Goal: Complete application form: Complete application form

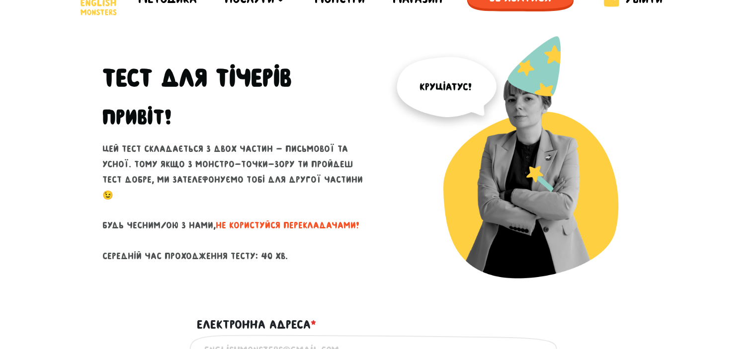
scroll to position [25, 0]
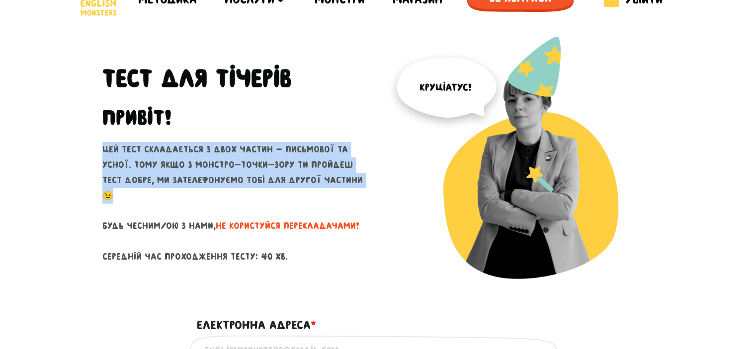
drag, startPoint x: 93, startPoint y: 158, endPoint x: 312, endPoint y: 194, distance: 221.5
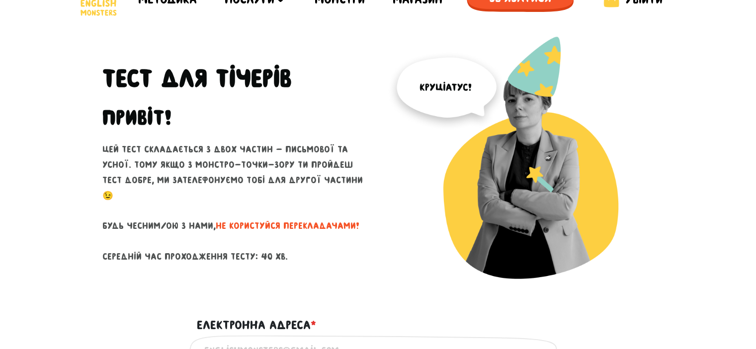
click at [352, 200] on p "Цей тест складається з двох частин - письмової та усної. Тому якщо з монстро-то…" at bounding box center [236, 203] width 268 height 122
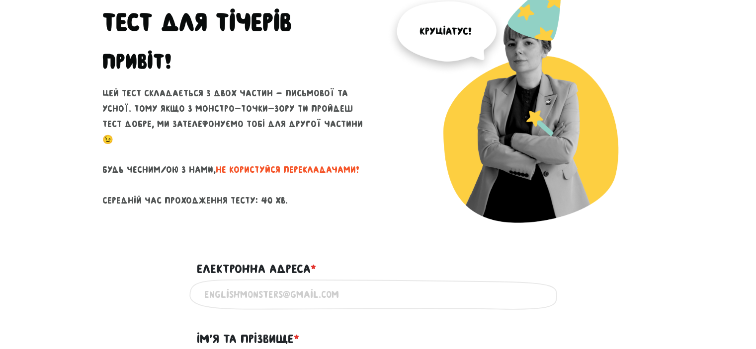
scroll to position [82, 0]
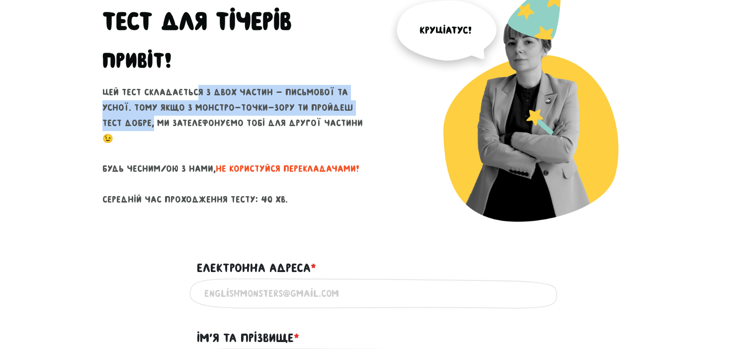
drag, startPoint x: 195, startPoint y: 98, endPoint x: 371, endPoint y: 118, distance: 177.5
click at [371, 118] on div "Тест для тічерів Привіт! Цей тест складається з двох частин - письмової та усно…" at bounding box center [236, 113] width 283 height 268
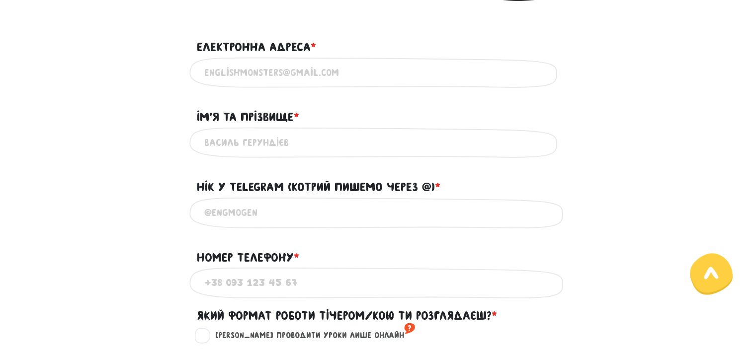
scroll to position [302, 0]
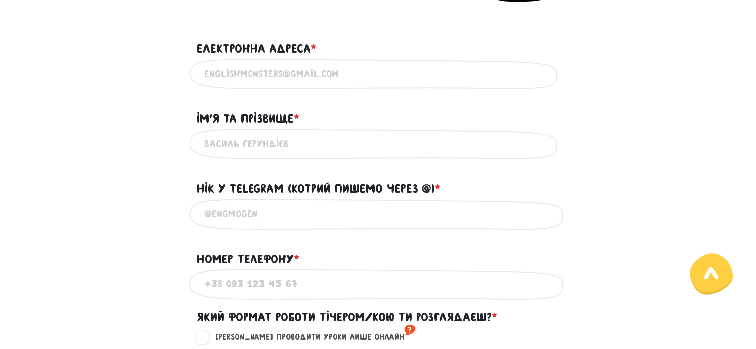
click at [258, 63] on input "Електронна адреса * ?" at bounding box center [378, 74] width 348 height 22
type input "[EMAIL_ADDRESS][DOMAIN_NAME]"
type input "He"
type input "0632958246"
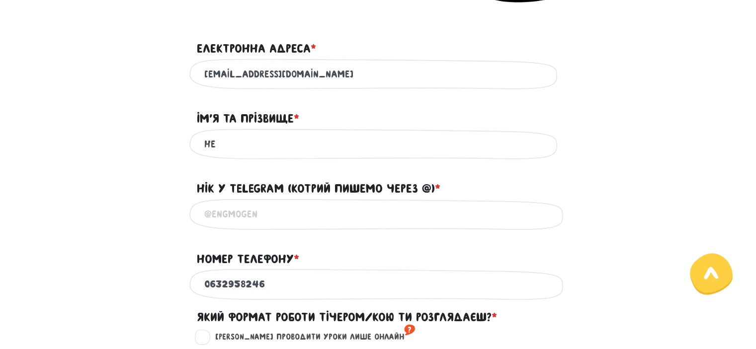
click at [284, 98] on form "Тест для тічерів Привіт! Цей тест складається з двох частин - письмової та усно…" at bounding box center [378, 264] width 552 height 1009
click at [264, 156] on input "He" at bounding box center [378, 144] width 348 height 22
type input "H"
click at [264, 156] on input "Ім'я та прізвище * ?" at bounding box center [378, 144] width 348 height 22
type input "[PERSON_NAME]"
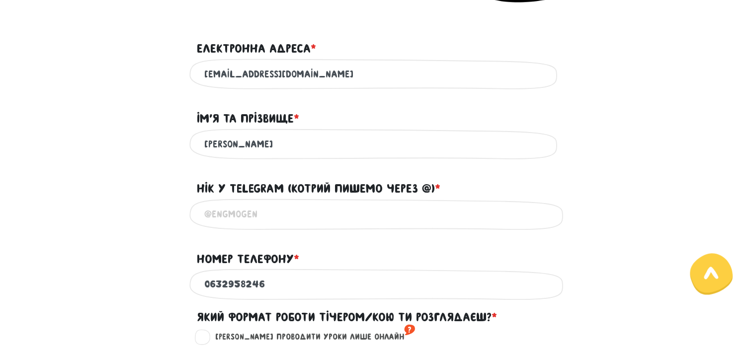
click at [230, 160] on div "[PERSON_NAME] Використовуй лише латиницю та кирилицю" at bounding box center [378, 144] width 378 height 31
click at [250, 219] on input "@" at bounding box center [378, 214] width 348 height 22
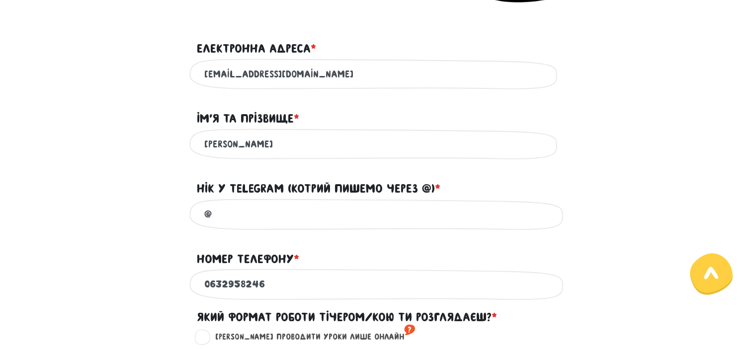
click at [250, 219] on input "@" at bounding box center [378, 214] width 348 height 22
click at [236, 213] on input "@zero" at bounding box center [378, 214] width 348 height 22
type input "@"
paste input "@zeros_o"
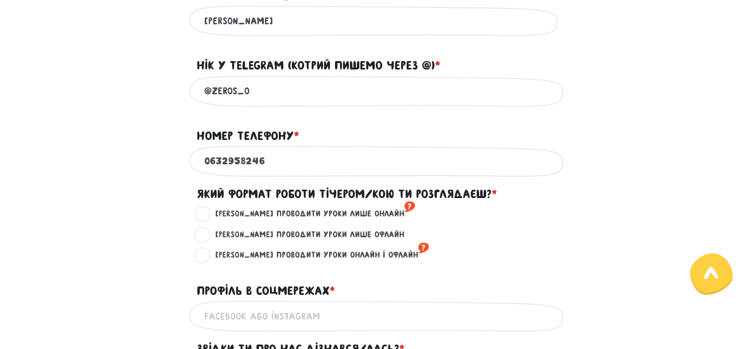
scroll to position [427, 0]
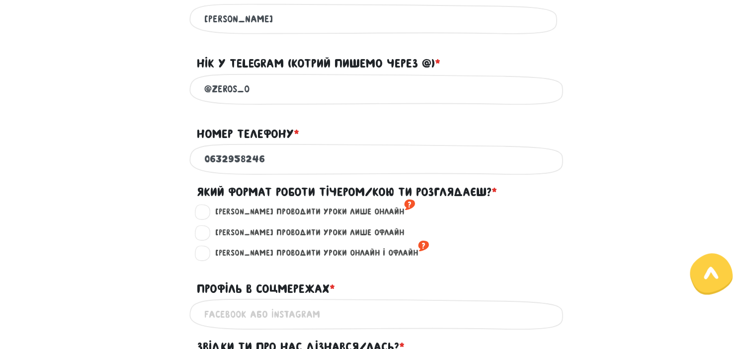
type input "@zeros_o"
click at [292, 167] on input "0632958246" at bounding box center [378, 159] width 348 height 22
click at [39, 187] on main "Увага! При перезавантаженні цієї сторінки ваші відповіді зберігаються на деякий…" at bounding box center [378, 180] width 756 height 1116
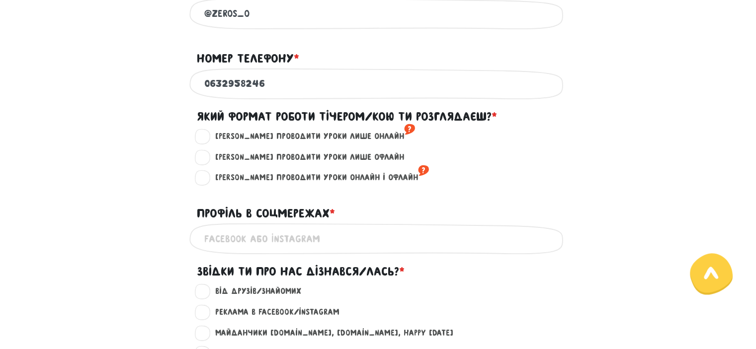
scroll to position [506, 0]
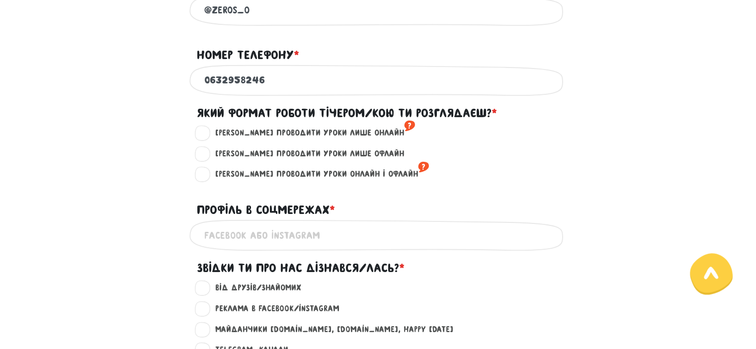
click at [212, 181] on label "[PERSON_NAME] проводити уроки онлайн і офлайн ?" at bounding box center [318, 174] width 222 height 13
click at [207, 178] on input "[PERSON_NAME] проводити уроки онлайн і офлайн ?" at bounding box center [203, 173] width 8 height 10
radio input "true"
click at [207, 138] on label "[PERSON_NAME] проводити уроки лише онлайн ?" at bounding box center [311, 133] width 208 height 13
click at [202, 137] on input "[PERSON_NAME] проводити уроки лише онлайн ?" at bounding box center [203, 132] width 8 height 10
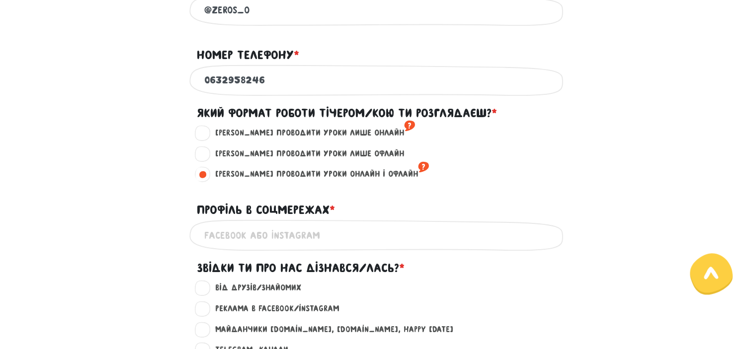
radio input "true"
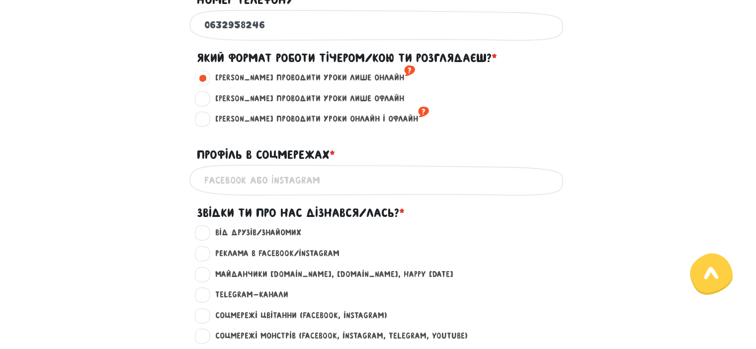
scroll to position [586, 0]
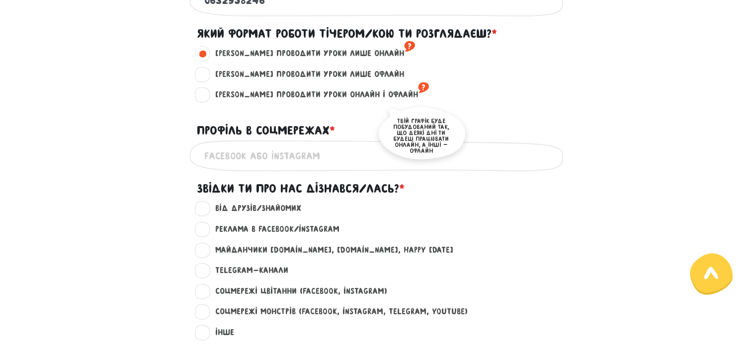
click at [418, 95] on sup "?" at bounding box center [423, 87] width 11 height 16
click at [207, 95] on input "[PERSON_NAME] проводити уроки онлайн і офлайн ?" at bounding box center [203, 93] width 8 height 10
radio input "true"
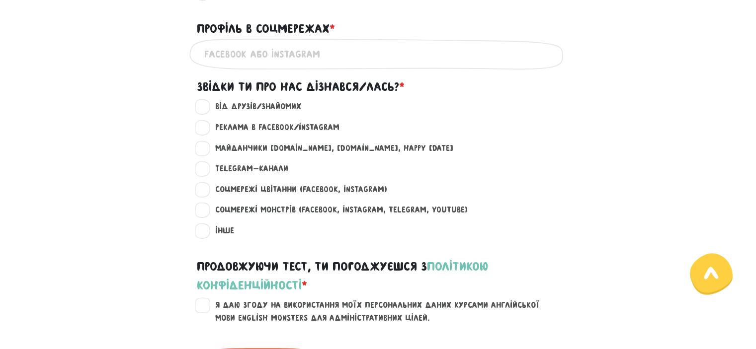
click at [284, 62] on input "Профіль в соцмережах * ?" at bounding box center [378, 54] width 348 height 22
click at [161, 88] on div "Звідки ти про нас дізнався/лась? *" at bounding box center [378, 89] width 566 height 23
click at [207, 110] on label "Від друзів/знайомих ?" at bounding box center [254, 106] width 94 height 13
click at [200, 110] on input "Від друзів/знайомих ?" at bounding box center [203, 105] width 8 height 10
radio input "true"
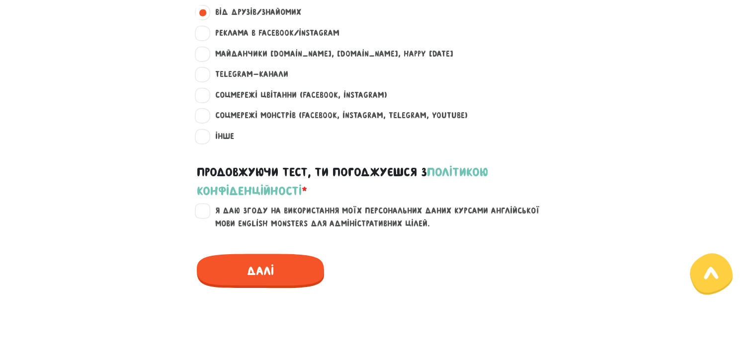
scroll to position [784, 0]
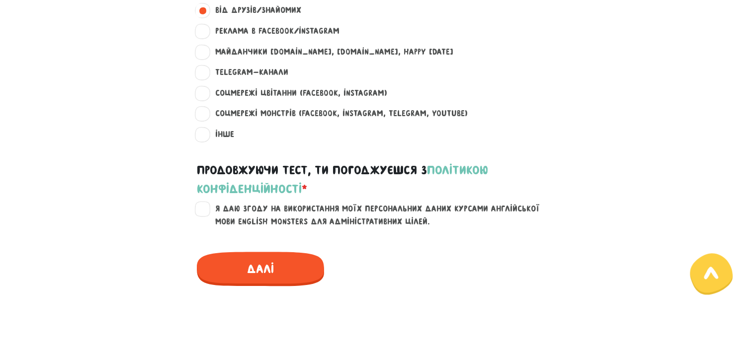
click at [209, 216] on label "Я даю згоду на використання моїх персональних даних курсами англійської мови En…" at bounding box center [384, 215] width 355 height 25
click at [207, 213] on input "Я даю згоду на використання моїх персональних даних курсами англійської мови En…" at bounding box center [203, 208] width 8 height 10
checkbox input "true"
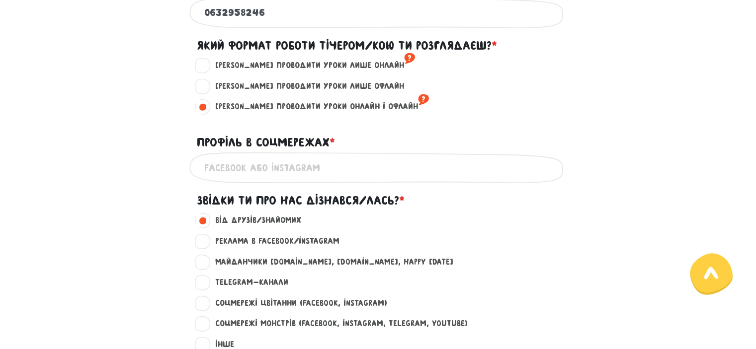
scroll to position [576, 0]
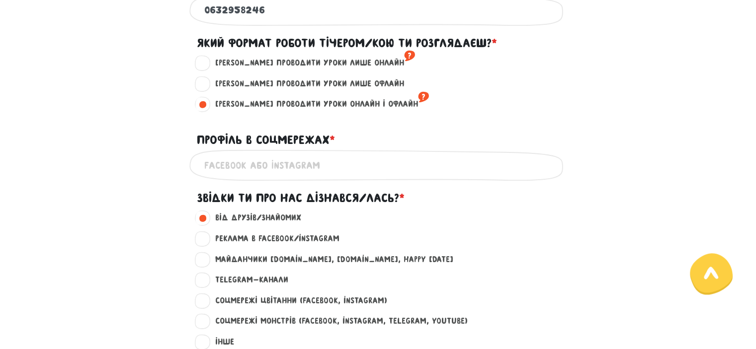
click at [256, 168] on input "Профіль в соцмережах * ?" at bounding box center [378, 165] width 348 height 22
click at [143, 177] on div "Це обов'язкове поле" at bounding box center [378, 165] width 566 height 31
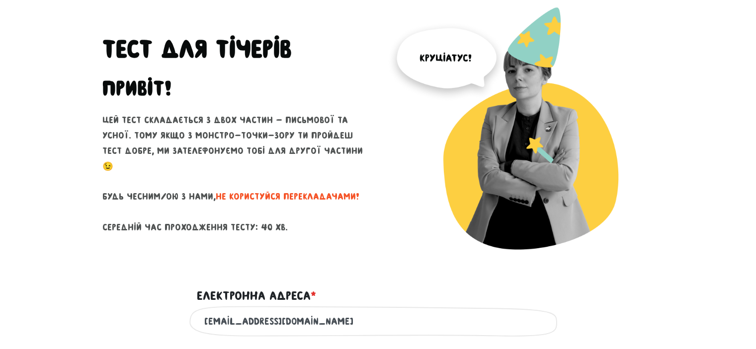
scroll to position [56, 0]
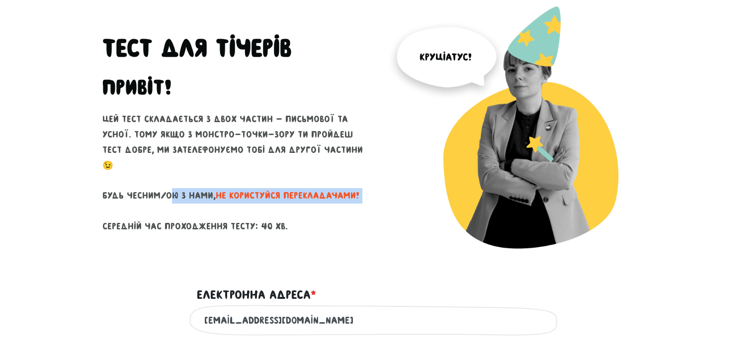
drag, startPoint x: 99, startPoint y: 188, endPoint x: 347, endPoint y: 210, distance: 248.9
click at [347, 210] on div "Тест для тічерів Привіт! Цей тест складається з двох частин - письмової та усно…" at bounding box center [236, 140] width 283 height 268
click at [347, 210] on p "Цей тест складається з двох частин - письмової та усної. Тому якщо з монстро-то…" at bounding box center [236, 173] width 268 height 122
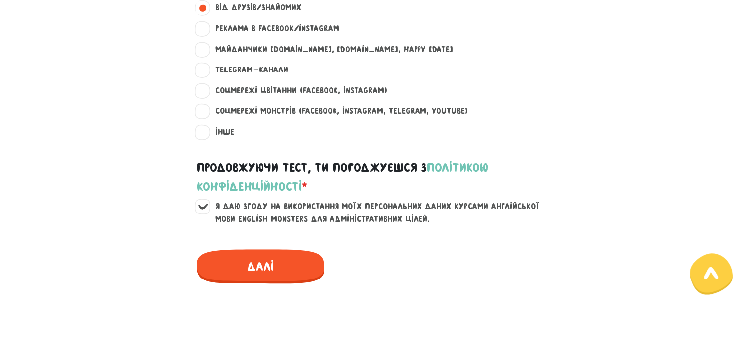
scroll to position [814, 0]
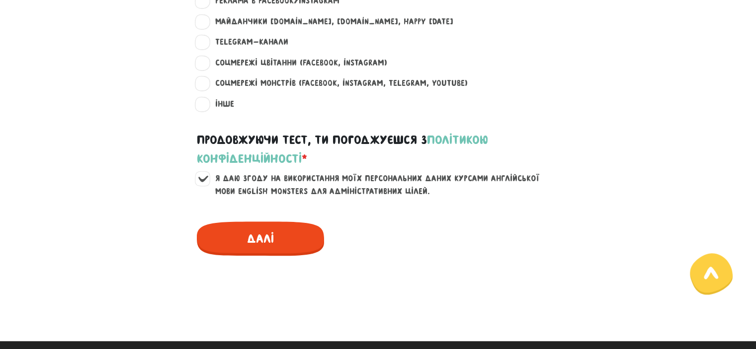
click at [265, 244] on span "Далі" at bounding box center [260, 239] width 127 height 34
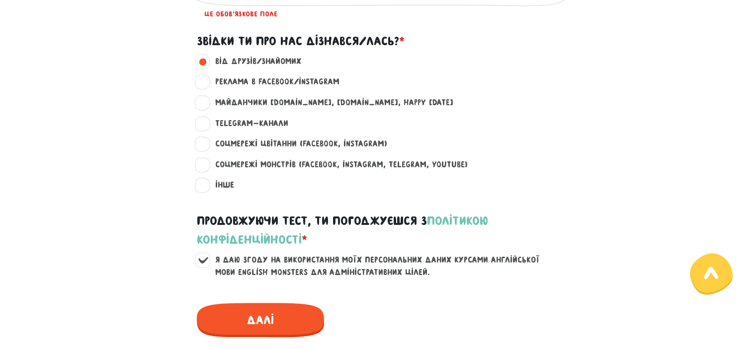
scroll to position [713, 0]
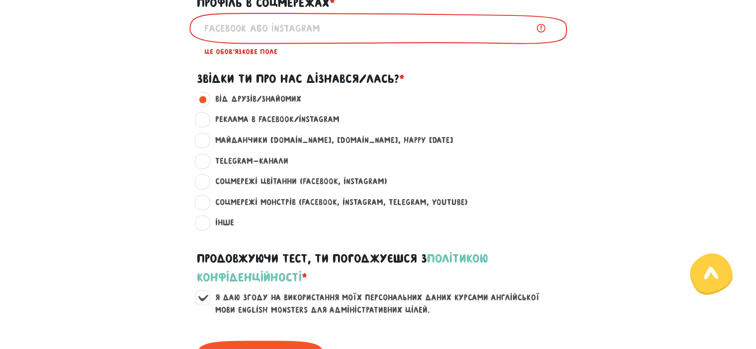
click at [387, 33] on input "Профіль в соцмережах * ?" at bounding box center [378, 28] width 348 height 22
click at [540, 38] on input "Профіль в соцмережах * ?" at bounding box center [378, 28] width 348 height 22
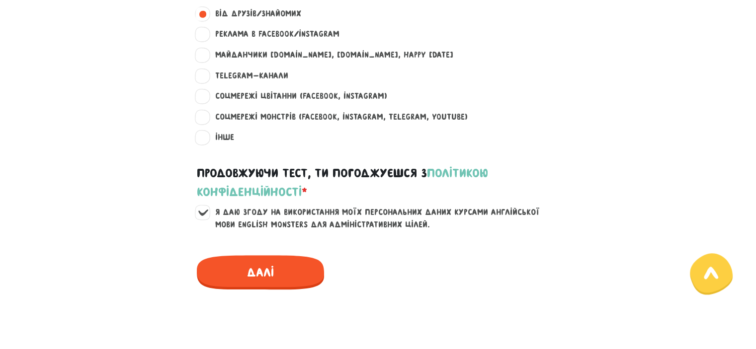
scroll to position [634, 0]
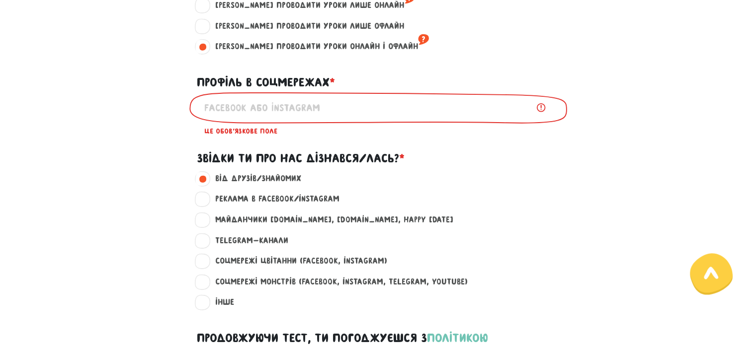
click at [283, 92] on label "Профіль в соцмережах * ?" at bounding box center [266, 82] width 138 height 19
click at [283, 98] on input "Профіль в соцмережах * ?" at bounding box center [378, 107] width 348 height 22
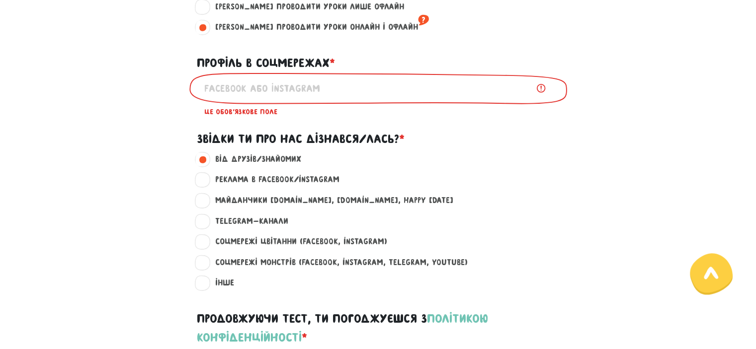
scroll to position [654, 0]
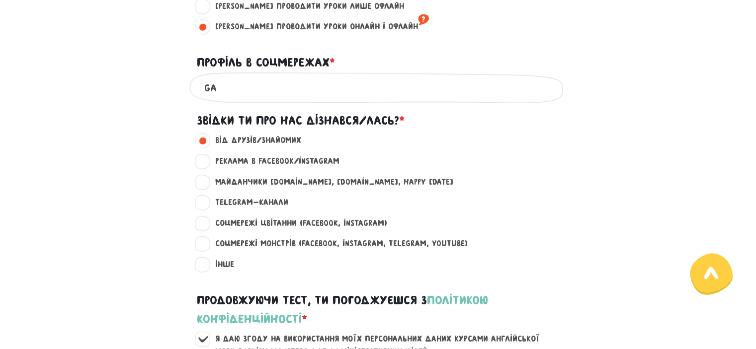
type input "g"
type input "z"
type input "g"
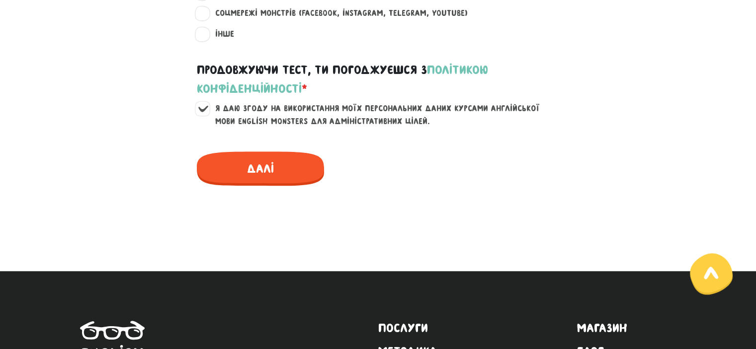
scroll to position [888, 0]
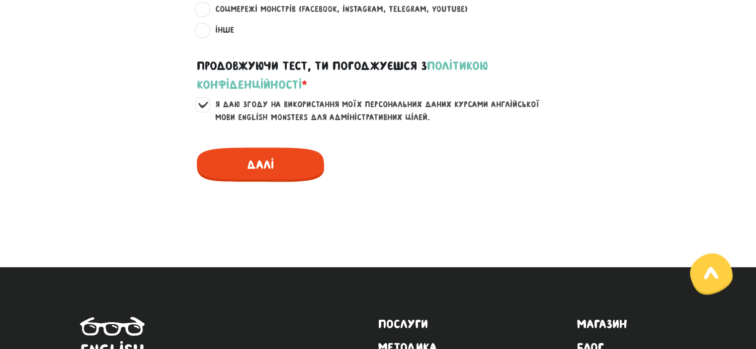
type input "artem.schurenko"
click at [296, 180] on span "Далі" at bounding box center [260, 165] width 127 height 34
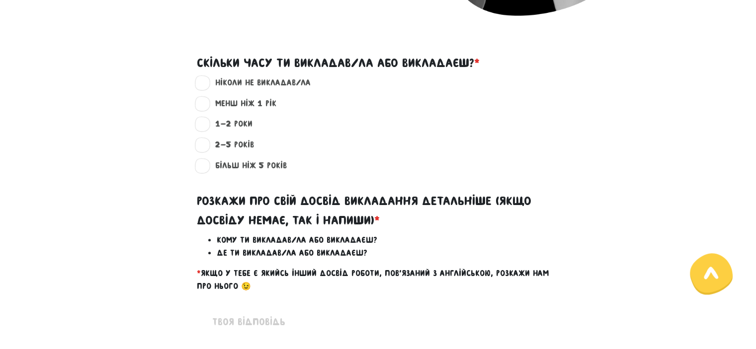
scroll to position [285, 0]
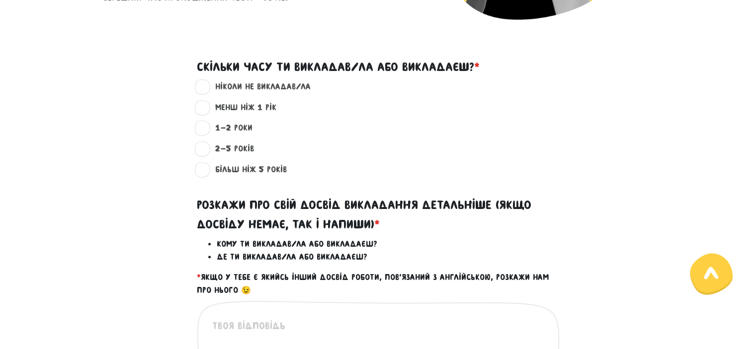
click at [213, 110] on label "менш ніж 1 рік ?" at bounding box center [242, 107] width 70 height 13
click at [207, 110] on input "менш ніж 1 рік ?" at bounding box center [203, 106] width 8 height 10
radio input "true"
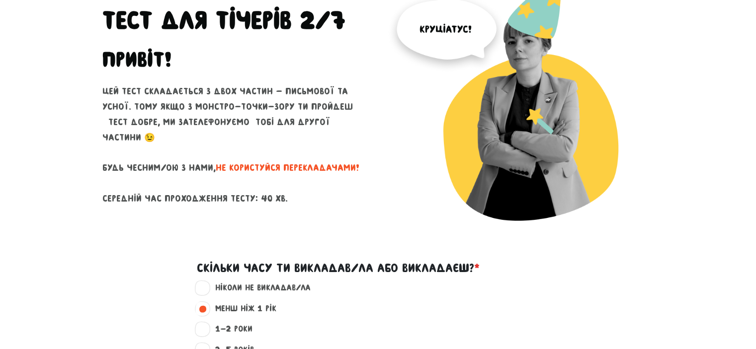
scroll to position [100, 0]
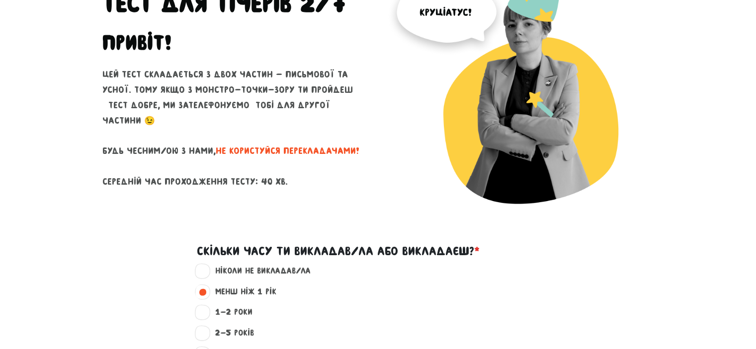
click at [239, 275] on label "ніколи не викладав/ла ?" at bounding box center [259, 271] width 104 height 13
click at [207, 275] on input "ніколи не викладав/ла ?" at bounding box center [203, 270] width 8 height 10
radio input "true"
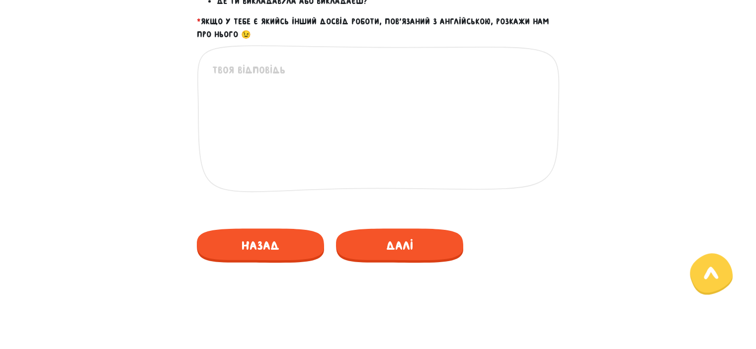
scroll to position [541, 0]
click at [290, 81] on textarea at bounding box center [378, 124] width 333 height 122
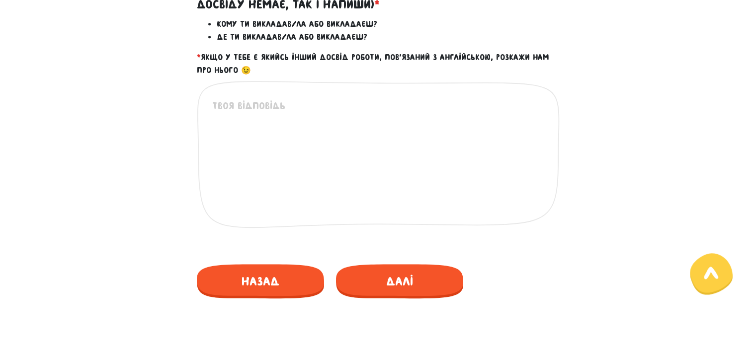
scroll to position [500, 0]
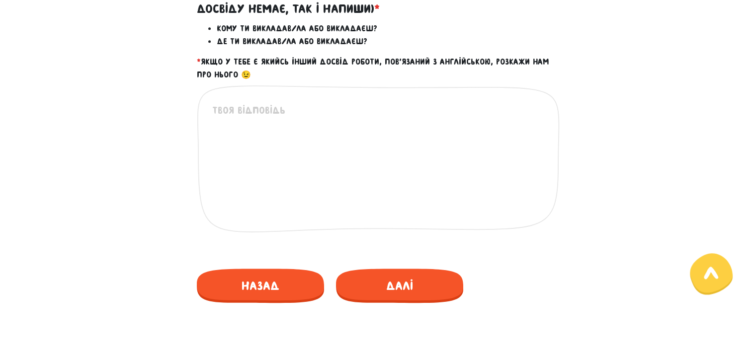
click at [275, 106] on textarea at bounding box center [378, 164] width 333 height 122
click at [405, 278] on span "Далі" at bounding box center [399, 286] width 127 height 34
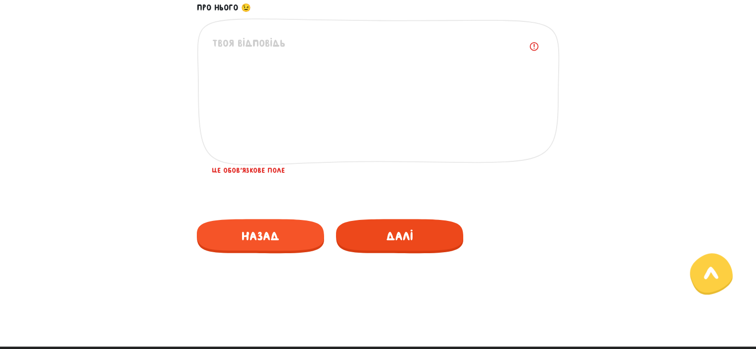
scroll to position [578, 0]
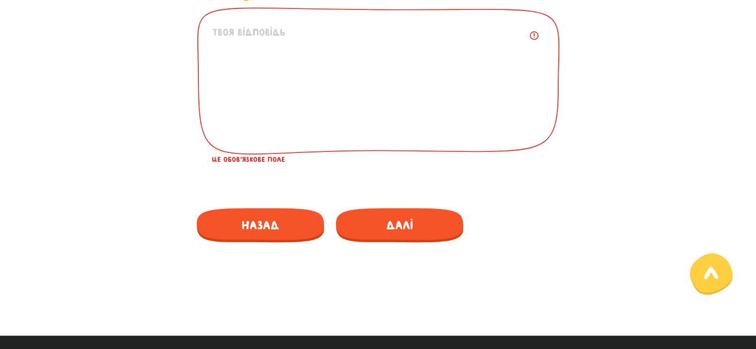
click at [386, 93] on textarea at bounding box center [378, 86] width 333 height 122
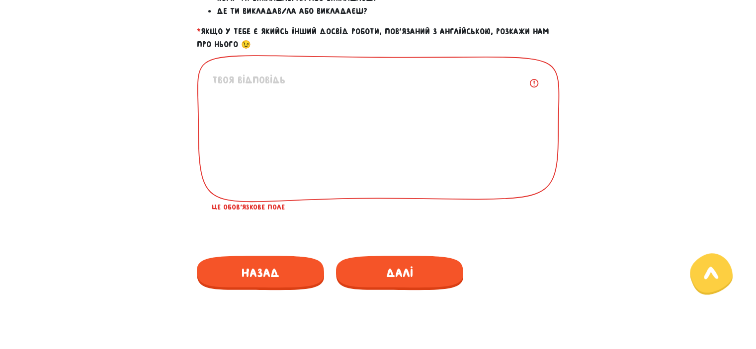
scroll to position [531, 0]
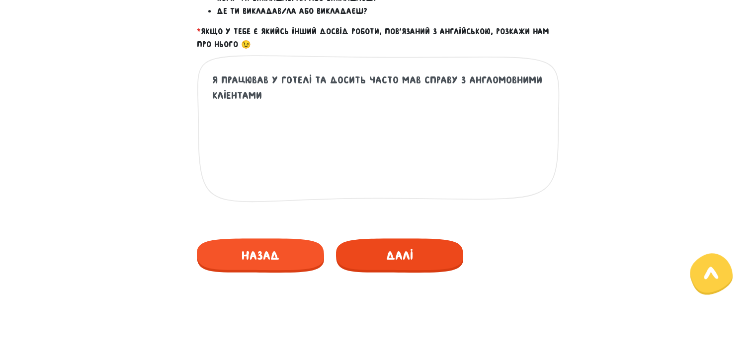
type textarea "Я працював у готелі та досить часто мав справу з англомовними кліентами"
click at [402, 260] on span "Далі" at bounding box center [399, 255] width 127 height 34
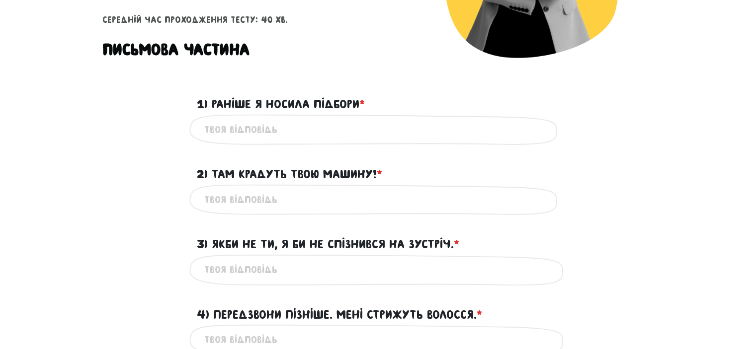
scroll to position [248, 0]
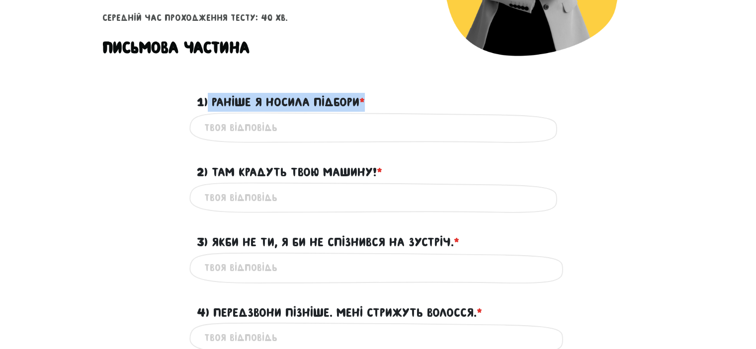
drag, startPoint x: 208, startPoint y: 99, endPoint x: 418, endPoint y: 98, distance: 210.2
click at [418, 98] on div "1) Раніше я носила підбори * ?" at bounding box center [378, 96] width 378 height 31
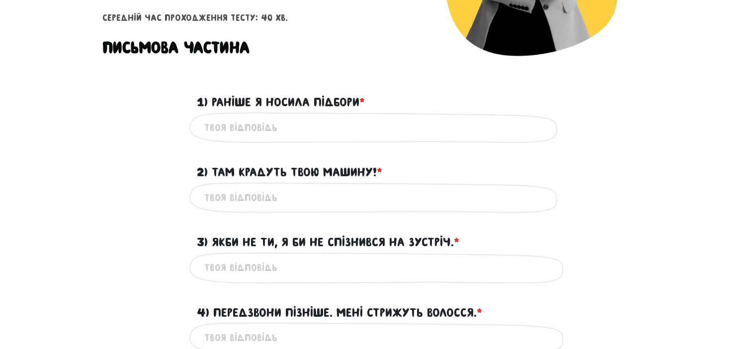
click at [418, 98] on div "1) Раніше я носила підбори * ?" at bounding box center [378, 96] width 378 height 31
click at [278, 128] on input "1) Раніше я носила підбори * ?" at bounding box center [378, 128] width 348 height 22
click at [271, 188] on input "2) Там крадуть твою машину! * ?" at bounding box center [378, 198] width 348 height 22
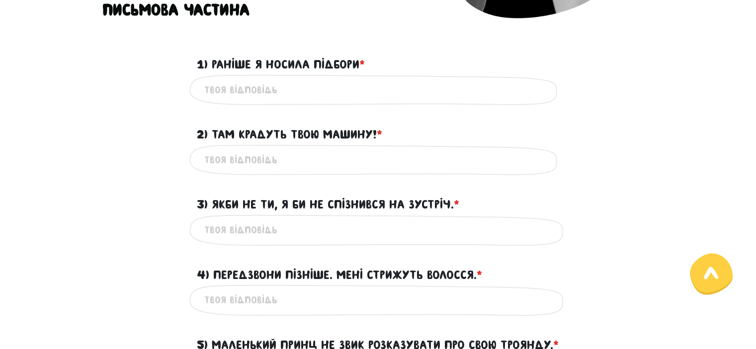
scroll to position [287, 0]
click at [262, 232] on input "3) Якби не ти, я би не спізнився на зустріч. * ?" at bounding box center [378, 230] width 348 height 22
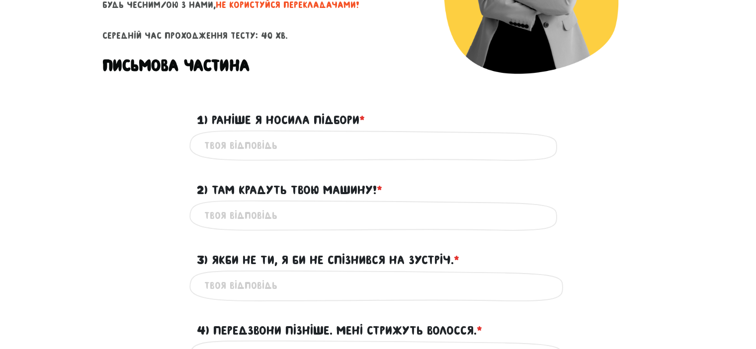
scroll to position [231, 0]
click at [252, 141] on input "1) Раніше я носила підбори * ?" at bounding box center [378, 145] width 348 height 22
click at [331, 145] on input "i used to wear hiils" at bounding box center [378, 145] width 348 height 22
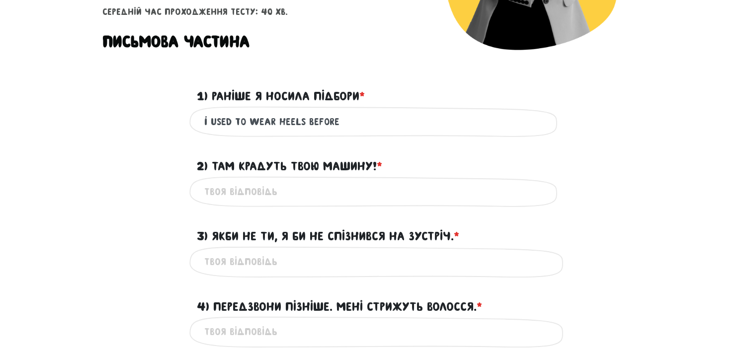
scroll to position [256, 0]
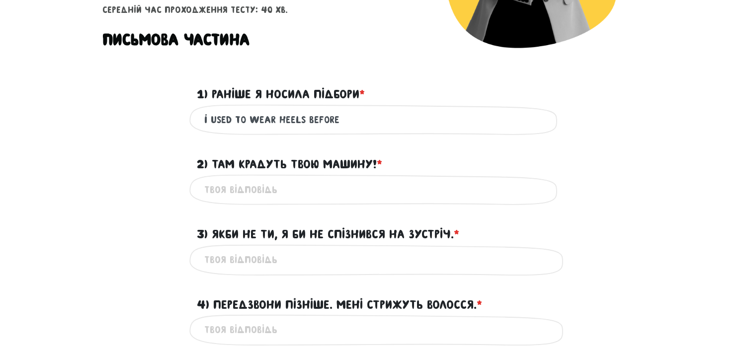
type input "i used to wear heels before"
click at [264, 196] on input "2) Там крадуть твою машину! * ?" at bounding box center [378, 190] width 348 height 22
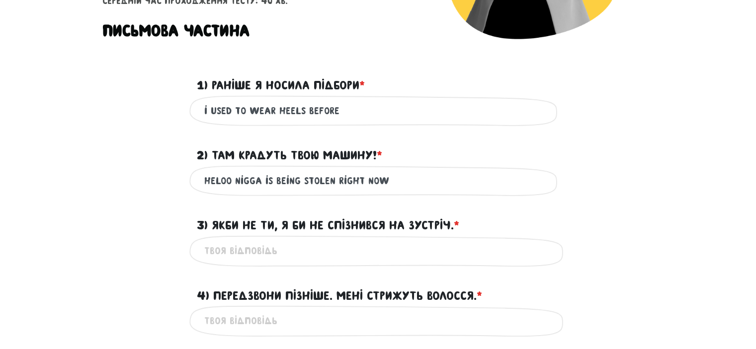
click at [255, 180] on input "Heloo nigga is being stolen right now" at bounding box center [378, 181] width 348 height 22
click at [257, 180] on input "Heloo nigga is being stolen right now" at bounding box center [378, 181] width 348 height 22
click at [248, 178] on input "your car is being stolen right now" at bounding box center [378, 181] width 348 height 22
click at [245, 179] on input "your car is being stolen right now" at bounding box center [378, 181] width 348 height 22
drag, startPoint x: 213, startPoint y: 153, endPoint x: 228, endPoint y: 154, distance: 14.9
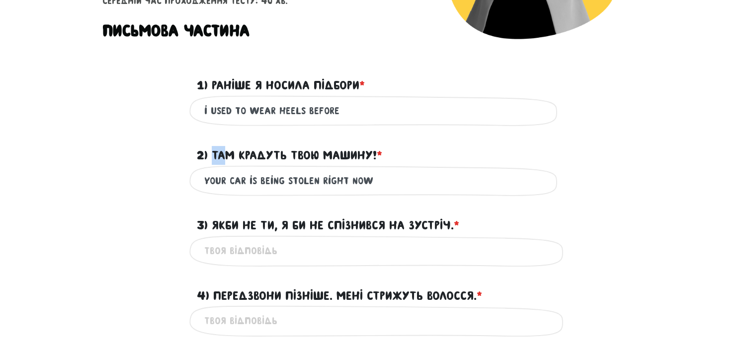
click at [228, 154] on label "2) Там крадуть твою машину! * ?" at bounding box center [289, 155] width 185 height 19
click at [190, 168] on div "your car is being stolen right now Це обов'язкове поле" at bounding box center [378, 180] width 378 height 31
click at [373, 176] on input "your car is being stolen right now" at bounding box center [378, 181] width 348 height 22
drag, startPoint x: 197, startPoint y: 179, endPoint x: 373, endPoint y: 194, distance: 176.5
click at [373, 194] on div "your car is being stolen right now Це обов'язкове поле" at bounding box center [378, 180] width 378 height 31
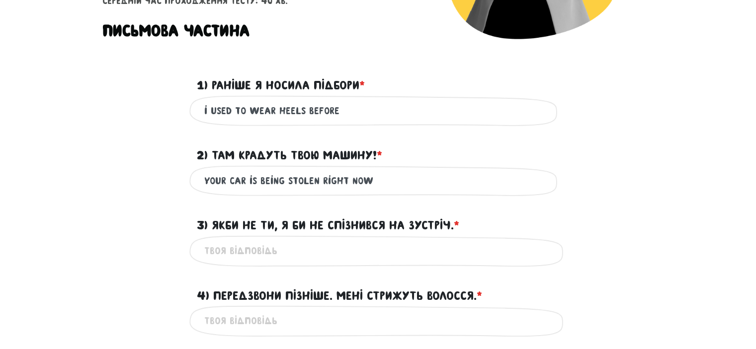
click at [135, 207] on div "3) Якби не ти, я би не спізнився на зустріч. * ?" at bounding box center [378, 219] width 566 height 31
click at [385, 189] on input "your car is being stolen right now" at bounding box center [378, 181] width 348 height 22
type input "your car is being stolen right now"
click at [278, 260] on input "3) Якби не ти, я би не спізнився на зустріч. * ?" at bounding box center [378, 251] width 348 height 22
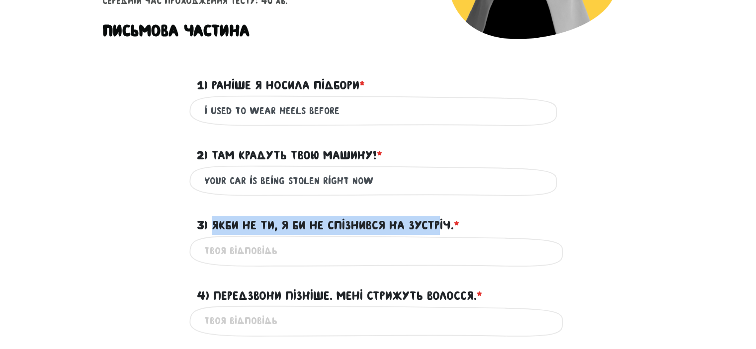
drag, startPoint x: 212, startPoint y: 224, endPoint x: 440, endPoint y: 221, distance: 227.6
click at [440, 221] on label "3) Якби не ти, я би не спізнився на зустріч. * ?" at bounding box center [328, 225] width 262 height 19
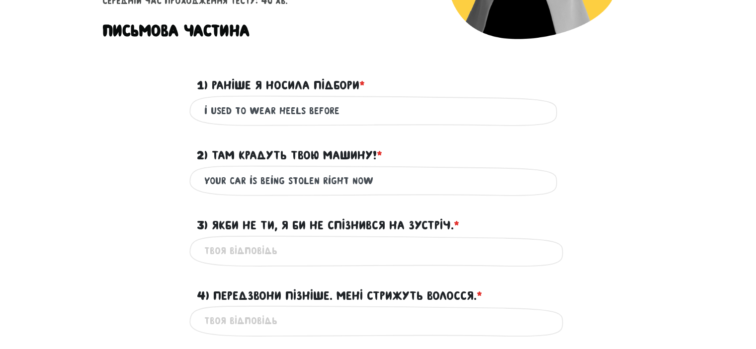
click at [489, 214] on div "3) Якби не ти, я би не спізнився на зустріч. * ?" at bounding box center [378, 219] width 378 height 31
click at [232, 251] on input "3) Якби не ти, я би не спізнився на зустріч. * ?" at bounding box center [378, 251] width 348 height 22
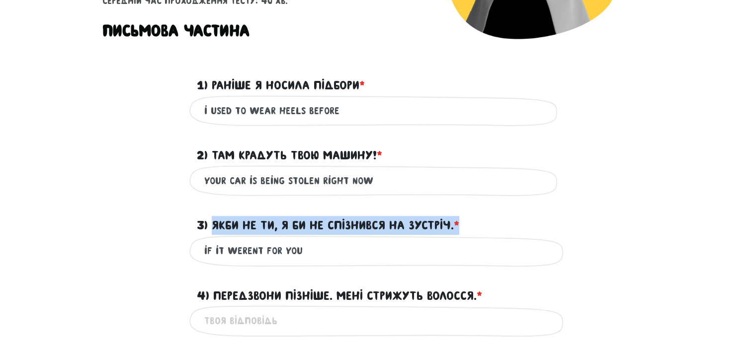
drag, startPoint x: 213, startPoint y: 226, endPoint x: 469, endPoint y: 229, distance: 256.4
click at [469, 229] on div "3) Якби не ти, я би не спізнився на зустріч. * ?" at bounding box center [378, 219] width 378 height 31
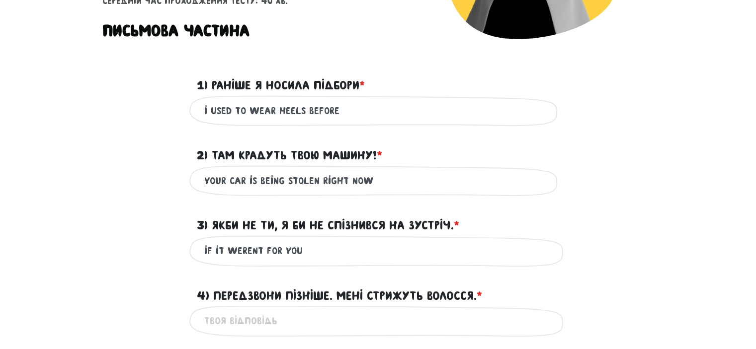
click at [469, 229] on div "3) Якби не ти, я би не спізнився на зустріч. * ?" at bounding box center [378, 219] width 378 height 31
click at [308, 254] on input "if it werent for you" at bounding box center [378, 251] width 348 height 22
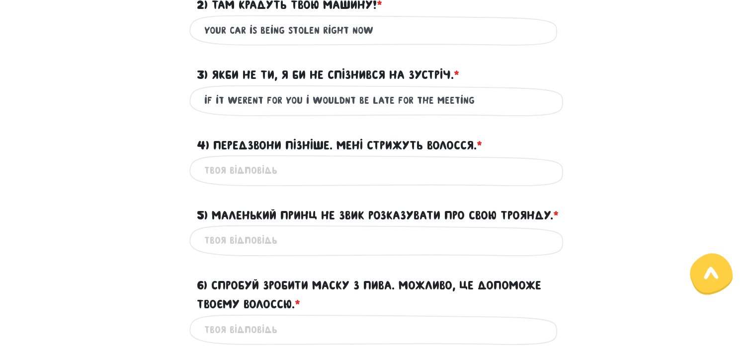
scroll to position [424, 0]
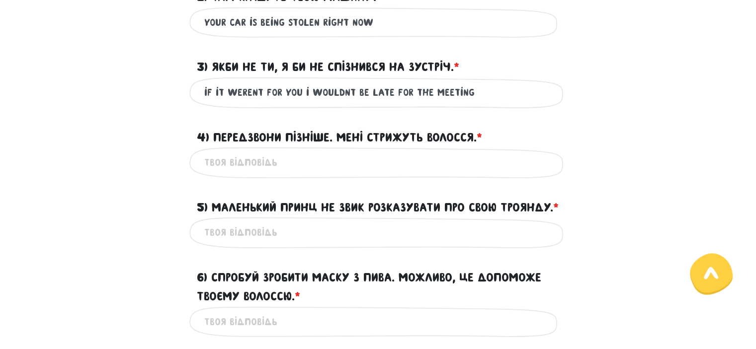
type input "if it werent for you i wouldnt be late for the meeting"
click at [293, 164] on input "4) Передзвони пізніше. Мені стрижуть волосся. * ?" at bounding box center [378, 163] width 348 height 22
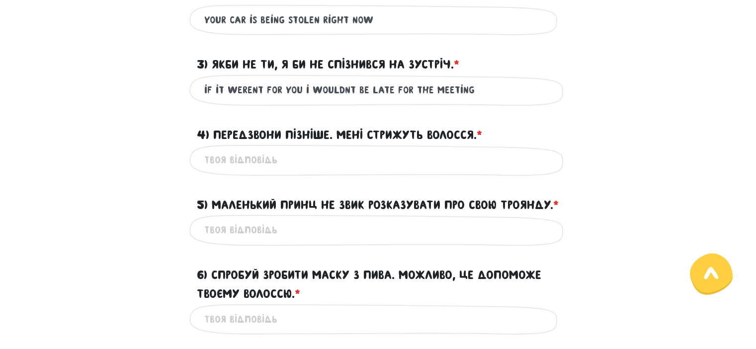
scroll to position [428, 0]
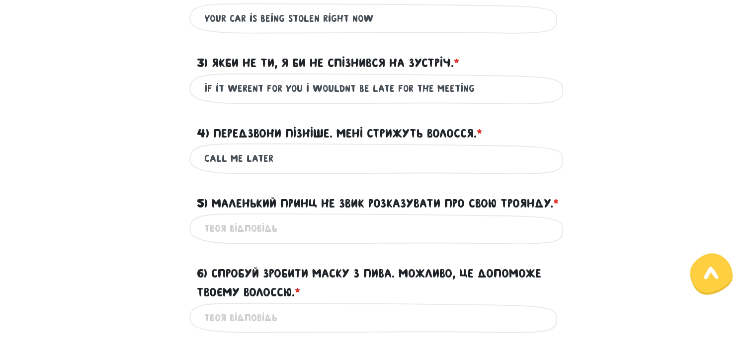
click at [307, 154] on input "Call me later" at bounding box center [378, 159] width 348 height 22
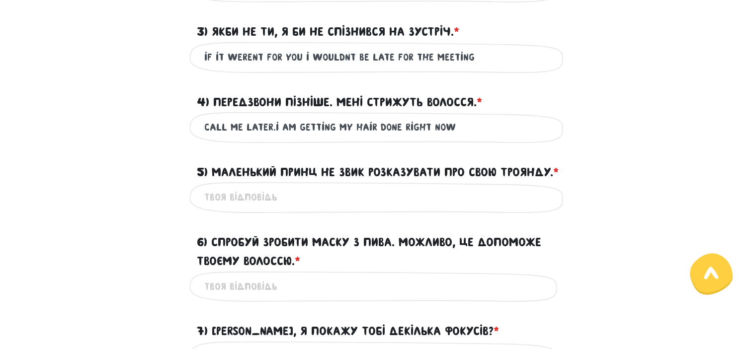
scroll to position [461, 0]
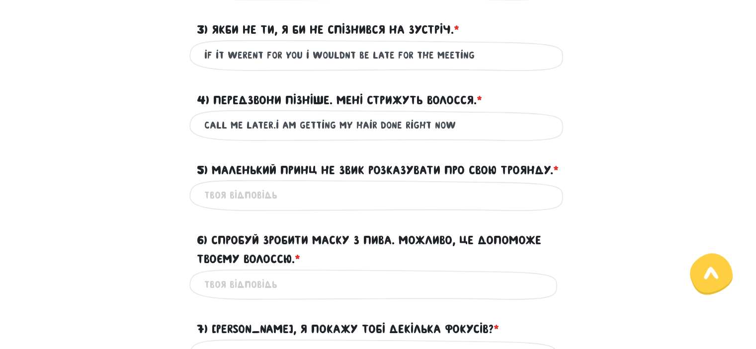
type input "Call me later.i am getting my hair done right now"
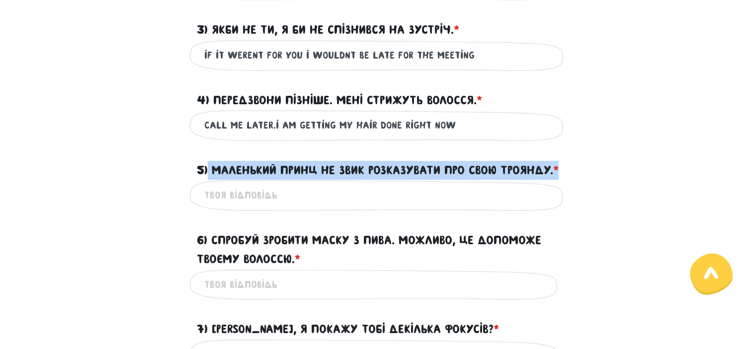
drag, startPoint x: 209, startPoint y: 172, endPoint x: 276, endPoint y: 188, distance: 68.9
click at [276, 180] on label "5) Маленький Принц не звик розказувати про свою Троянду. * ?" at bounding box center [378, 170] width 362 height 19
click at [276, 188] on input "5) Маленький Принц не звик розказувати про свою Троянду. * ?" at bounding box center [378, 195] width 348 height 22
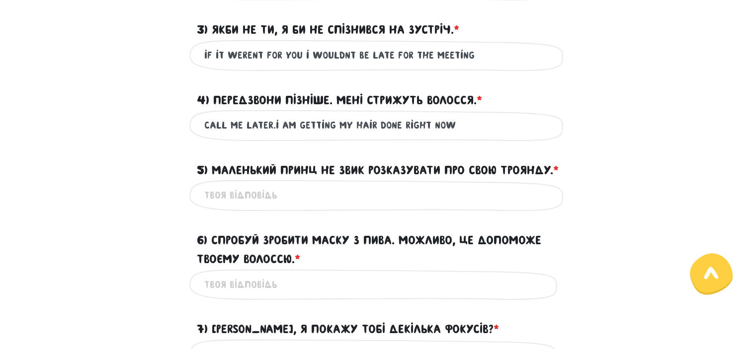
scroll to position [476, 0]
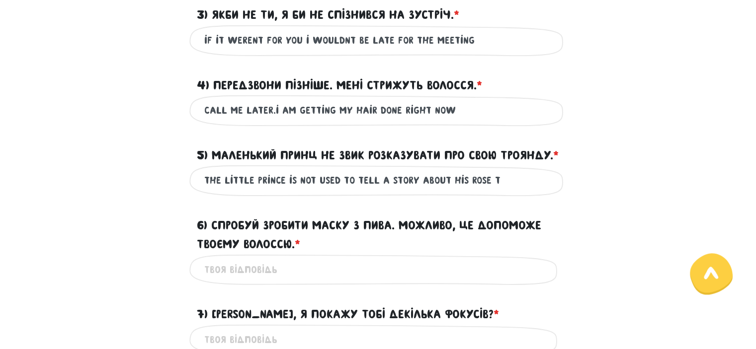
click at [409, 192] on input "the little prince is not used to tell a story about his rose t" at bounding box center [378, 180] width 348 height 22
click at [470, 192] on input "the little prince is not used to tell about his rose t" at bounding box center [378, 180] width 348 height 22
type input "the little prince is not used to tell about his rose"
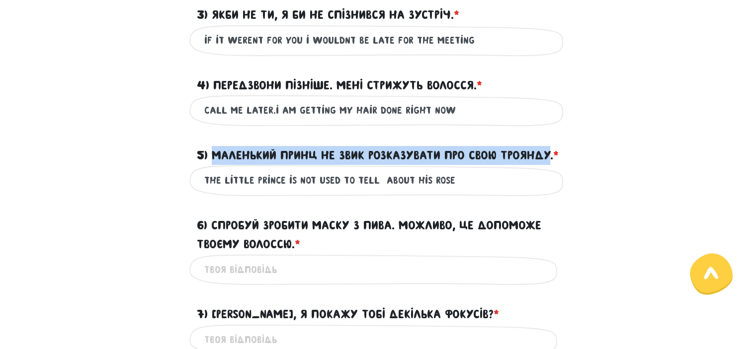
drag, startPoint x: 213, startPoint y: 159, endPoint x: 244, endPoint y: 171, distance: 33.5
click at [244, 165] on label "5) Маленький Принц не звик розказувати про свою Троянду. * ?" at bounding box center [378, 155] width 362 height 19
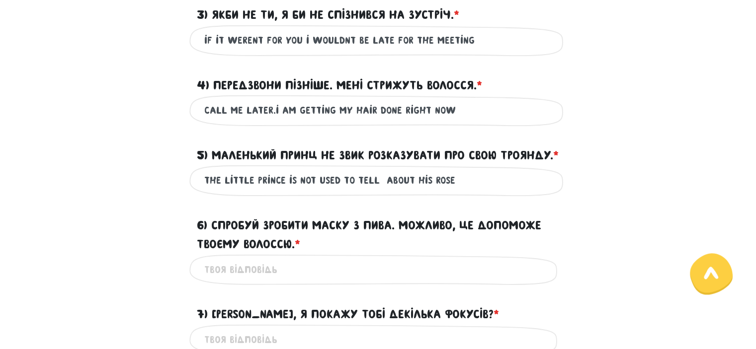
click at [266, 165] on label "5) Маленький Принц не звик розказувати про свою Троянду. * ?" at bounding box center [378, 155] width 362 height 19
click at [266, 171] on input "the little prince is not used to tell about his rose" at bounding box center [378, 180] width 348 height 22
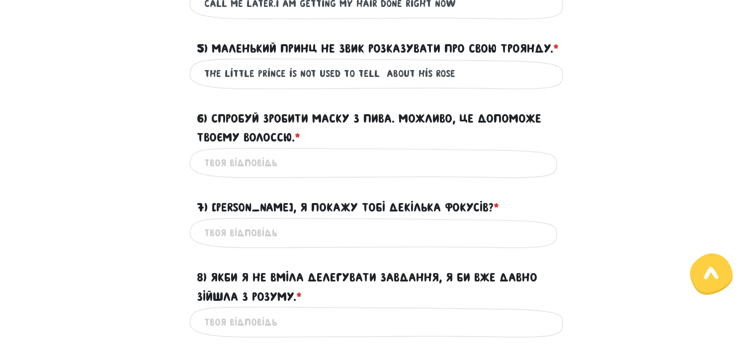
scroll to position [584, 0]
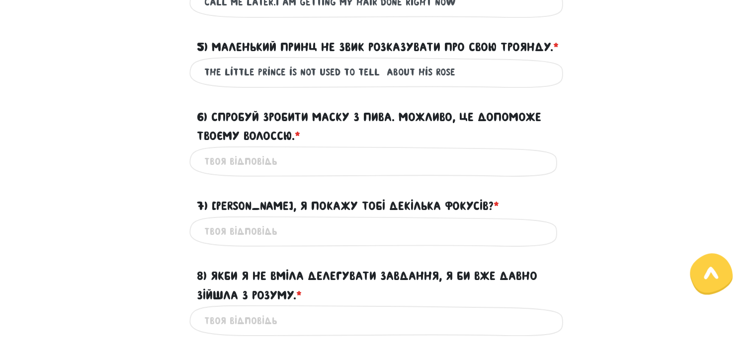
click at [235, 173] on input "6) Спробуй зробити маску з пива. Можливо, це допоможе твоєму волоссю. * ?" at bounding box center [378, 162] width 348 height 22
click at [254, 173] on input "try making a mask" at bounding box center [378, 162] width 348 height 22
click at [254, 173] on input "try a mask" at bounding box center [378, 162] width 348 height 22
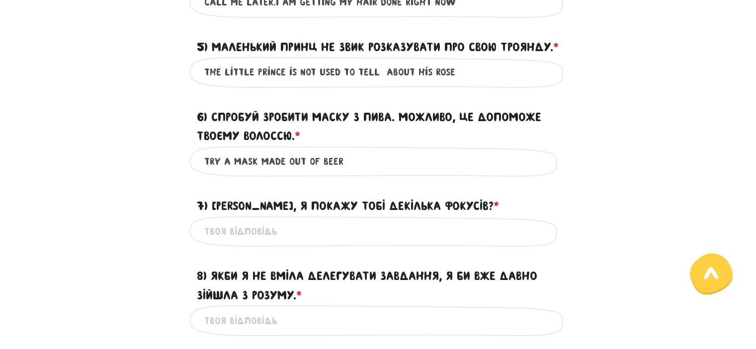
click at [302, 173] on input "try a mask made out of beer" at bounding box center [378, 162] width 348 height 22
click at [336, 173] on input "try a mask made out of beer" at bounding box center [378, 162] width 348 height 22
click at [345, 173] on input "try a mask made out of beer" at bounding box center [378, 162] width 348 height 22
click at [422, 173] on input "try a mask made out of beer. Perhabs it could help your hair." at bounding box center [378, 162] width 348 height 22
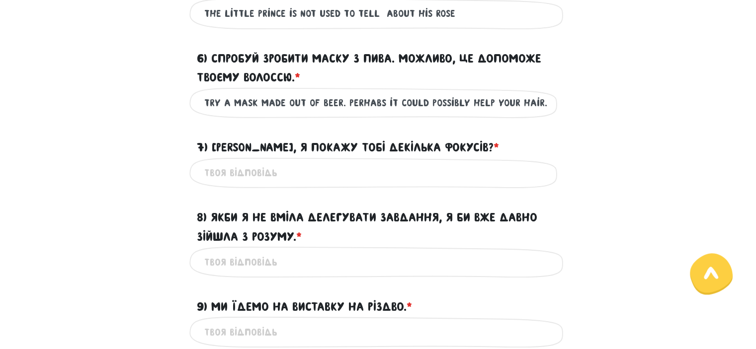
scroll to position [644, 0]
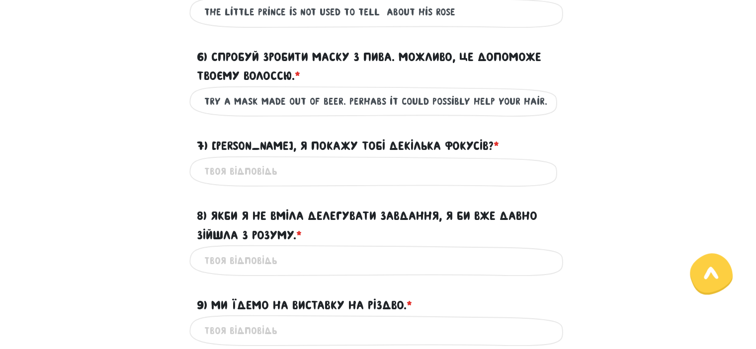
drag, startPoint x: 251, startPoint y: 205, endPoint x: 254, endPoint y: 191, distance: 14.2
click at [254, 187] on div "Це обов'язкове поле" at bounding box center [378, 171] width 378 height 31
click at [254, 183] on input "7) [PERSON_NAME], я покажу тобі декілька фокусів? * ?" at bounding box center [378, 171] width 348 height 22
drag, startPoint x: 413, startPoint y: 71, endPoint x: 417, endPoint y: 83, distance: 12.6
click at [417, 83] on label "6) Спробуй зробити маску з пива. Можливо, це допоможе твоєму волоссю. * ?" at bounding box center [378, 67] width 363 height 38
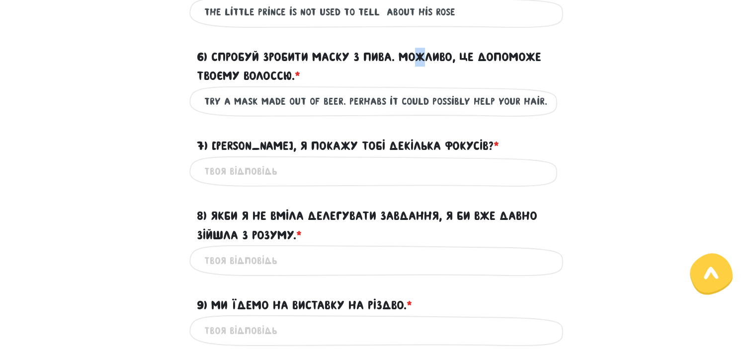
click at [417, 90] on input "try a mask made out of beer. Perhabs it could possibly help your hair." at bounding box center [378, 101] width 348 height 22
click at [417, 83] on label "6) Спробуй зробити маску з пива. Можливо, це допоможе твоєму волоссю. * ?" at bounding box center [378, 67] width 363 height 38
click at [417, 90] on input "try a mask made out of beer. Perhabs it could possibly help your hair." at bounding box center [378, 101] width 348 height 22
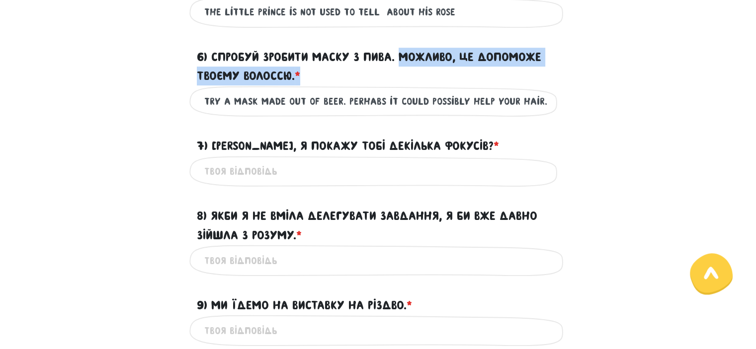
drag, startPoint x: 399, startPoint y: 77, endPoint x: 497, endPoint y: 97, distance: 99.9
click at [497, 86] on label "6) Спробуй зробити маску з пива. Можливо, це допоможе твоєму волоссю. * ?" at bounding box center [378, 67] width 363 height 38
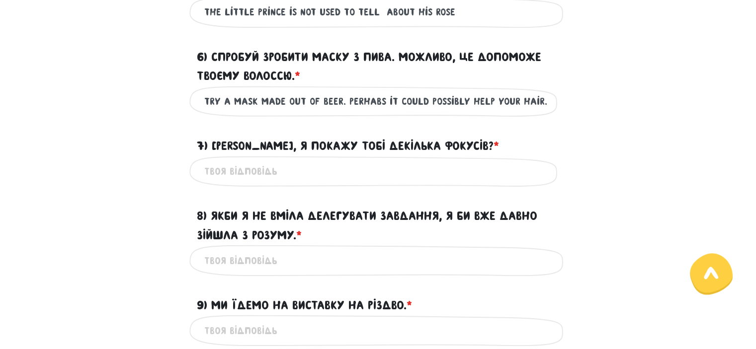
click at [375, 141] on form "Тест для тічерів 3/7 Привіт! Цей тест складається з двох частин - письмової та …" at bounding box center [378, 301] width 552 height 1769
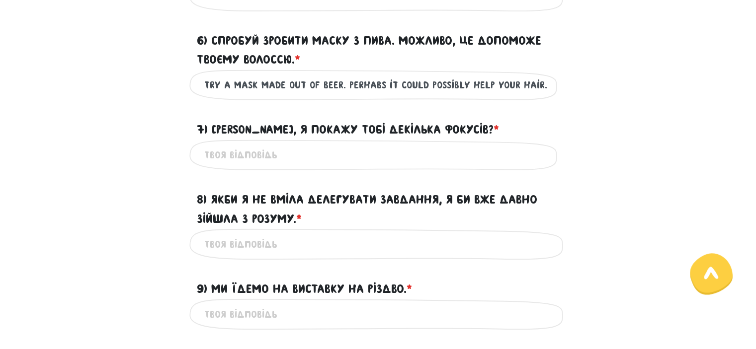
scroll to position [662, 0]
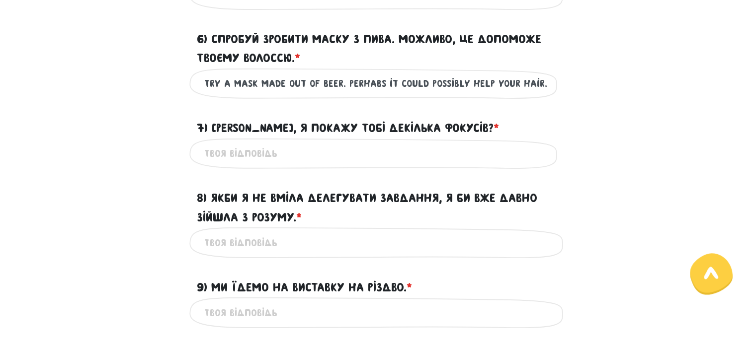
click at [461, 95] on input "try a mask made out of beer. Perhabs it could possibly help your hair." at bounding box center [378, 84] width 348 height 22
type input "try a mask made out of beer. Perhabs it could help your hair."
click at [238, 165] on input "7) [PERSON_NAME], я покажу тобі декілька фокусів? * ?" at bounding box center [378, 154] width 348 height 22
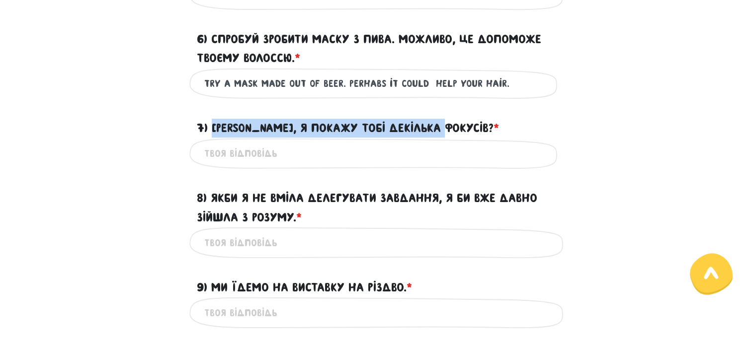
drag, startPoint x: 211, startPoint y: 147, endPoint x: 455, endPoint y: 146, distance: 244.5
click at [455, 138] on label "7) [PERSON_NAME], я покажу тобі декілька фокусів? * ?" at bounding box center [348, 128] width 302 height 19
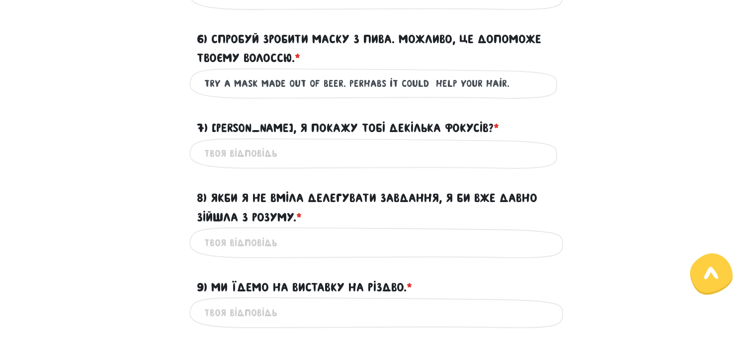
click at [481, 138] on div "7) [PERSON_NAME], я покажу тобі декілька фокусів? * ?" at bounding box center [378, 122] width 378 height 31
click at [238, 165] on input "7) [PERSON_NAME], я покажу тобі декілька фокусів? * ?" at bounding box center [378, 154] width 348 height 22
type input "want me to show you a few tricks?"
click at [238, 252] on input "8) Якби я не вміла делегувати завдання, я би вже давно зійшла з розуму. * ?" at bounding box center [378, 243] width 348 height 22
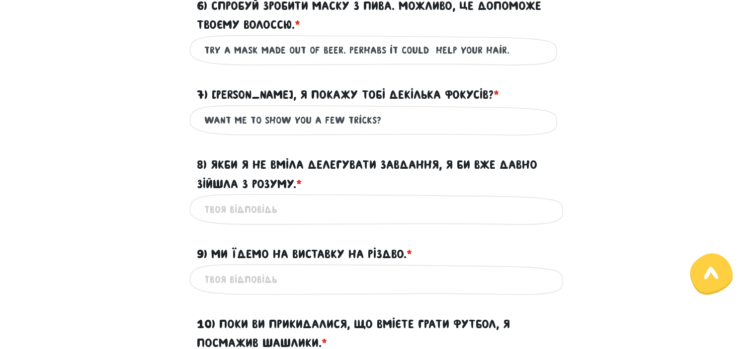
scroll to position [696, 0]
drag, startPoint x: 309, startPoint y: 184, endPoint x: 376, endPoint y: 191, distance: 67.4
click at [376, 191] on label "8) Якби я не вміла делегувати завдання, я би вже давно зійшла з розуму. * ?" at bounding box center [378, 174] width 363 height 38
click at [376, 198] on input "8) Якби я не вміла делегувати завдання, я би вже давно зійшла з розуму. * ?" at bounding box center [378, 209] width 348 height 22
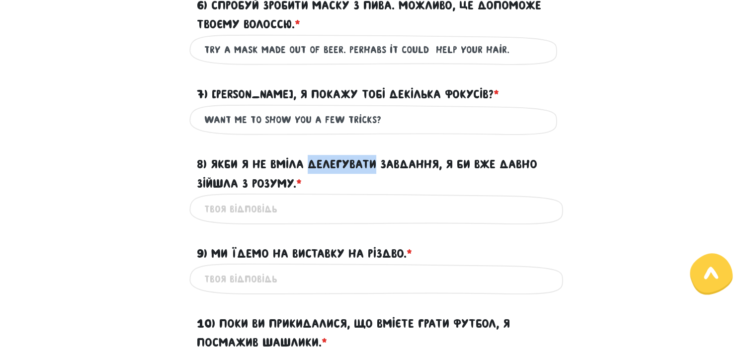
drag, startPoint x: 309, startPoint y: 182, endPoint x: 373, endPoint y: 187, distance: 64.3
click at [373, 187] on label "8) Якби я не вміла делегувати завдання, я би вже давно зійшла з розуму. * ?" at bounding box center [378, 174] width 363 height 38
click at [373, 198] on input "8) Якби я не вміла делегувати завдання, я би вже давно зійшла з розуму. * ?" at bounding box center [378, 209] width 348 height 22
drag, startPoint x: 306, startPoint y: 178, endPoint x: 374, endPoint y: 190, distance: 69.7
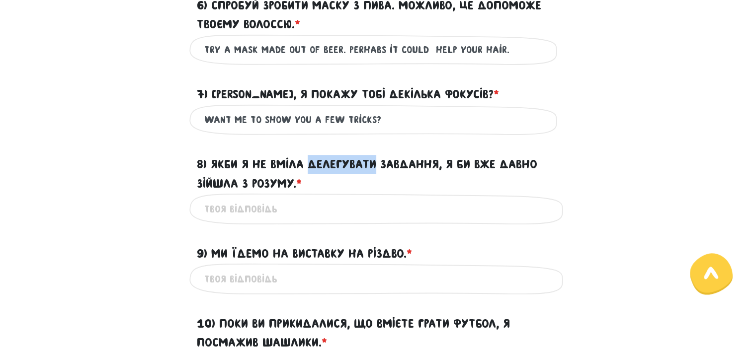
click at [374, 190] on label "8) Якби я не вміла делегувати завдання, я би вже давно зійшла з розуму. * ?" at bounding box center [378, 174] width 363 height 38
click at [374, 198] on input "8) Якби я не вміла делегувати завдання, я би вже давно зійшла з розуму. * ?" at bounding box center [378, 209] width 348 height 22
drag, startPoint x: 308, startPoint y: 178, endPoint x: 373, endPoint y: 179, distance: 64.6
click at [373, 179] on label "8) Якби я не вміла делегувати завдання, я би вже давно зійшла з розуму. * ?" at bounding box center [378, 174] width 363 height 38
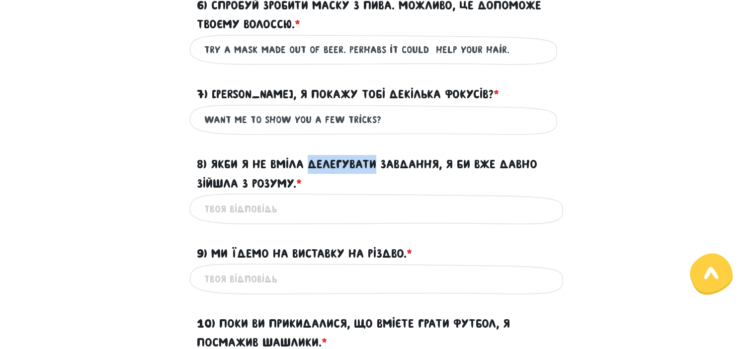
click at [373, 179] on label "8) Якби я не вміла делегувати завдання, я би вже давно зійшла з розуму. * ?" at bounding box center [378, 174] width 363 height 38
click at [373, 198] on input "8) Якби я не вміла делегувати завдання, я би вже давно зійшла з розуму. * ?" at bounding box center [378, 209] width 348 height 22
click at [247, 217] on input "8) Якби я не вміла делегувати завдання, я би вже давно зійшла з розуму. * ?" at bounding box center [378, 209] width 348 height 22
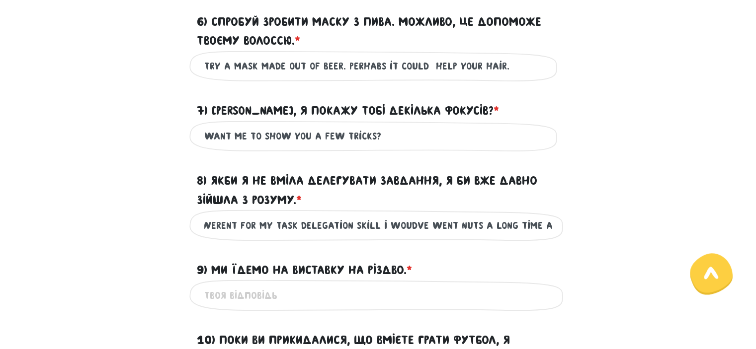
scroll to position [0, 26]
drag, startPoint x: 207, startPoint y: 243, endPoint x: 214, endPoint y: 248, distance: 9.2
click at [214, 236] on input "if it werent for my task delegation skill i woudve went nuts a long time ago." at bounding box center [378, 225] width 348 height 22
type input "if it werent for my task delegation skill i woudve went nuts a long time ago."
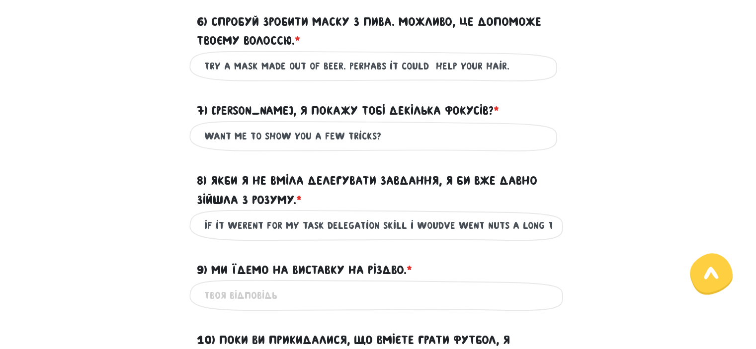
drag, startPoint x: 203, startPoint y: 244, endPoint x: 215, endPoint y: 256, distance: 17.2
click at [215, 241] on div "if it werent for my task delegation skill i woudve went nuts a long time ago. Ц…" at bounding box center [378, 225] width 378 height 31
drag, startPoint x: 409, startPoint y: 245, endPoint x: 445, endPoint y: 245, distance: 35.8
click at [445, 236] on input "if it werent for my task delegation skill i woudve went nuts a long time ago." at bounding box center [378, 225] width 348 height 22
click at [448, 236] on input "if it werent for my task delegation skill i woudve went nuts a long time ago." at bounding box center [378, 225] width 348 height 22
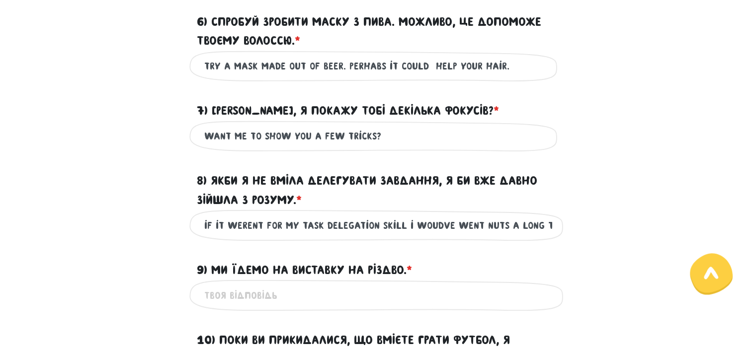
click at [497, 236] on input "if it werent for my task delegation skill i woudve went nuts a long time ago." at bounding box center [378, 225] width 348 height 22
click at [475, 236] on input "if it werent for my task delegation skill i woudve went nuts a long time ago." at bounding box center [378, 225] width 348 height 22
click at [473, 236] on input "if it werent for my task delegation skill i woudve went nuts a long time ago." at bounding box center [378, 225] width 348 height 22
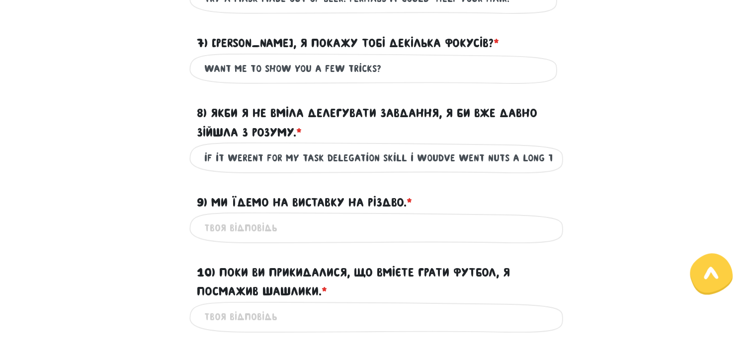
scroll to position [748, 0]
click at [325, 238] on input "9) Ми їдемо на виставку на Різдво. * ?" at bounding box center [378, 227] width 348 height 22
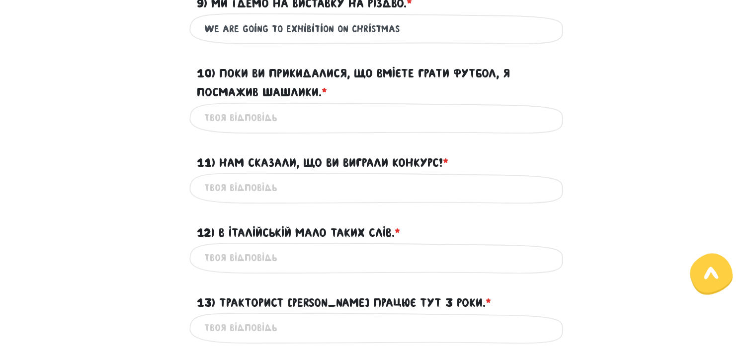
scroll to position [947, 0]
type input "we are going to exhibition on christmas"
click at [244, 129] on input "10) Поки ви прикидалися, що вмієте грати футбол, я посмажив шашлики. * ?" at bounding box center [378, 117] width 348 height 22
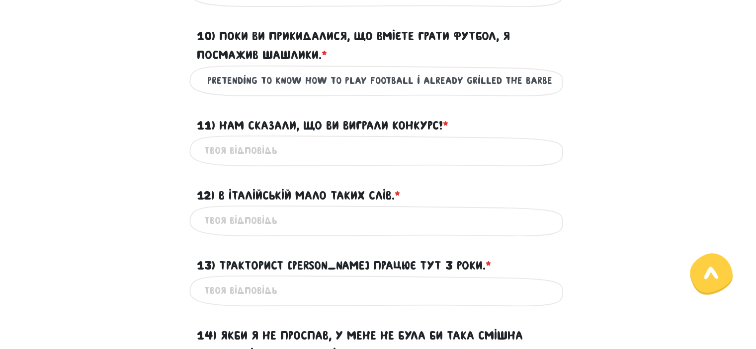
scroll to position [988, 0]
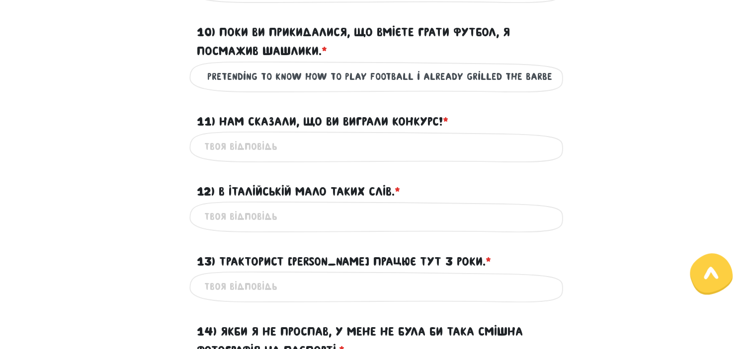
type input "while you were pretending to know how to play football i already grilled the ba…"
click at [252, 158] on input "11) Нам сказали, що ви виграли конкурс! * ?" at bounding box center [378, 147] width 348 height 22
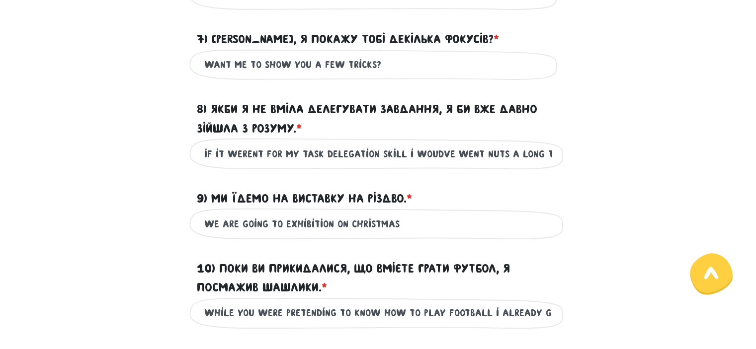
scroll to position [748, 0]
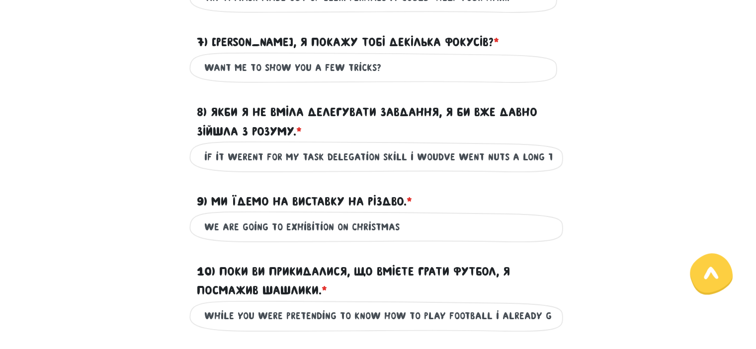
type input "we were told that you"
click at [470, 168] on input "if it werent for my task delegation skill i woudve went nuts a long time ago." at bounding box center [378, 157] width 348 height 22
click at [471, 168] on input "if it werent for my task delegation skill i woudve went nuts a long time ago." at bounding box center [378, 157] width 348 height 22
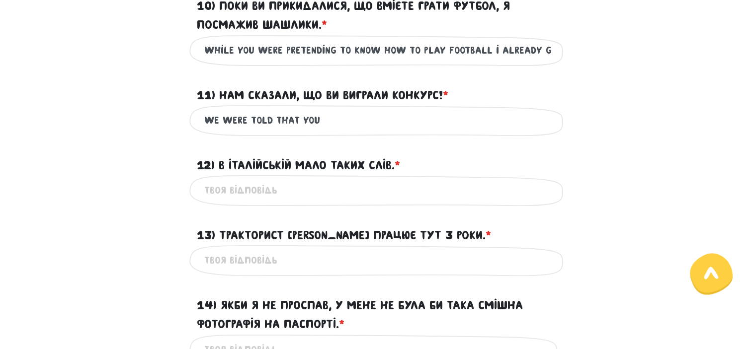
scroll to position [1034, 0]
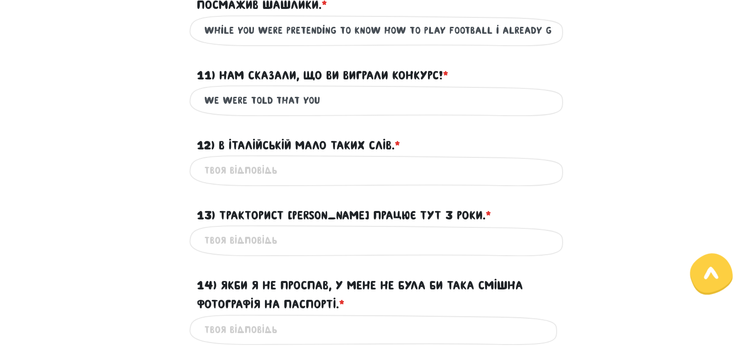
type input "if it werent for my task delegation skill i woudve gone nuts a long time ago."
click at [361, 112] on input "we were told that you" at bounding box center [378, 100] width 348 height 22
click at [269, 112] on input "we were told that you won the" at bounding box center [378, 100] width 348 height 22
drag, startPoint x: 221, startPoint y: 92, endPoint x: 296, endPoint y: 89, distance: 75.6
click at [296, 85] on label "11) Нам сказали, що ви виграли конкурс! * ?" at bounding box center [322, 75] width 251 height 19
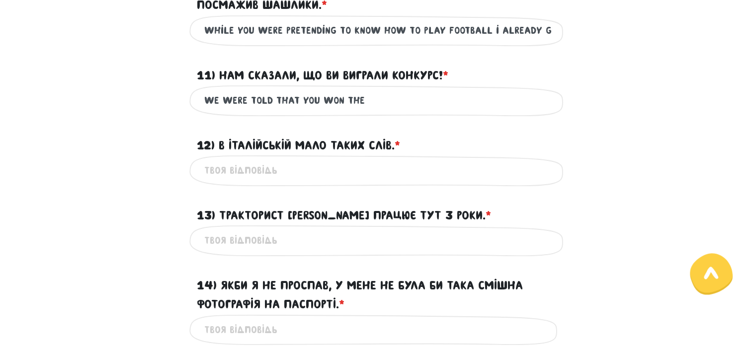
click at [268, 112] on input "we were told that you won the" at bounding box center [378, 100] width 348 height 22
click at [366, 112] on input "we were told that you won the" at bounding box center [378, 100] width 348 height 22
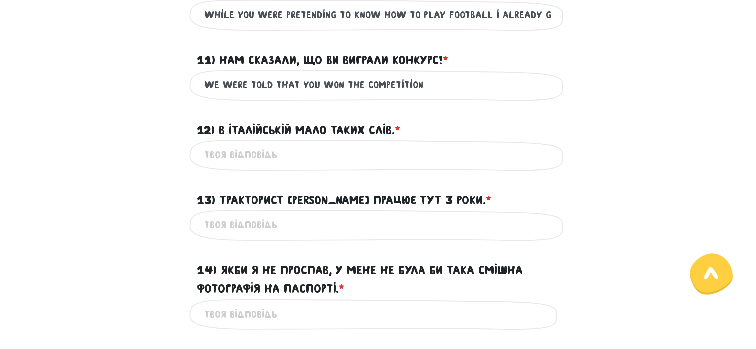
scroll to position [1050, 0]
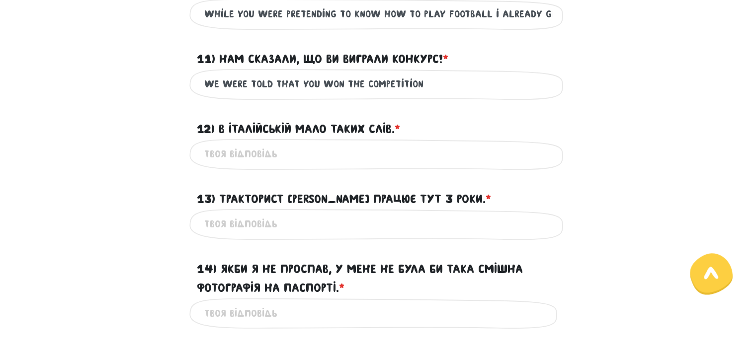
type input "we were told that you won the competition"
click at [265, 162] on input "12) В італійській мало таких слів. * ?" at bounding box center [378, 154] width 348 height 22
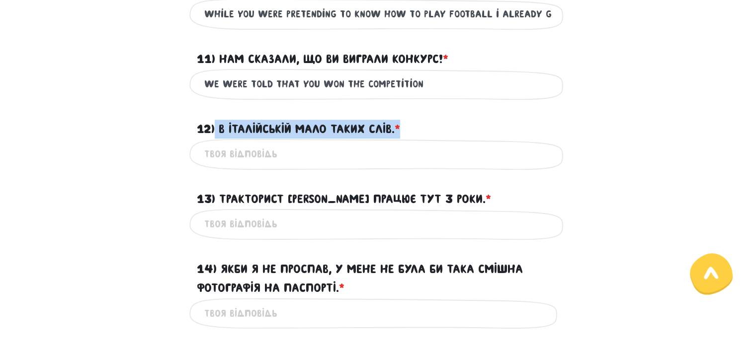
drag, startPoint x: 214, startPoint y: 139, endPoint x: 415, endPoint y: 174, distance: 204.3
click at [458, 137] on div "12) В італійській мало таких слів. * ?" at bounding box center [378, 123] width 378 height 31
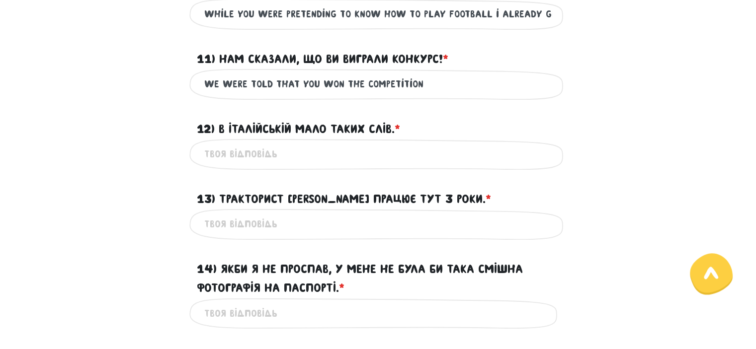
click at [268, 165] on input "12) В італійській мало таких слів. * ?" at bounding box center [378, 154] width 348 height 22
click at [273, 165] on input "there are not ,any words" at bounding box center [378, 154] width 348 height 22
click at [343, 165] on input "there are not any words" at bounding box center [378, 154] width 348 height 22
click at [264, 165] on input "there are not any words like these in" at bounding box center [378, 154] width 348 height 22
click at [266, 165] on input "there are not any words like these in" at bounding box center [378, 154] width 348 height 22
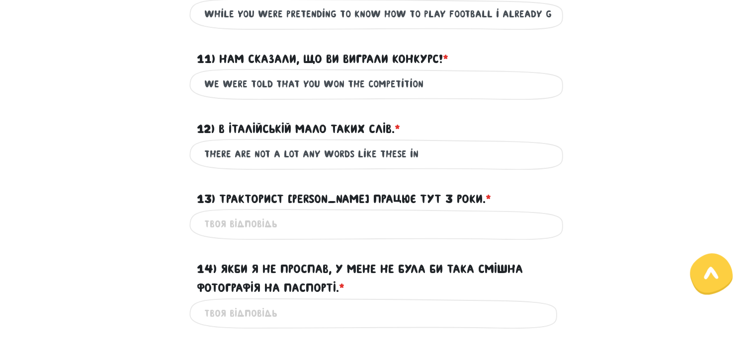
click at [313, 165] on input "there are not a lot any words like these in" at bounding box center [378, 154] width 348 height 22
click at [316, 165] on input "there are not a lot any words like these in" at bounding box center [378, 154] width 348 height 22
click at [414, 162] on input "there are not a lot of words like these in" at bounding box center [378, 154] width 348 height 22
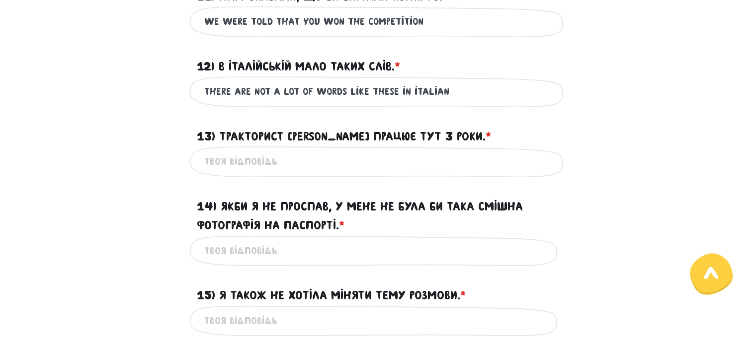
scroll to position [1115, 0]
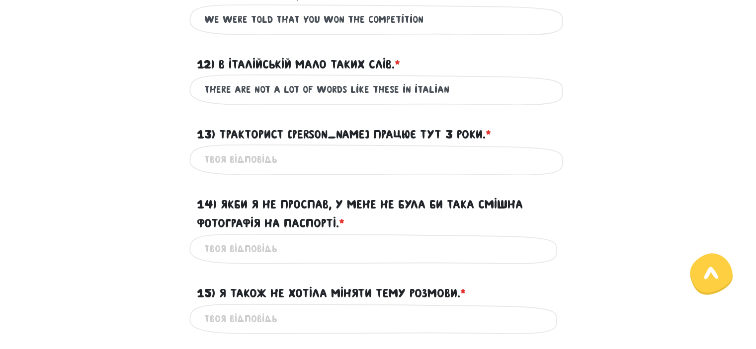
type input "there are not a lot of words like these in italian"
click at [228, 171] on input "13) Тракторист [PERSON_NAME] працює тут 3 роки. * ?" at bounding box center [378, 160] width 348 height 22
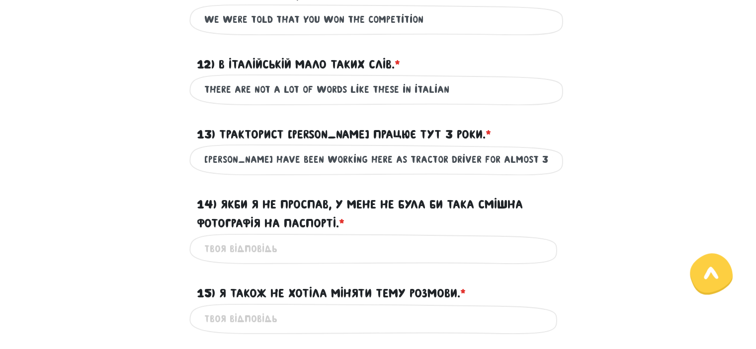
scroll to position [1184, 0]
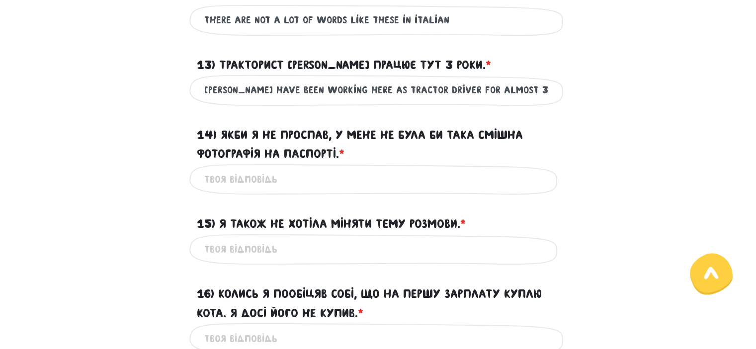
type input "[PERSON_NAME] have been working here as tractor driver for almost 3 years"
click at [302, 191] on input "14) Якби я не проспав, у мене не була би така смішна фотографія на паспорті. * ?" at bounding box center [378, 179] width 348 height 22
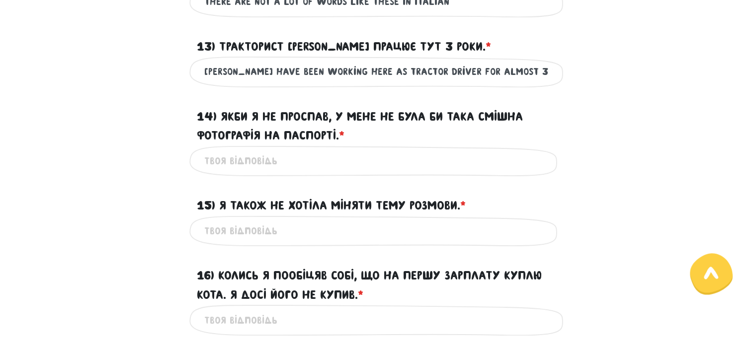
scroll to position [1204, 0]
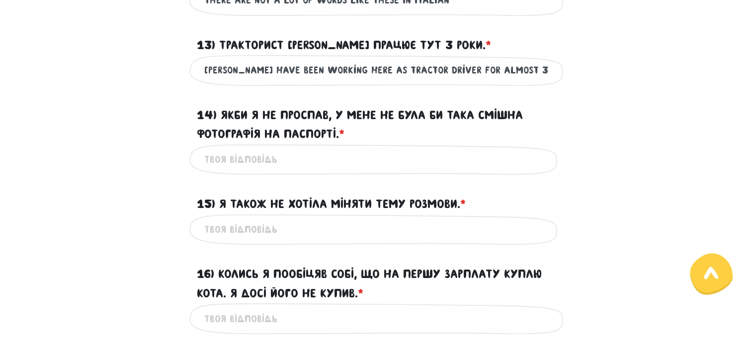
click at [241, 171] on input "14) Якби я не проспав, у мене не була би така смішна фотографія на паспорті. * ?" at bounding box center [378, 160] width 348 height 22
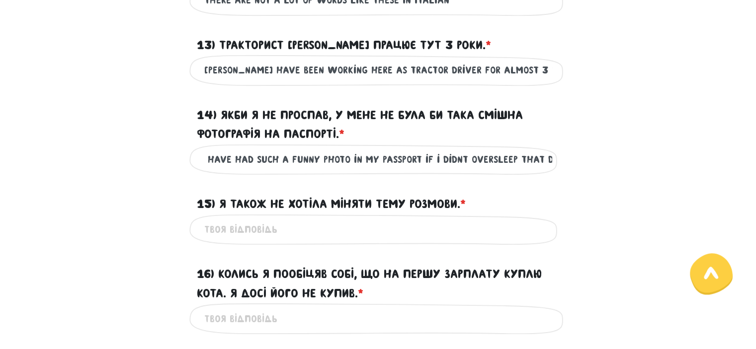
scroll to position [0, 51]
type input "i wouldnt have had such a funny photo in my passport if i didnt oversleep that …"
click at [235, 241] on input "15) Я також не хотіла міняти тему розмови. * ?" at bounding box center [378, 230] width 348 height 22
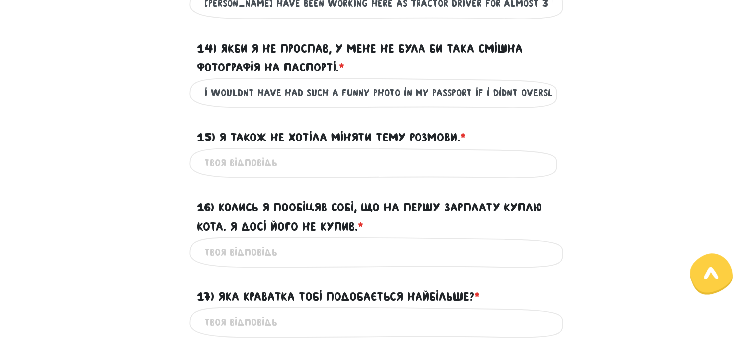
scroll to position [1269, 0]
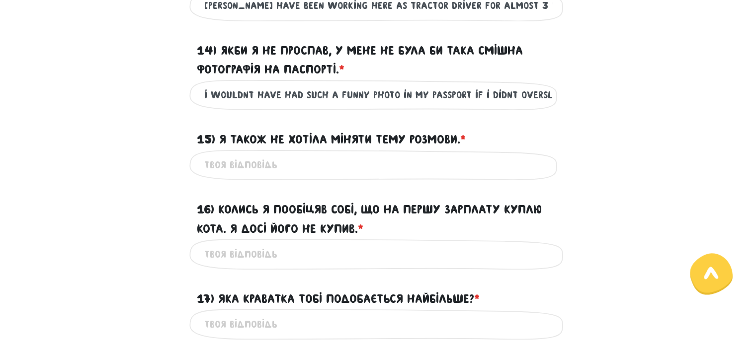
click at [254, 176] on input "15) Я також не хотіла міняти тему розмови. * ?" at bounding box center [378, 165] width 348 height 22
type input "i also didnt want to change the subject of our"
click at [509, 106] on input "i wouldnt have had such a funny photo in my passport if i didnt oversleep that …" at bounding box center [378, 95] width 348 height 22
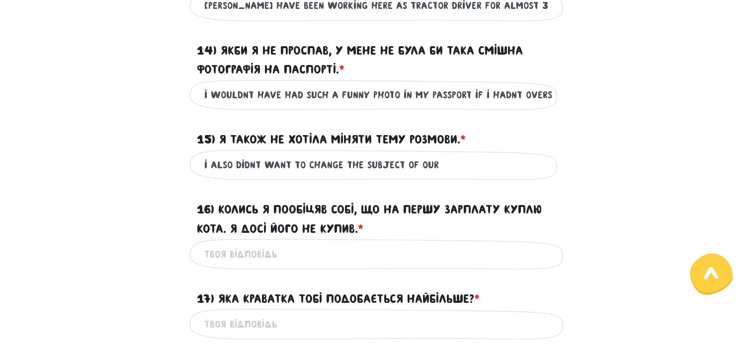
click at [551, 106] on input "i wouldnt have had such a funny photo in my passport if i hadnt oversleep that …" at bounding box center [378, 95] width 348 height 22
drag, startPoint x: 551, startPoint y: 112, endPoint x: 531, endPoint y: 115, distance: 20.1
click at [531, 106] on input "i wouldnt have had such a funny photo in my passport if i hadnt oversleep that …" at bounding box center [378, 95] width 348 height 22
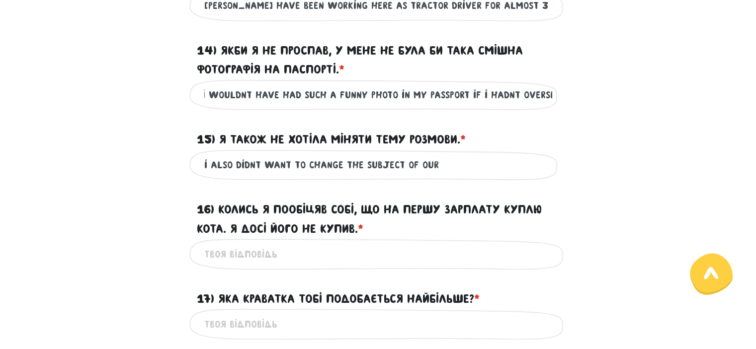
click at [546, 106] on input "i wouldnt have had such a funny photo in my passport if i hadnt oversleep that …" at bounding box center [378, 95] width 348 height 22
click at [549, 106] on input "i wouldnt have had such a funny photo in my passport if i hadnt oversleep that …" at bounding box center [378, 95] width 348 height 22
click at [550, 106] on input "i wouldnt have had such a funny photo in my passport if i hadnt oversleep that …" at bounding box center [378, 95] width 348 height 22
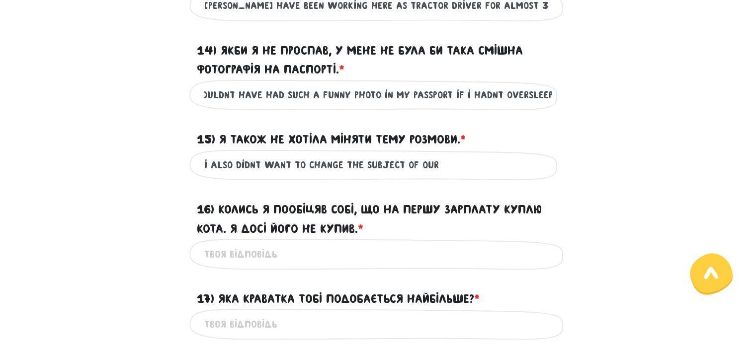
click at [538, 106] on input "i wouldnt have had such a funny photo in my passport if i hadnt oversleept that…" at bounding box center [378, 95] width 348 height 22
type input "i wouldnt have had such a funny photo in my passport if i hadnt overslept that …"
click at [438, 176] on input "i also didnt want to change the subject of our" at bounding box center [378, 165] width 348 height 22
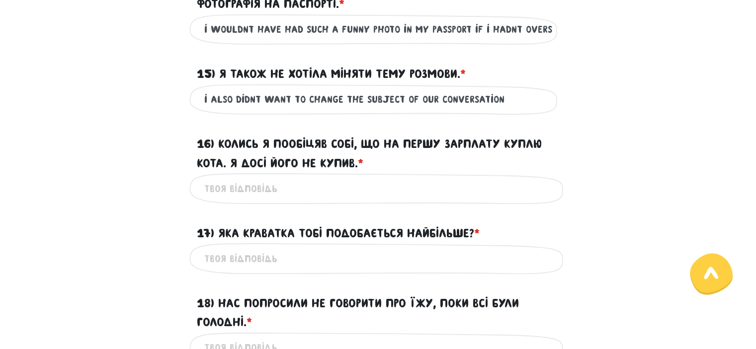
scroll to position [1345, 0]
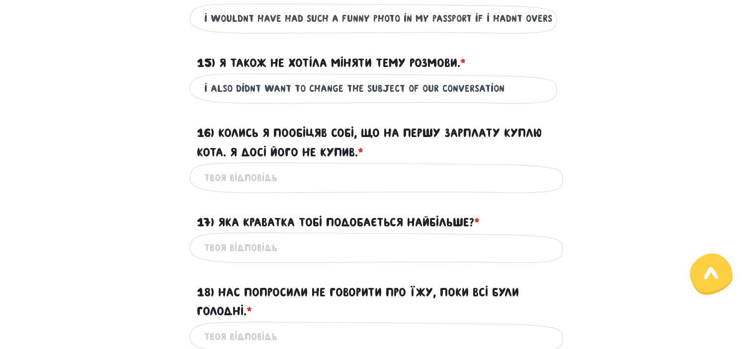
type input "i also didnt want to change the subject of our conversation"
click at [257, 189] on input "16) Колись я пообіцяв собі, що на першу зарплату куплю кота. Я досі його не куп…" at bounding box center [378, 177] width 348 height 22
drag, startPoint x: 203, startPoint y: 197, endPoint x: 318, endPoint y: 212, distance: 116.7
click at [215, 189] on input "once i promised to myself" at bounding box center [378, 177] width 348 height 22
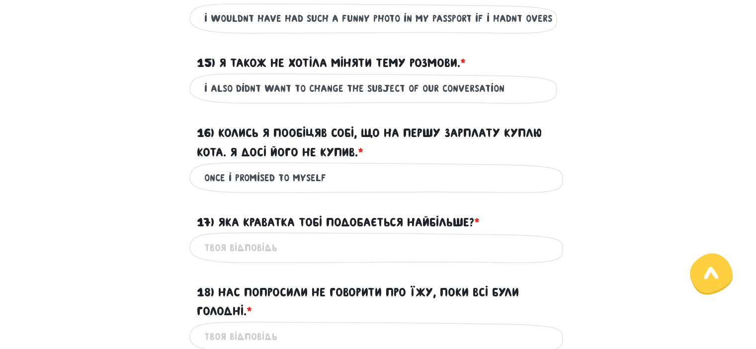
click at [227, 189] on input "once i promised to myself" at bounding box center [378, 177] width 348 height 22
click at [224, 189] on input "once i promised to myself" at bounding box center [378, 177] width 348 height 22
click at [373, 189] on input "Sometime ago i promised to myself" at bounding box center [378, 177] width 348 height 22
click at [421, 189] on input "Sometime ago i promised to myself that for ,y first" at bounding box center [378, 177] width 348 height 22
click at [465, 189] on input "Sometime ago i promised to myself that for my first" at bounding box center [378, 177] width 348 height 22
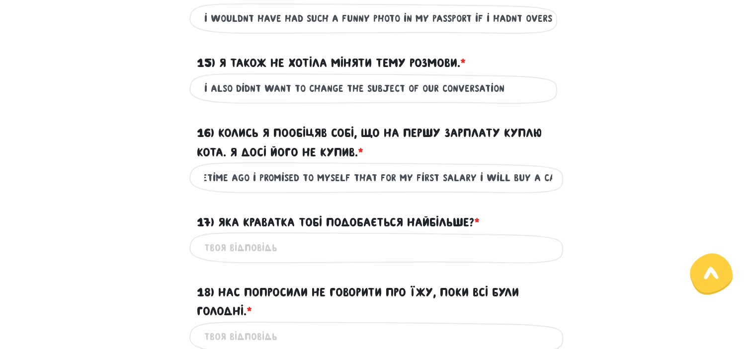
scroll to position [0, 15]
drag, startPoint x: 501, startPoint y: 197, endPoint x: 479, endPoint y: 202, distance: 22.4
click at [479, 189] on input "Sometime ago i promised to myself that for my first salary i will buy a cat" at bounding box center [378, 177] width 348 height 22
click at [550, 189] on input "Sometime ago i promised to myself that for my first salary i will buy a cat" at bounding box center [378, 177] width 348 height 22
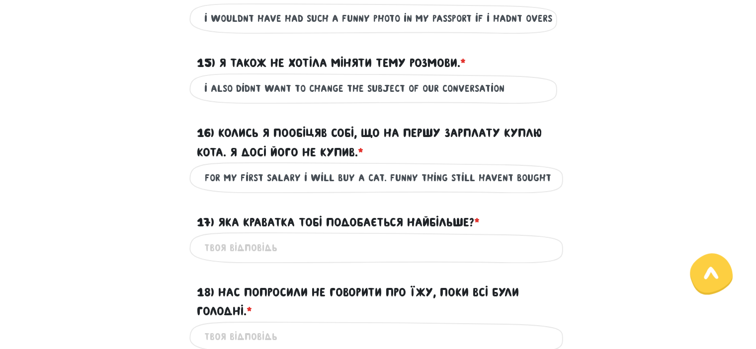
click at [431, 189] on input "Sometime ago i promised to myself that for my first salary i will buy a cat. Fu…" at bounding box center [378, 177] width 348 height 22
drag, startPoint x: 547, startPoint y: 202, endPoint x: 531, endPoint y: 206, distance: 16.0
click at [531, 189] on input "Sometime ago i promised to myself that for my first salary i will buy a cat. Fu…" at bounding box center [378, 177] width 348 height 22
click at [552, 193] on div "Sometime ago i promised to myself that for my first salary i will buy a cat. Fu…" at bounding box center [378, 177] width 378 height 31
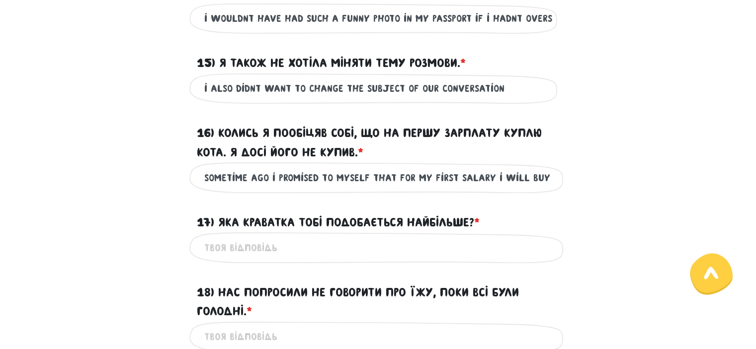
click at [549, 189] on input "Sometime ago i promised to myself that for my first salary i will buy a cat. Fu…" at bounding box center [378, 177] width 348 height 22
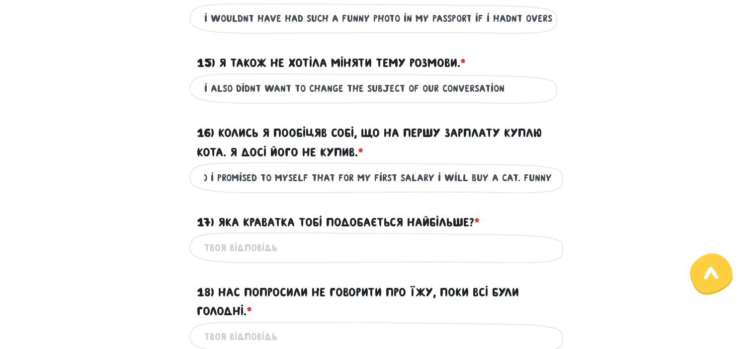
scroll to position [0, 68]
drag, startPoint x: 549, startPoint y: 195, endPoint x: 523, endPoint y: 195, distance: 25.8
click at [523, 189] on input "Sometime ago i promised to myself that for my first salary i will buy a cat. Fu…" at bounding box center [378, 177] width 348 height 22
click at [542, 189] on input "Sometime ago i promised to myself that for my first salary i will buy a cat. Fu…" at bounding box center [378, 177] width 348 height 22
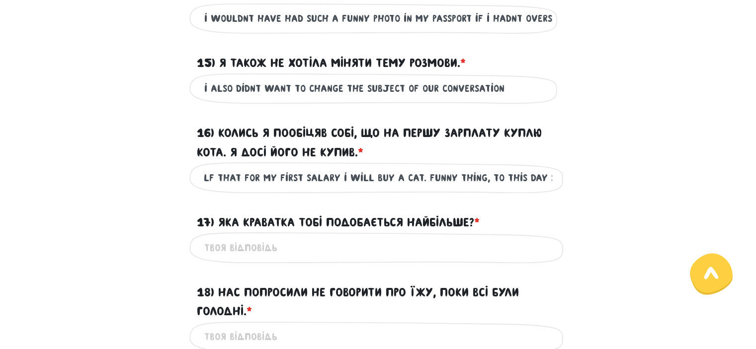
drag, startPoint x: 542, startPoint y: 205, endPoint x: 551, endPoint y: 201, distance: 10.2
click at [551, 189] on input "Sometime ago i promised to myself that for my first salary i will buy a cat. Fu…" at bounding box center [378, 177] width 348 height 22
click at [586, 193] on div "Sometime ago i promised to myself that for my first salary i will buy a cat. Fu…" at bounding box center [378, 177] width 566 height 31
click at [543, 189] on input "Sometime ago i promised to myself that for my first salary i will buy a cat. Fu…" at bounding box center [378, 177] width 348 height 22
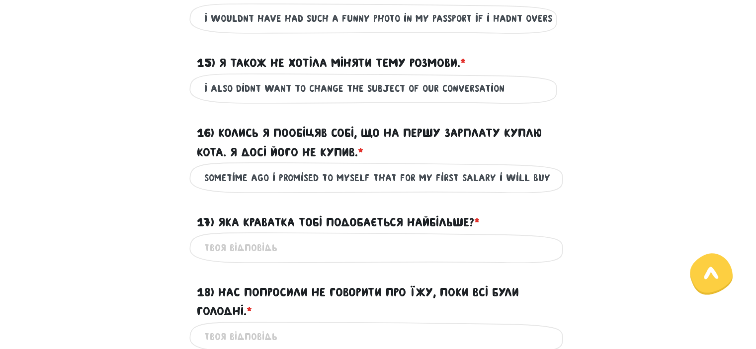
click at [545, 189] on input "Sometime ago i promised to myself that for my first salary i will buy a cat. Fu…" at bounding box center [378, 177] width 348 height 22
click at [552, 193] on div "Sometime ago i promised to myself that for my first salary i will buy a cat. Fu…" at bounding box center [378, 177] width 378 height 31
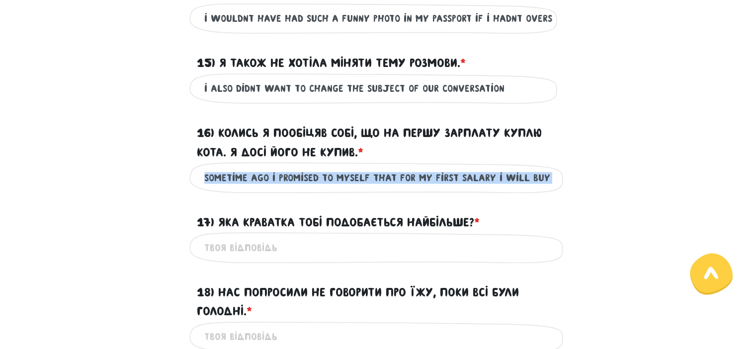
click at [552, 193] on div "Sometime ago i promised to myself that for my first salary i will buy a cat. Fu…" at bounding box center [378, 177] width 378 height 31
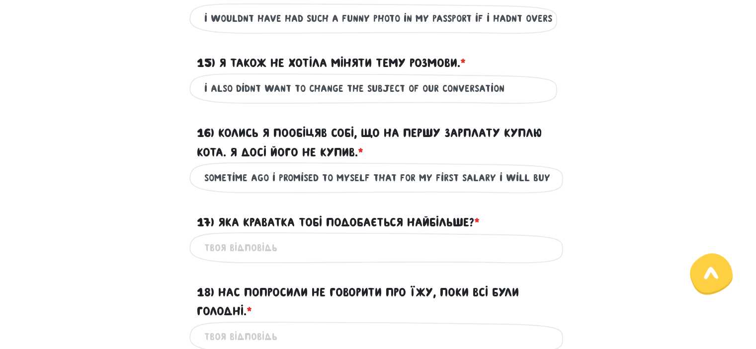
click at [552, 193] on div "Sometime ago i promised to myself that for my first salary i will buy a cat. Fu…" at bounding box center [378, 177] width 378 height 31
click at [551, 189] on input "Sometime ago i promised to myself that for my first salary i will buy a cat. Fu…" at bounding box center [378, 177] width 348 height 22
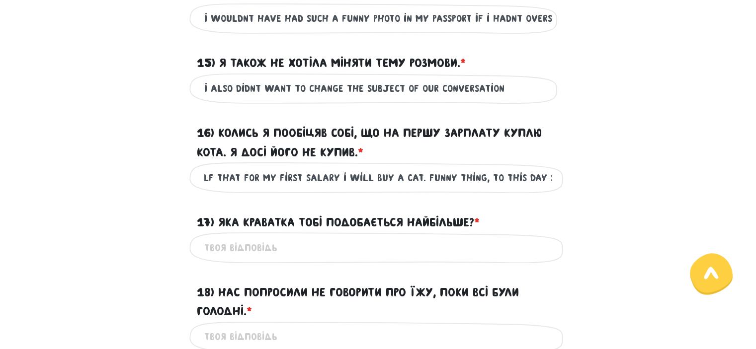
click at [551, 189] on input "Sometime ago i promised to myself that for my first salary i will buy a cat. Fu…" at bounding box center [378, 177] width 348 height 22
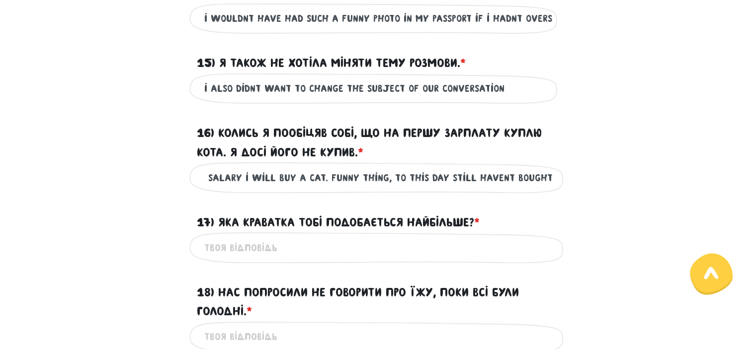
click at [551, 189] on input "Sometime ago i promised to myself that for my first salary i will buy a cat. Fu…" at bounding box center [378, 177] width 348 height 22
click at [526, 232] on div "17) Яка краватка тобі подобається найбільше? * ?" at bounding box center [378, 216] width 378 height 31
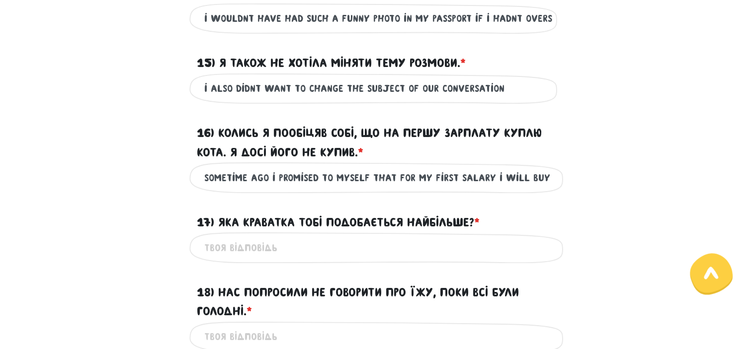
click at [552, 193] on div "Sometime ago i promised to myself that for my first salary i will buy a cat. Fu…" at bounding box center [378, 177] width 378 height 31
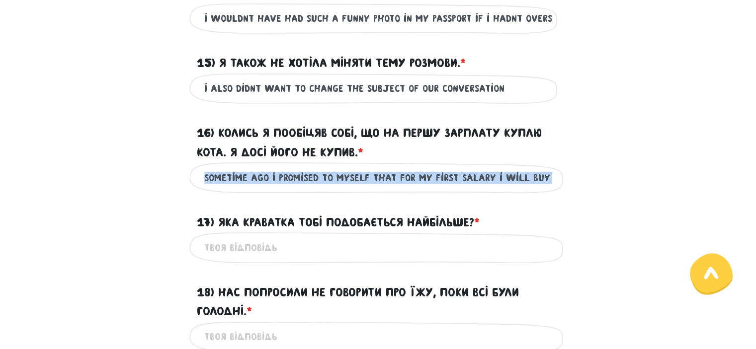
click at [552, 193] on div "Sometime ago i promised to myself that for my first salary i will buy a cat. Fu…" at bounding box center [378, 177] width 378 height 31
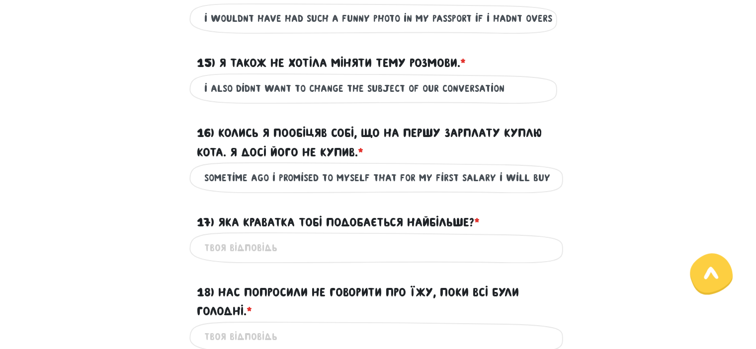
click at [552, 193] on div "Sometime ago i promised to myself that for my first salary i will buy a cat. Fu…" at bounding box center [378, 177] width 378 height 31
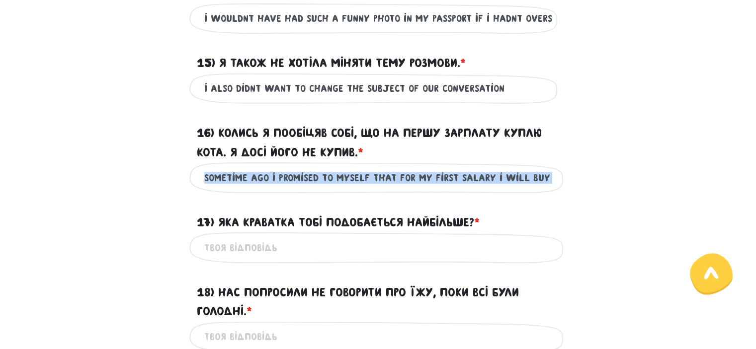
click at [552, 193] on div "Sometime ago i promised to myself that for my first salary i will buy a cat. Fu…" at bounding box center [378, 177] width 378 height 31
click at [559, 193] on div "Sometime ago i promised to myself that for my first salary i will buy a cat. Fu…" at bounding box center [378, 177] width 378 height 31
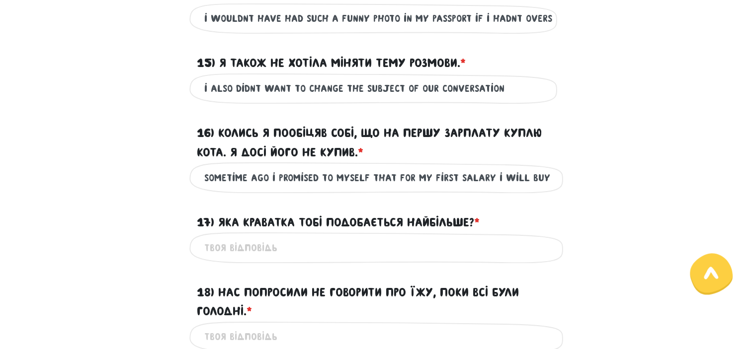
drag, startPoint x: 559, startPoint y: 196, endPoint x: 541, endPoint y: 195, distance: 18.9
click at [541, 193] on div "Sometime ago i promised to myself that for my first salary i will buy a cat. Fu…" at bounding box center [378, 177] width 378 height 31
drag, startPoint x: 541, startPoint y: 195, endPoint x: 547, endPoint y: 197, distance: 6.5
click at [547, 189] on input "Sometime ago i promised to myself that for my first salary i will buy a cat. Fu…" at bounding box center [378, 177] width 348 height 22
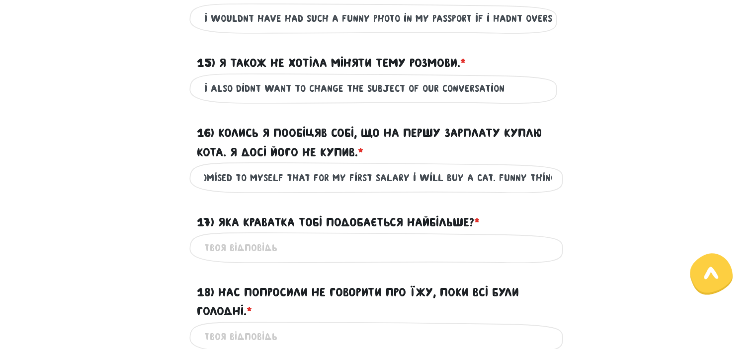
click at [547, 189] on input "Sometime ago i promised to myself that for my first salary i will buy a cat. Fu…" at bounding box center [378, 177] width 348 height 22
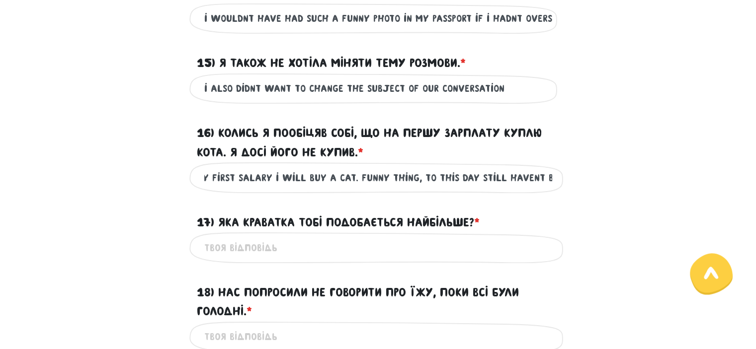
click at [547, 189] on input "Sometime ago i promised to myself that for my first salary i will buy a cat. Fu…" at bounding box center [378, 177] width 348 height 22
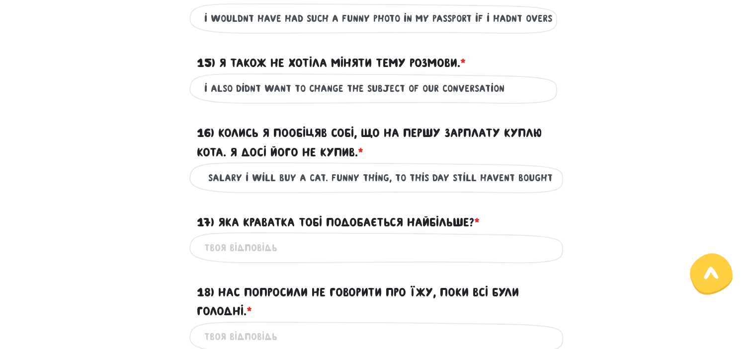
click at [547, 189] on input "Sometime ago i promised to myself that for my first salary i will buy a cat. Fu…" at bounding box center [378, 177] width 348 height 22
click at [355, 189] on input "Sometime ago i promised to myself that for my first salary i will buy a cat. Fu…" at bounding box center [378, 177] width 348 height 22
click at [374, 189] on input "Sometime ago i promised to myself that for my first salary i will buy a cat. Fu…" at bounding box center [378, 177] width 348 height 22
click at [386, 189] on input "Sometime ago i promised to myself that for my first salary i will buy a cat. Fu…" at bounding box center [378, 177] width 348 height 22
click at [388, 189] on input "Sometime ago i promised to myself that for my first salary i will buy a cat. Fu…" at bounding box center [378, 177] width 348 height 22
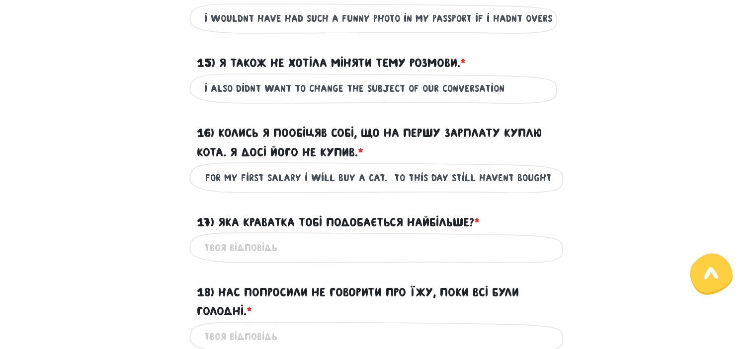
scroll to position [1393, 0]
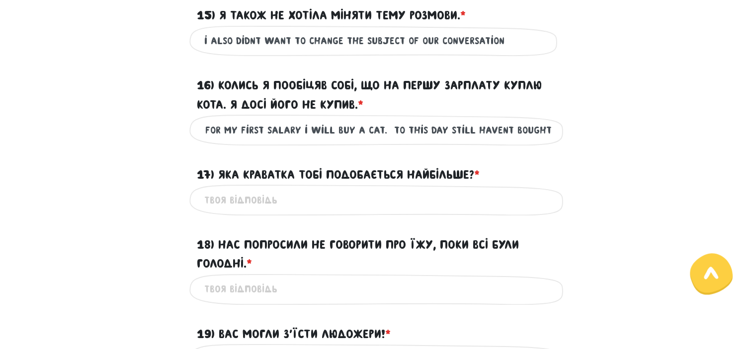
type input "Sometime ago i promised to myself that for my first salary i will buy a cat. to…"
click at [224, 211] on input "17) Яка краватка тобі подобається найбільше? * ?" at bounding box center [378, 200] width 348 height 22
type input "w"
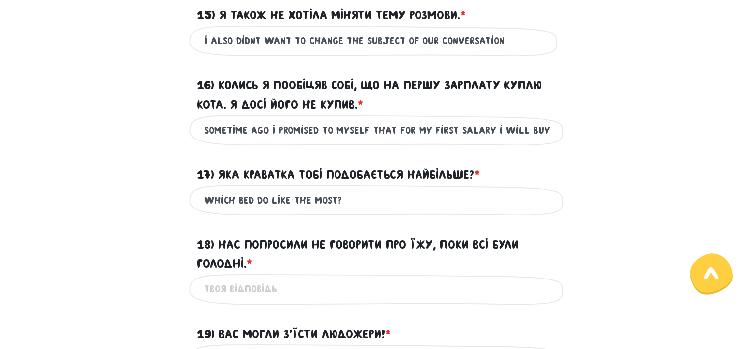
type input "which bed do like the most?"
click at [269, 296] on div "Це обов'язкове поле" at bounding box center [378, 289] width 378 height 31
click at [274, 301] on input "18) Нас попросили не говорити про їжу, поки всі були голодні. * ?" at bounding box center [378, 289] width 348 height 22
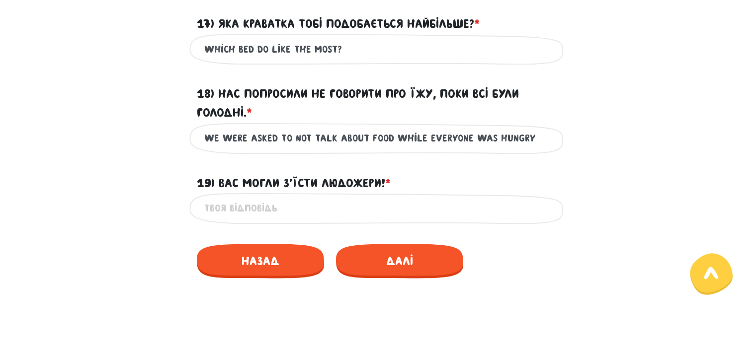
scroll to position [1545, 0]
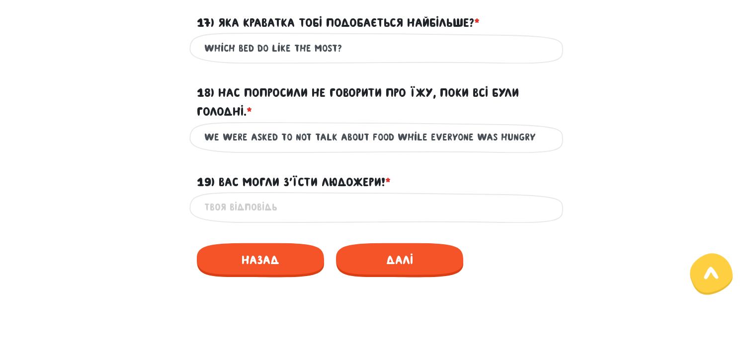
click at [386, 149] on input "we were asked to not talk about food while everyone was hungry" at bounding box center [378, 137] width 348 height 22
type input "we were asked to not talk about food while everyone was hungry"
click at [284, 217] on input "19) Вас могли з’їсти людожери! * ?" at bounding box center [378, 207] width 348 height 22
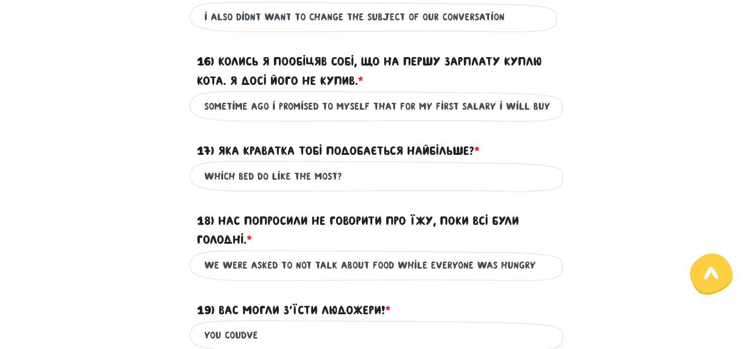
scroll to position [1314, 0]
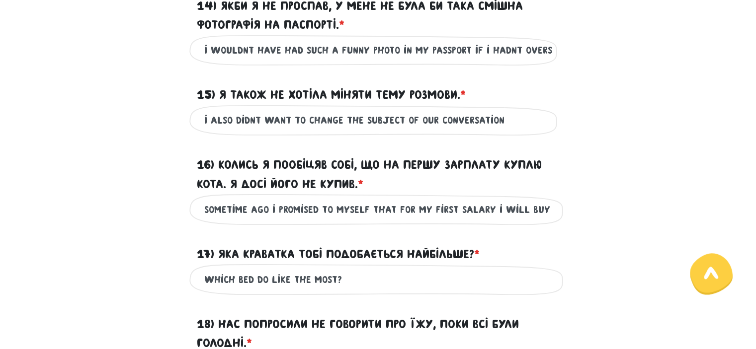
type input "You coudve"
click at [264, 221] on input "Sometime ago i promised to myself that for my first salary i will buy a cat. to…" at bounding box center [378, 209] width 348 height 22
click at [246, 221] on input "Sometime ago i promised to myself that for my first salary i will buy a cat. to…" at bounding box center [378, 209] width 348 height 22
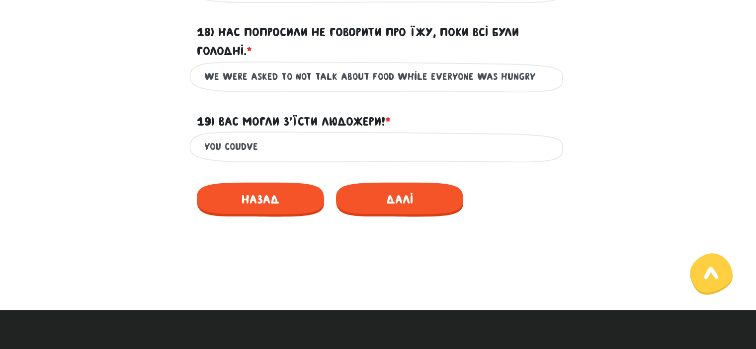
scroll to position [1604, 0]
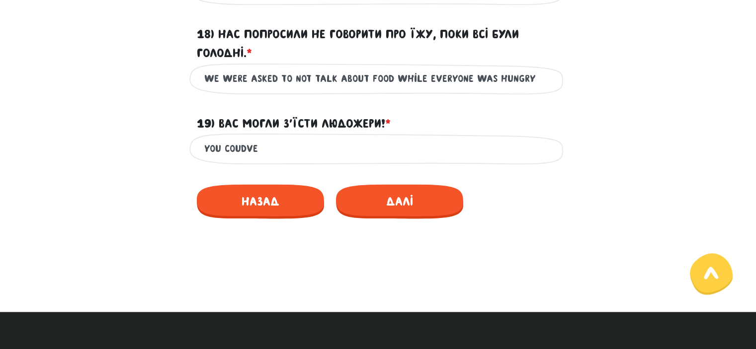
type input "awhile ago i promised to myself that for my first salary i will buy a cat. to t…"
click at [295, 160] on input "You coudve" at bounding box center [378, 149] width 348 height 22
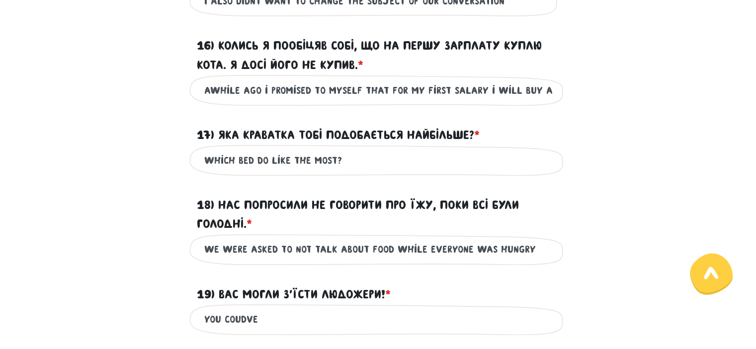
scroll to position [1424, 0]
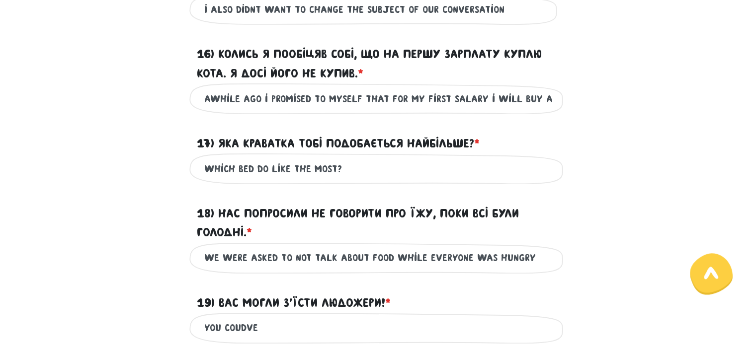
type input "You coudve"
click at [324, 110] on input "awhile ago i promised to myself that for my first salary i will buy a cat. to t…" at bounding box center [378, 98] width 348 height 22
click at [323, 110] on input "awhile ago i promised to myself that for my first salary i will buy a cat. to t…" at bounding box center [378, 98] width 348 height 22
click at [319, 110] on input "awhile ago i promised to myself that for my first salary i will buy a cat. to t…" at bounding box center [378, 98] width 348 height 22
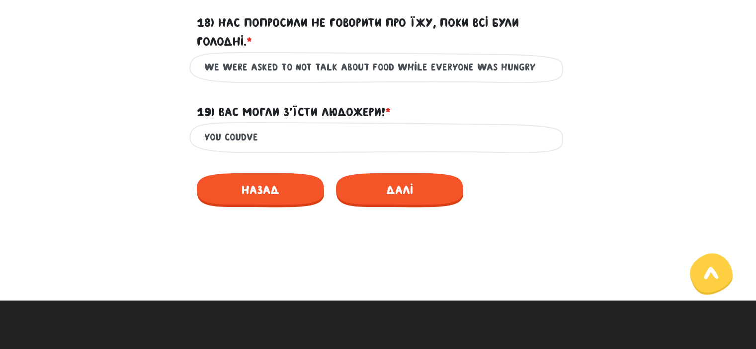
scroll to position [1620, 0]
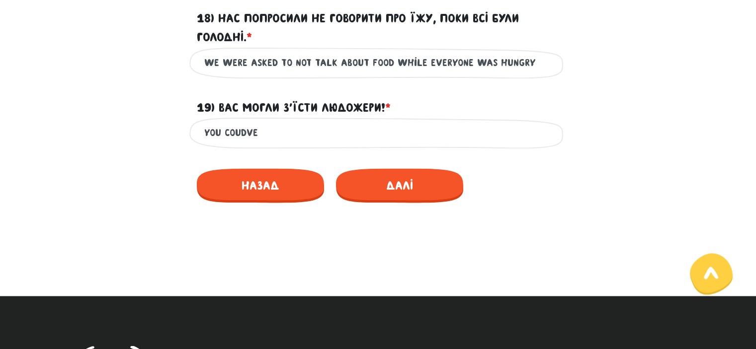
click at [290, 141] on input "You coudve" at bounding box center [378, 133] width 348 height 22
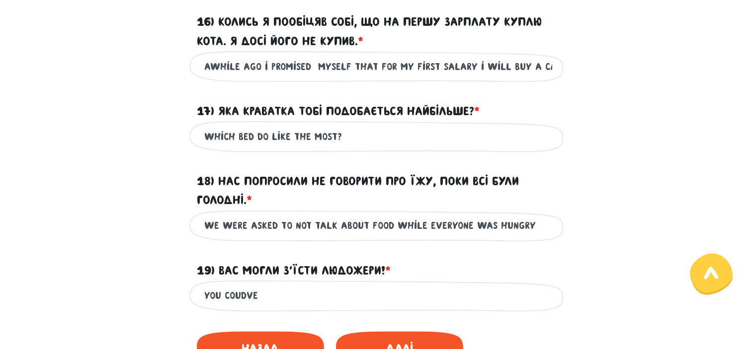
scroll to position [1391, 0]
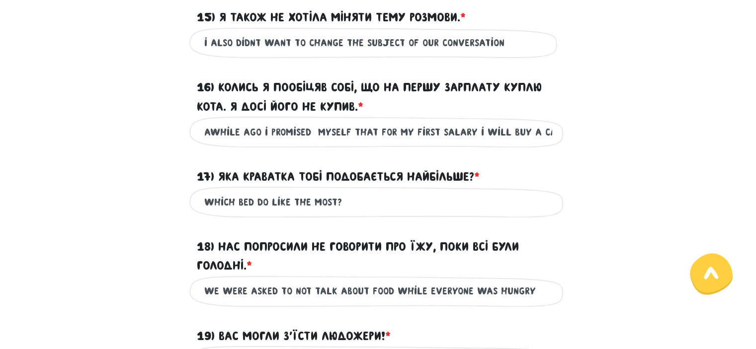
click at [387, 143] on input "awhile ago i promised myself that for my first salary i will buy a cat. to this…" at bounding box center [378, 132] width 348 height 22
click at [388, 143] on input "awhile ago i promised myself that for my first salary i will buy a cat. to this…" at bounding box center [378, 132] width 348 height 22
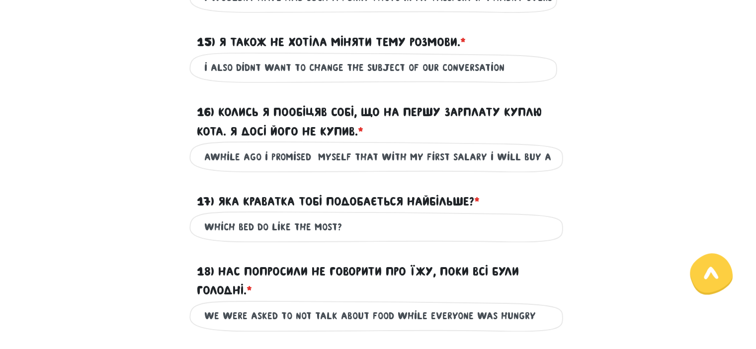
scroll to position [1363, 0]
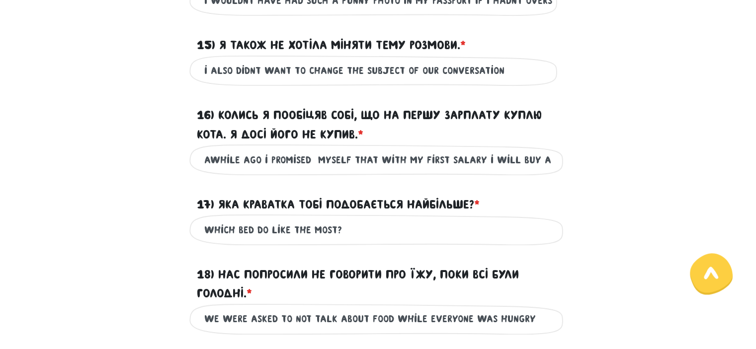
click at [508, 171] on input "awhile ago i promised myself that with my first salary i will buy a cat. to thi…" at bounding box center [378, 160] width 348 height 22
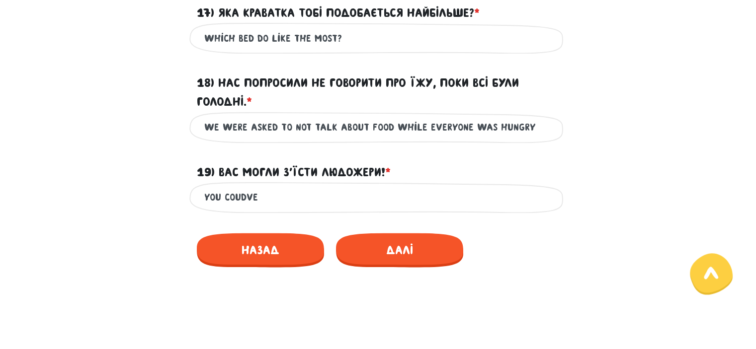
scroll to position [1558, 0]
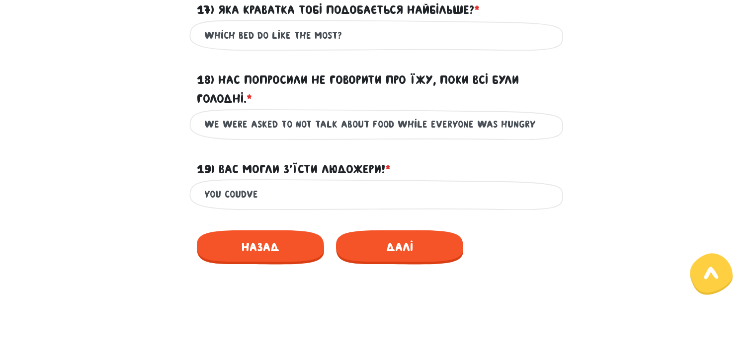
type input "awhile ago i promised myself that with my first salary i would buy a cat. to th…"
click at [380, 206] on input "You coudve" at bounding box center [378, 194] width 348 height 22
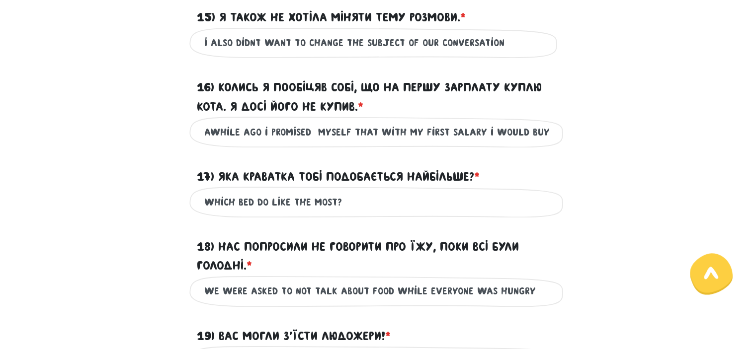
scroll to position [1390, 0]
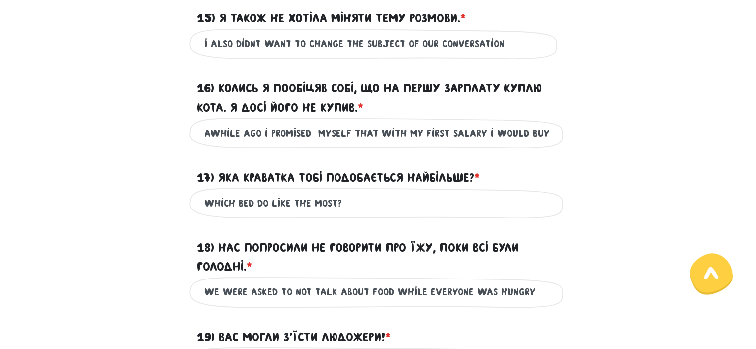
type input "You coudve have been eaten"
click at [547, 144] on input "awhile ago i promised myself that with my first salary i would buy a cat. to th…" at bounding box center [378, 133] width 348 height 22
click at [549, 144] on input "awhile ago i promised myself that with my first salary i would buy a cat. to th…" at bounding box center [378, 133] width 348 height 22
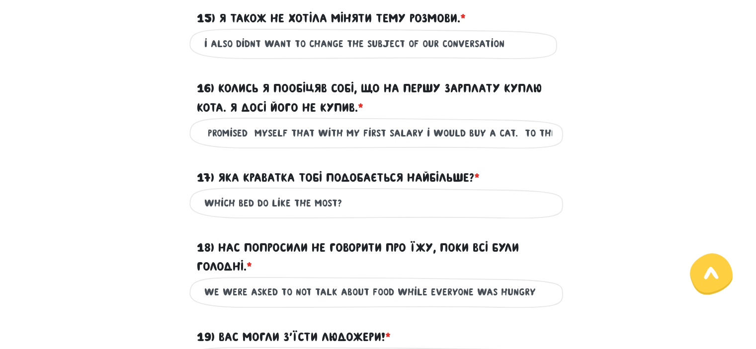
click at [549, 144] on input "awhile ago i promised myself that with my first salary i would buy a cat. to th…" at bounding box center [378, 133] width 348 height 22
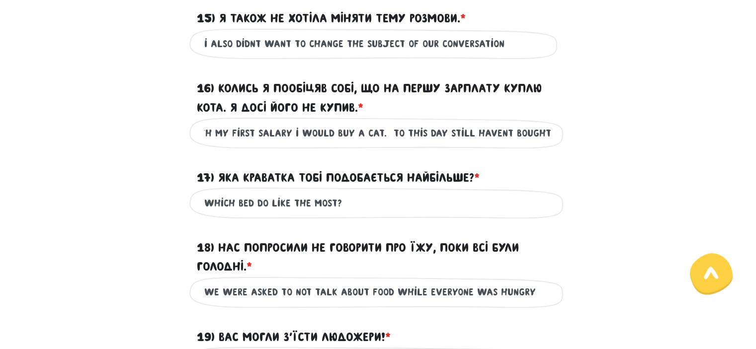
click at [551, 144] on input "awhile ago i promised myself that with my first salary i would buy a cat. to th…" at bounding box center [378, 133] width 348 height 22
click at [431, 144] on input "awhile ago i promised myself that with my first salary i would buy a cat. to th…" at bounding box center [378, 133] width 348 height 22
click at [551, 144] on input "awhile ago i promised myself that with my first salary i would buy a cat. still…" at bounding box center [378, 133] width 348 height 22
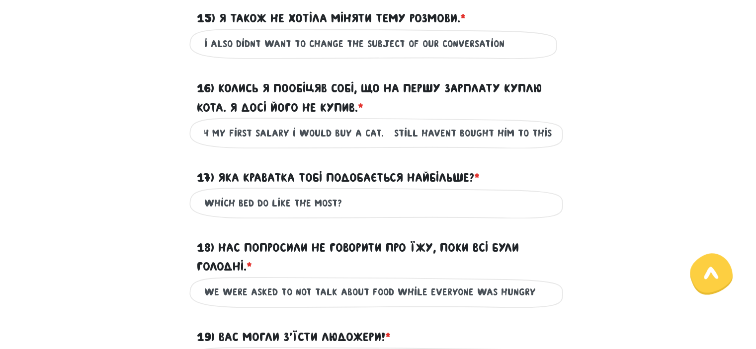
click at [495, 144] on input "awhile ago i promised myself that with my first salary i would buy a cat. still…" at bounding box center [378, 133] width 348 height 22
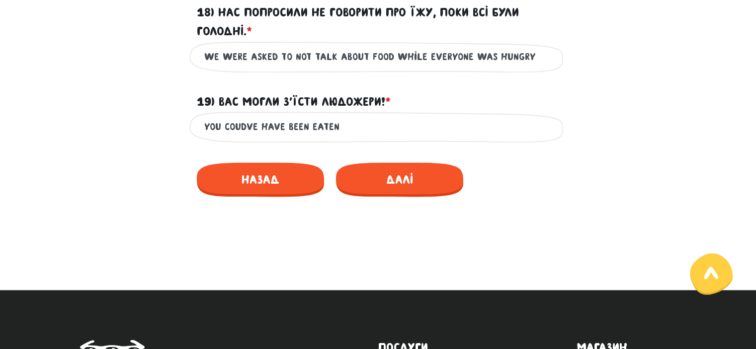
scroll to position [1626, 0]
type input "awhile ago i promised myself that with my first salary i would buy a cat. still…"
click at [379, 138] on input "You coudve have been eaten" at bounding box center [378, 127] width 348 height 22
type input "You coudve have been eaten buy cannibals!"
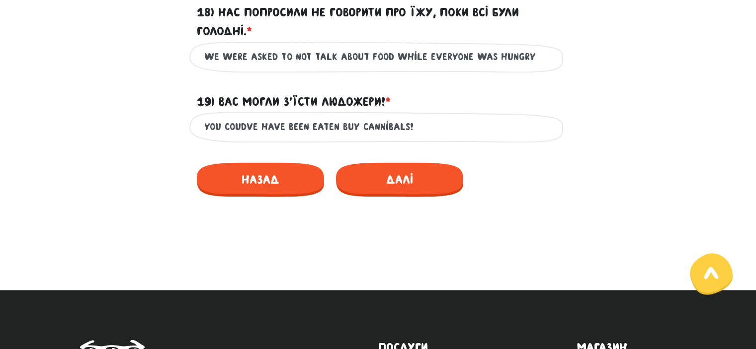
click at [304, 68] on input "we were asked to not talk about food while everyone was hungry" at bounding box center [378, 57] width 348 height 22
click at [307, 68] on input "we were asked to not talk about food while everyone was hungry" at bounding box center [378, 57] width 348 height 22
type input "we were asked not to talk about food while everyone was hungry"
click at [428, 138] on input "You coudve have been eaten buy cannibals!" at bounding box center [378, 127] width 348 height 22
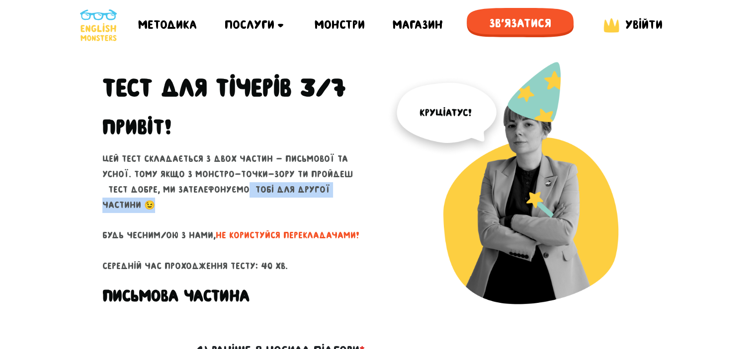
drag, startPoint x: 215, startPoint y: 195, endPoint x: 340, endPoint y: 198, distance: 125.2
click at [340, 198] on p "Цей тест складається з двох частин - письмової та усної. Тому якщо з монстро-то…" at bounding box center [236, 213] width 268 height 122
click at [378, 202] on div at bounding box center [519, 196] width 283 height 268
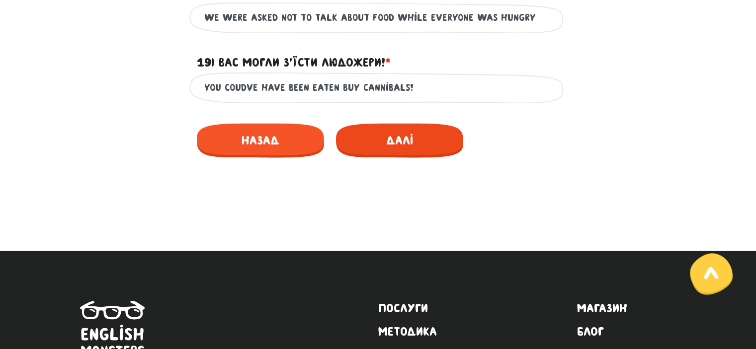
scroll to position [1661, 0]
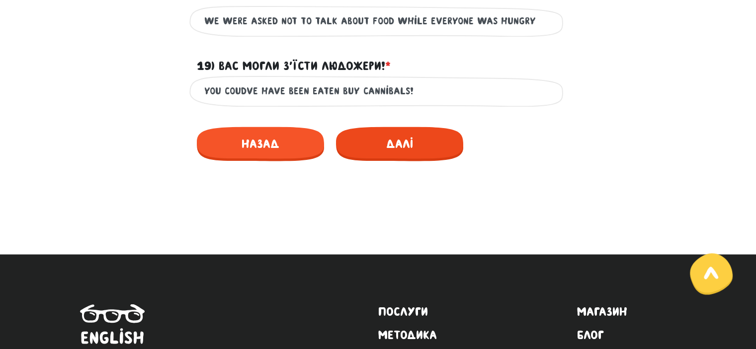
click at [405, 161] on span "Далі" at bounding box center [399, 144] width 127 height 34
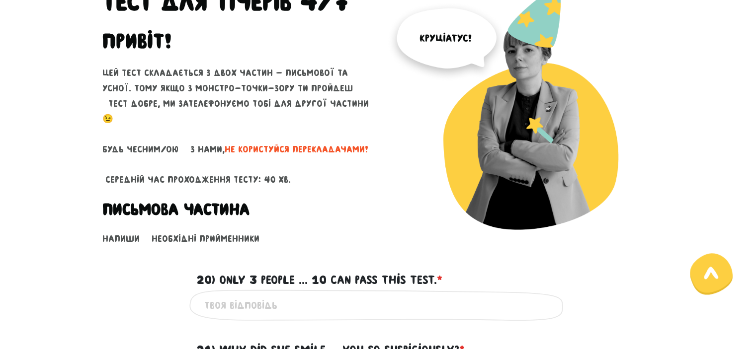
scroll to position [213, 0]
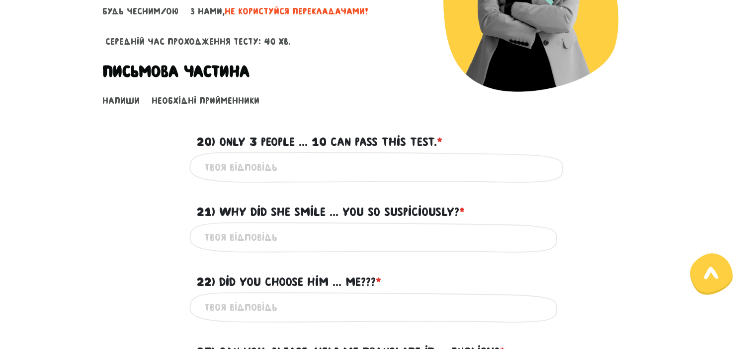
click at [283, 168] on input "20) Only 3 people ... 10 can pass this test. * ?" at bounding box center [378, 167] width 348 height 22
type input "т"
click at [273, 168] on input "20) Only 3 people ... 10 can pass this test. * ?" at bounding box center [378, 167] width 348 height 22
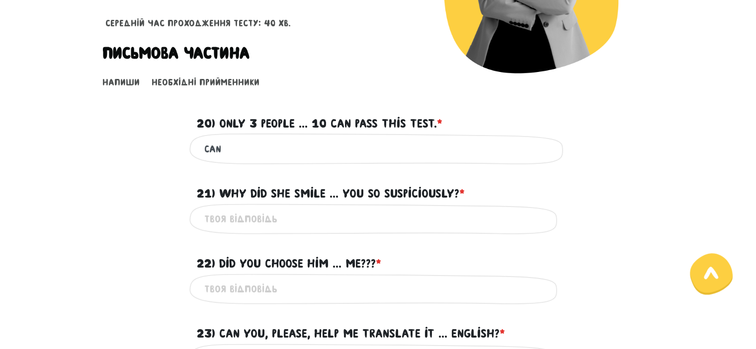
scroll to position [232, 0]
click at [270, 141] on input "can" at bounding box center [378, 148] width 348 height 22
type input "c"
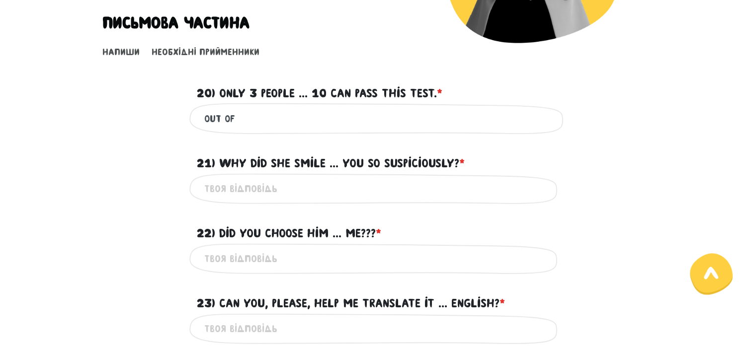
scroll to position [262, 0]
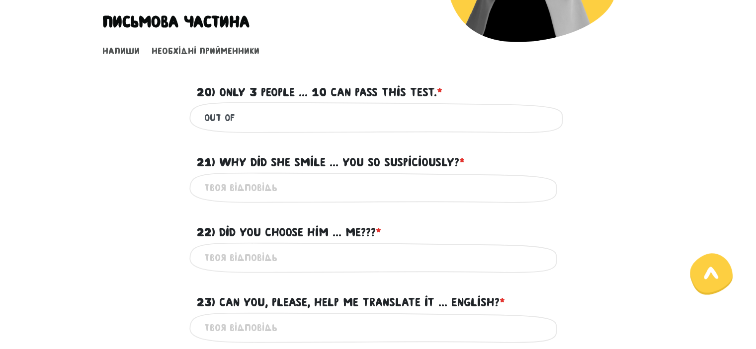
type input "out of"
drag, startPoint x: 309, startPoint y: 188, endPoint x: 264, endPoint y: 188, distance: 44.7
click at [264, 188] on input "21) Why did she smile ... you so suspiciously? * ?" at bounding box center [378, 188] width 348 height 22
type input "at"
click at [282, 255] on input "22) Did you choose him ... me??? * ?" at bounding box center [378, 258] width 348 height 22
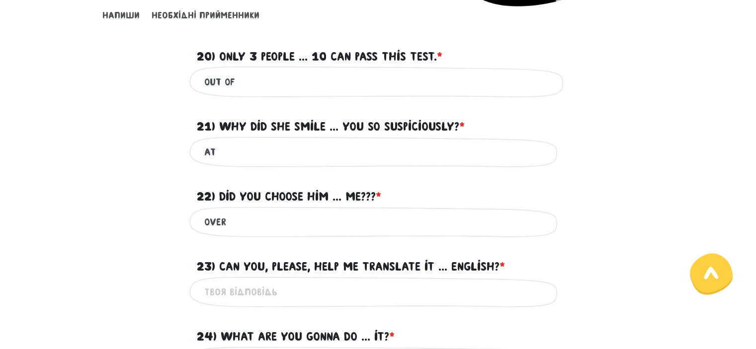
scroll to position [303, 0]
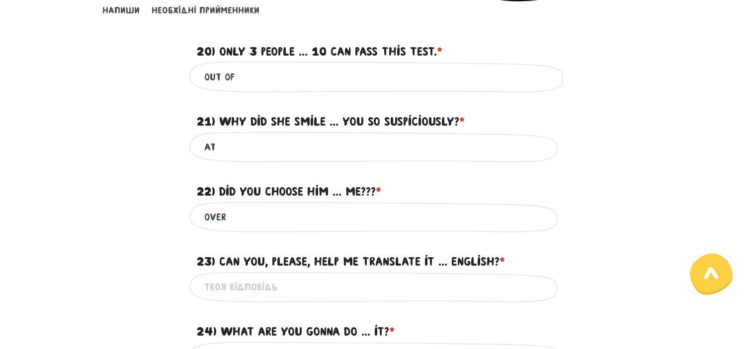
type input "over"
click at [258, 284] on input "23) Can you, please, help me translate it ... English? * ?" at bounding box center [378, 287] width 348 height 22
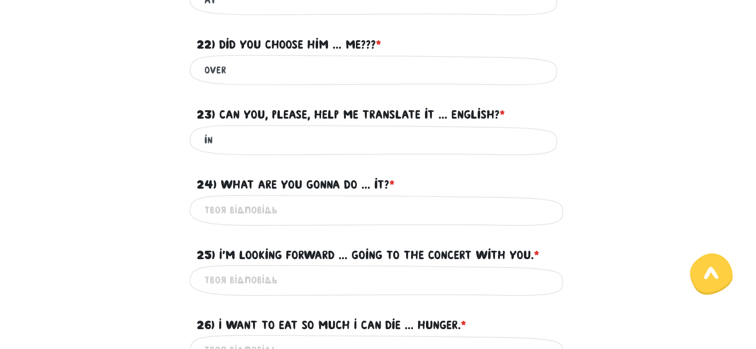
scroll to position [451, 0]
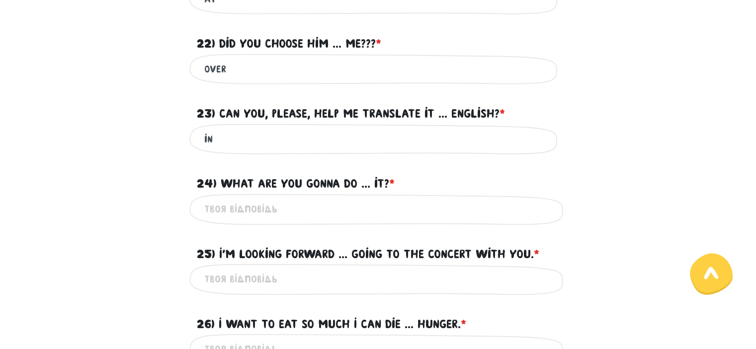
type input "in"
click at [260, 204] on input "24) What are you gonna do ... it? * ?" at bounding box center [378, 209] width 348 height 22
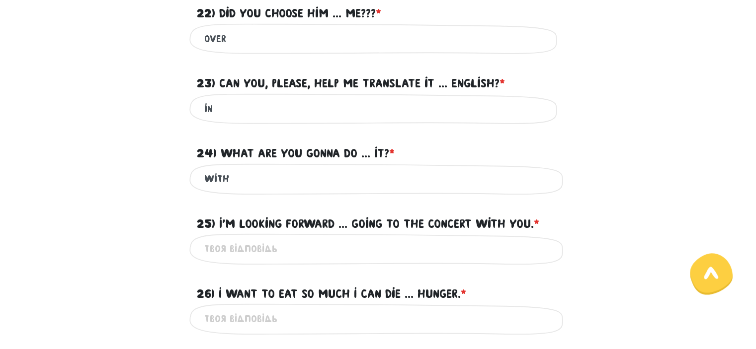
type input "with"
click at [264, 248] on input "25) I'm looking forward ... going to the concert with you. * ?" at bounding box center [378, 249] width 348 height 22
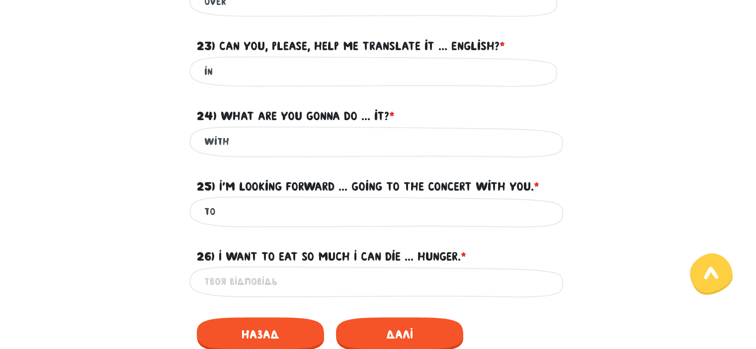
scroll to position [521, 0]
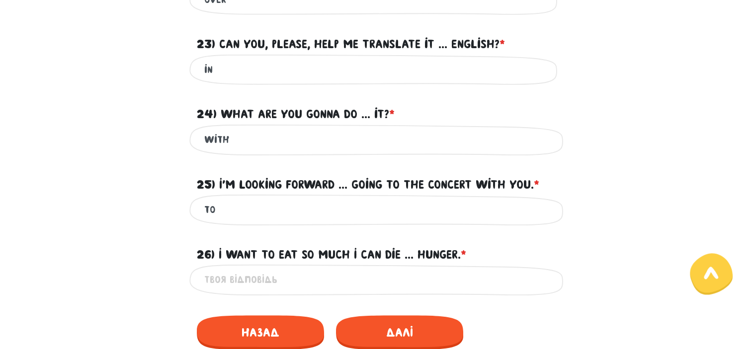
type input "to"
click at [284, 269] on input "26) I want to eat so much I can die ... hunger. * ?" at bounding box center [378, 280] width 348 height 22
click at [296, 270] on input "26) I want to eat so much I can die ... hunger. * ?" at bounding box center [378, 280] width 348 height 22
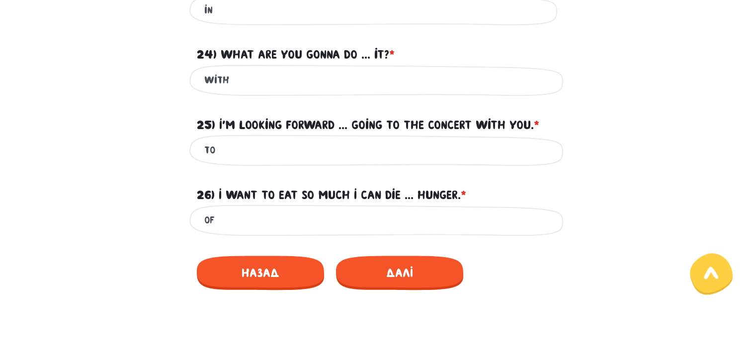
scroll to position [580, 0]
type input "of"
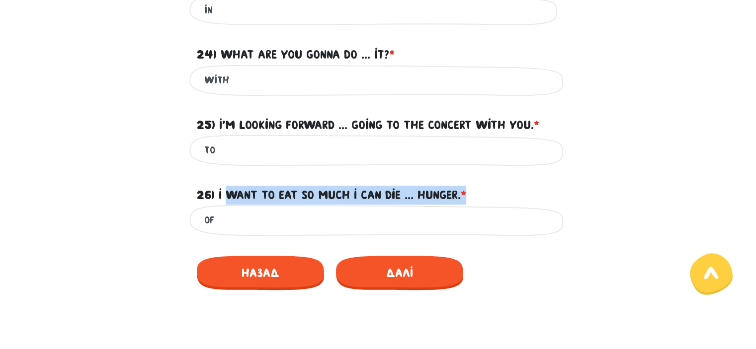
drag, startPoint x: 227, startPoint y: 192, endPoint x: 480, endPoint y: 197, distance: 253.4
click at [480, 197] on div "26) I want to eat so much I can die ... hunger. * ?" at bounding box center [378, 189] width 378 height 31
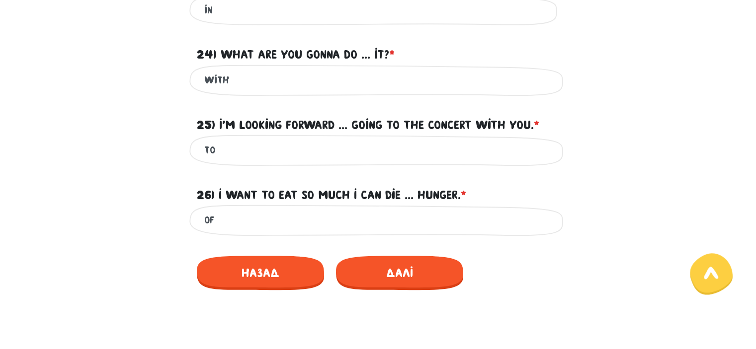
click at [493, 191] on div "26) I want to eat so much I can die ... hunger. * ?" at bounding box center [378, 189] width 378 height 31
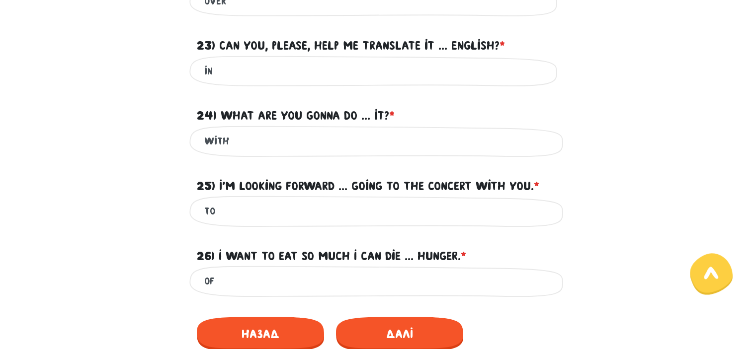
scroll to position [467, 0]
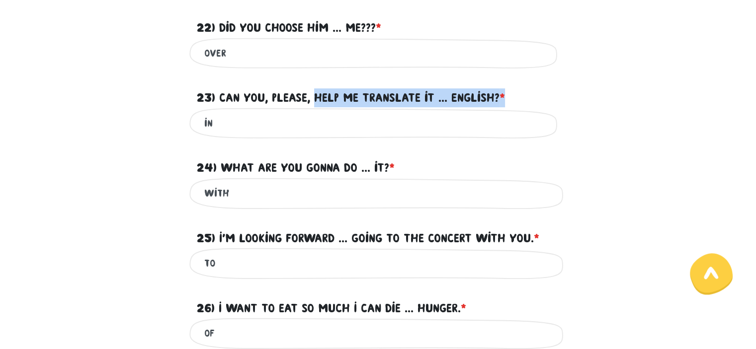
drag, startPoint x: 321, startPoint y: 91, endPoint x: 521, endPoint y: 89, distance: 199.7
click at [521, 89] on div "23) Can you, please, help me translate it ... English? * ?" at bounding box center [378, 92] width 378 height 31
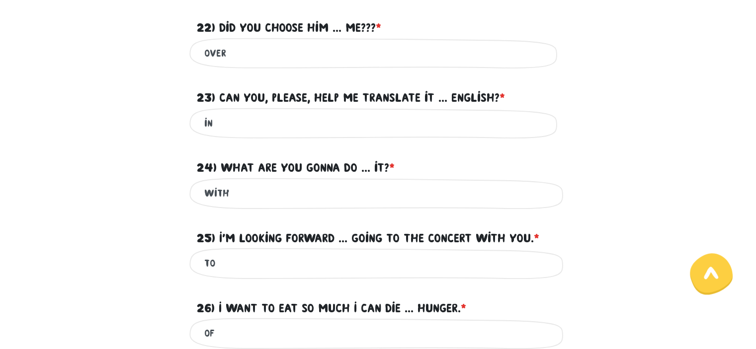
click at [562, 97] on div "23) Can you, please, help me translate it ... English? * ?" at bounding box center [378, 92] width 378 height 31
drag, startPoint x: 324, startPoint y: 94, endPoint x: 469, endPoint y: 91, distance: 145.1
click at [469, 91] on label "23) Can you, please, help me translate it ... English? * ?" at bounding box center [351, 97] width 308 height 19
click at [533, 99] on div "23) Can you, please, help me translate it ... English? * ?" at bounding box center [378, 92] width 378 height 31
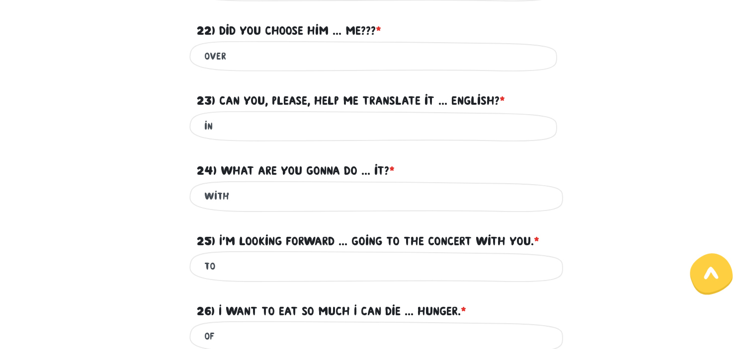
scroll to position [465, 0]
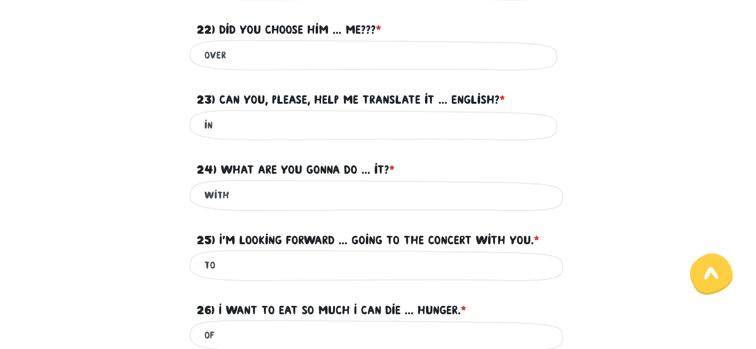
click at [357, 133] on div "in Це обов'язкове поле" at bounding box center [378, 125] width 378 height 31
click at [320, 121] on input "in" at bounding box center [378, 125] width 348 height 22
click at [257, 124] on input "into" at bounding box center [378, 125] width 348 height 22
type input "in"
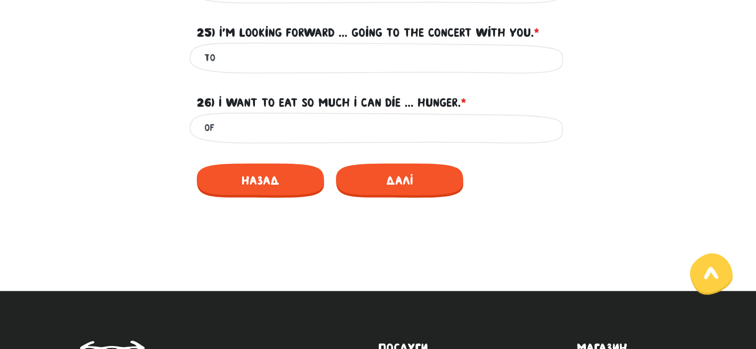
scroll to position [671, 0]
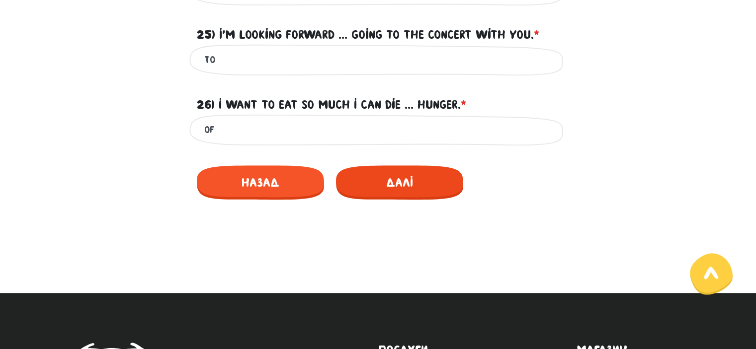
click at [381, 167] on span "Далі" at bounding box center [399, 182] width 127 height 34
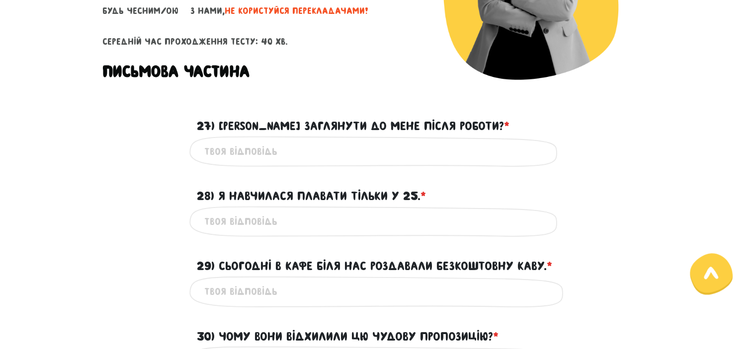
scroll to position [193, 0]
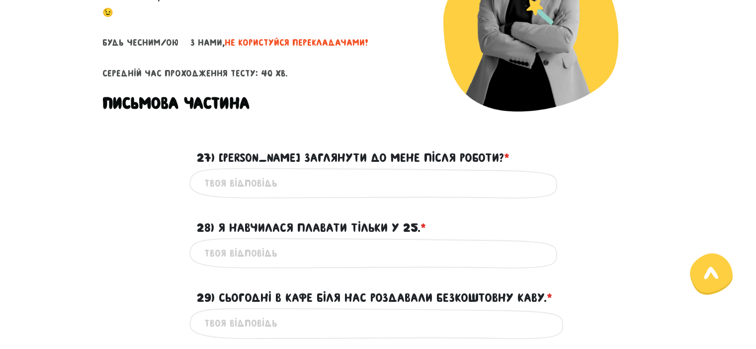
click at [266, 186] on input "27) [PERSON_NAME] заглянути до мене після роботи? * ?" at bounding box center [378, 183] width 348 height 22
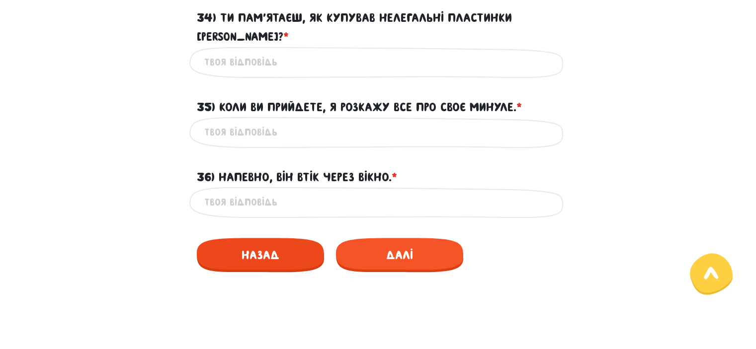
type input "can you please"
click at [257, 248] on span "Назад" at bounding box center [260, 255] width 127 height 34
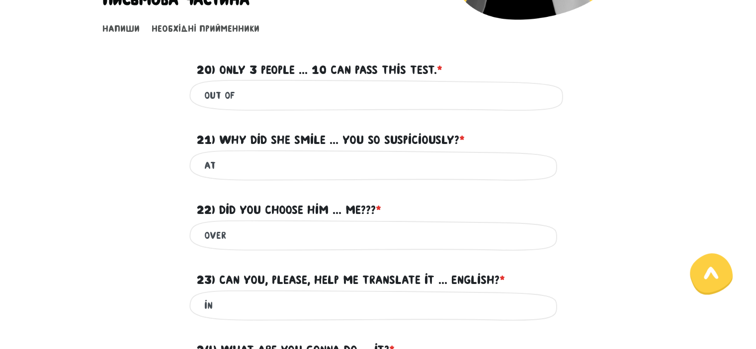
scroll to position [332, 0]
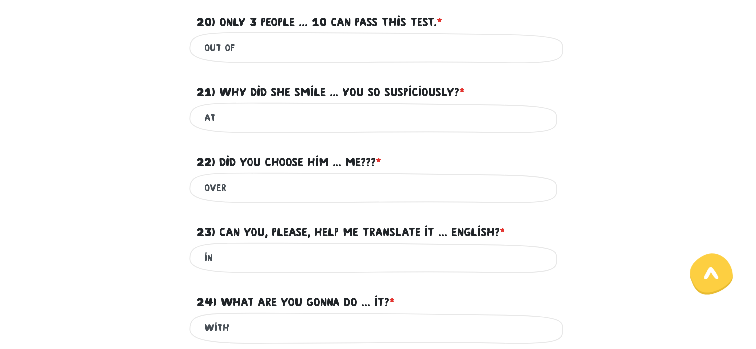
click at [288, 258] on input "in" at bounding box center [378, 258] width 348 height 22
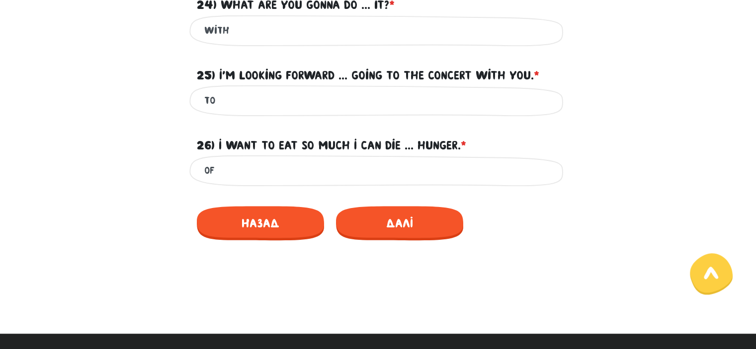
scroll to position [632, 0]
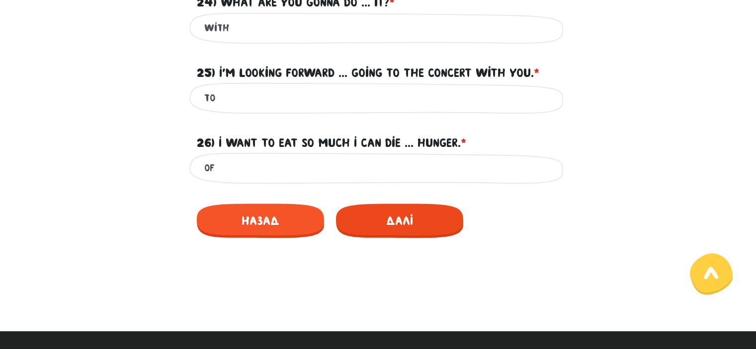
type input "into"
click at [401, 215] on span "Далі" at bounding box center [399, 221] width 127 height 34
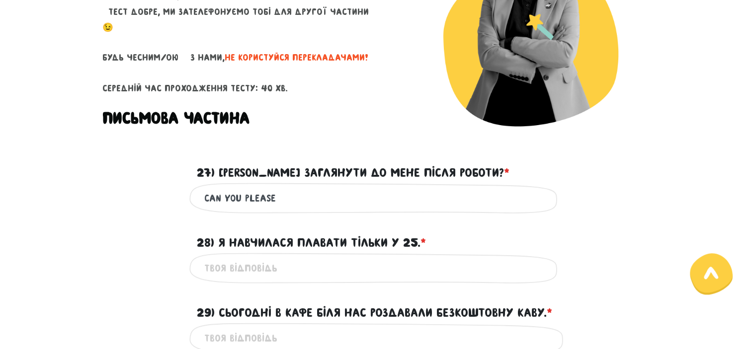
scroll to position [179, 0]
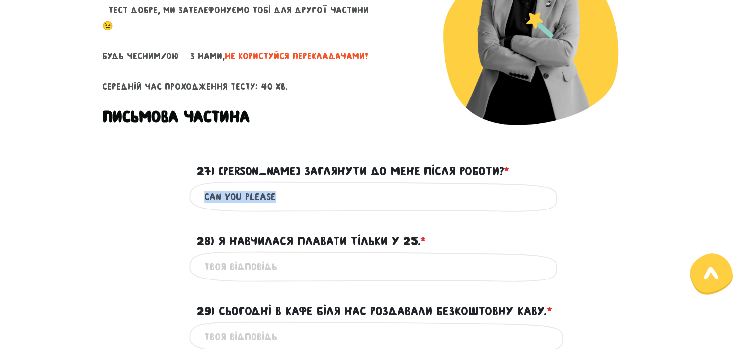
drag, startPoint x: 322, startPoint y: 214, endPoint x: 316, endPoint y: 204, distance: 11.6
click at [316, 204] on input "can you please" at bounding box center [378, 197] width 348 height 22
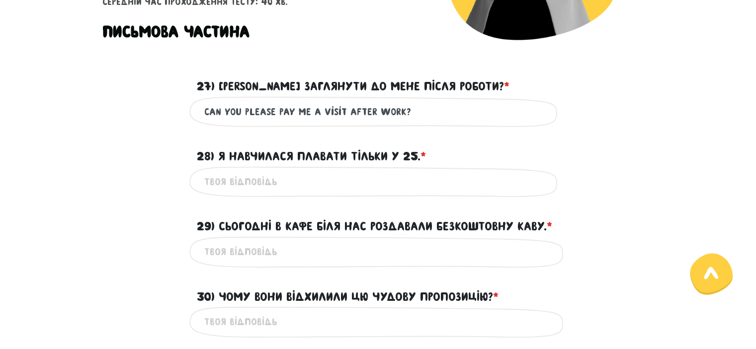
scroll to position [265, 0]
type input "can you please pay me a visit after work?"
click at [296, 186] on input "28) Я навчилася плавати тільки у 25. * ?" at bounding box center [378, 181] width 348 height 22
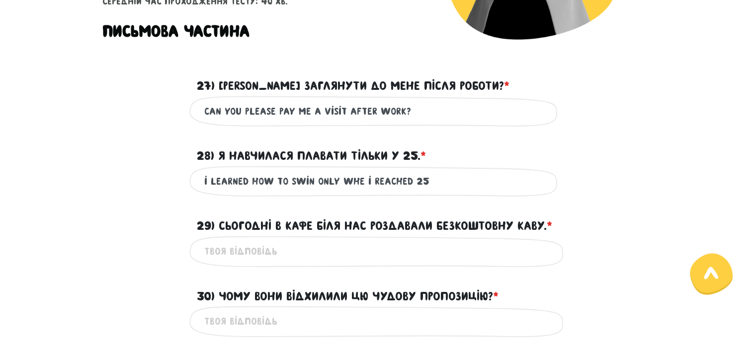
scroll to position [272, 0]
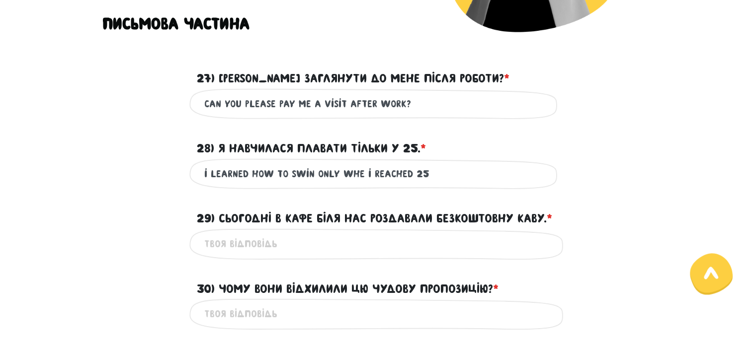
click at [355, 174] on input "i learned how to swin only whe i reached 25" at bounding box center [378, 174] width 348 height 22
click at [359, 173] on input "i learned how to swin only whe i reached 25" at bounding box center [378, 174] width 348 height 22
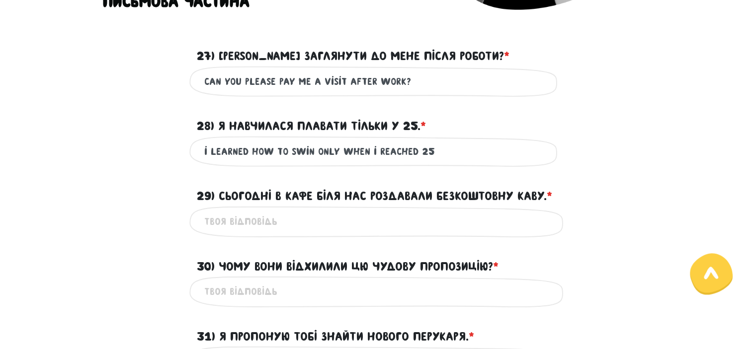
type input "i learned how to swin only when i reached 25"
click at [269, 227] on input "29) Сьогодні в кафе біля нас роздавали безкоштовну каву. * ?" at bounding box center [378, 222] width 348 height 22
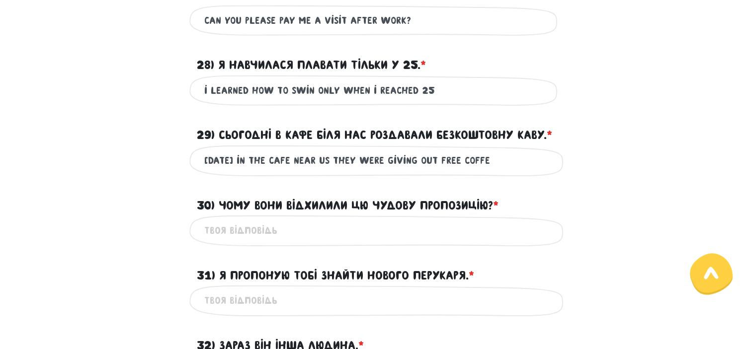
scroll to position [357, 0]
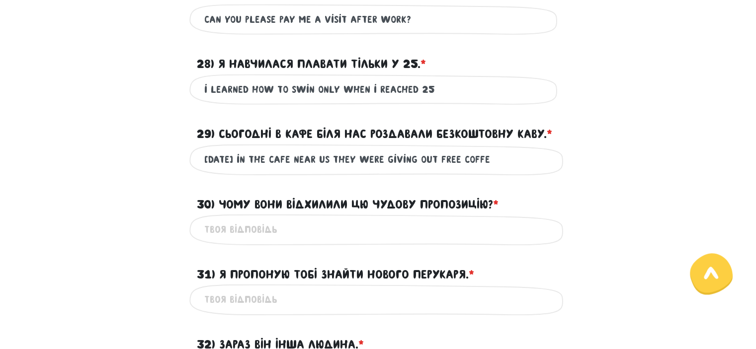
click at [259, 226] on input "30) Чому вони відхилили цю чудову пропозицію? * ?" at bounding box center [378, 230] width 348 height 22
click at [471, 163] on input "[DATE] in the cafe near us they were giving out free coffe" at bounding box center [378, 160] width 348 height 22
click at [475, 157] on input "[DATE] in the cafe near us they were giving out free cofe" at bounding box center [378, 160] width 348 height 22
type input "[DATE] in the cafe near us they were giving out free coffee"
click at [302, 240] on input "30) Чому вони відхилили цю чудову пропозицію? * ?" at bounding box center [378, 230] width 348 height 22
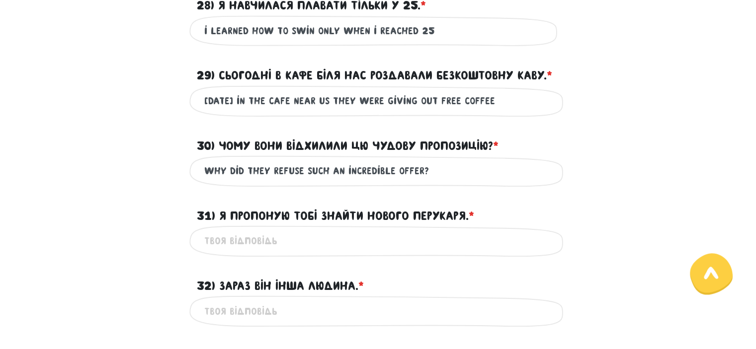
scroll to position [419, 0]
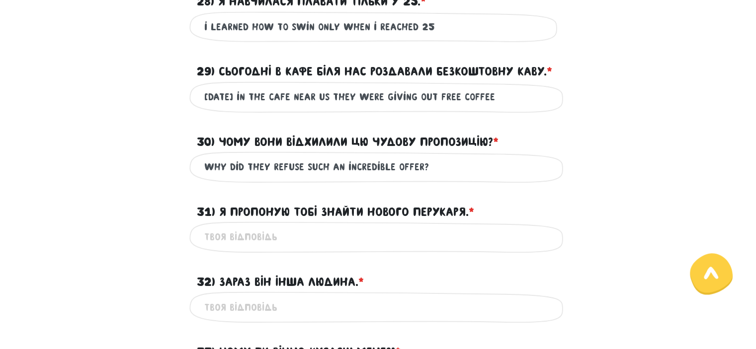
type input "why did they refuse such an incredible offer?"
click at [264, 232] on input "31) Я пропоную тобі знайти нового перукаря. * ?" at bounding box center [378, 237] width 348 height 22
type input "i am"
click at [300, 162] on input "why did they refuse such an incredible offer?" at bounding box center [378, 167] width 348 height 22
click at [284, 236] on input "i am" at bounding box center [378, 237] width 348 height 22
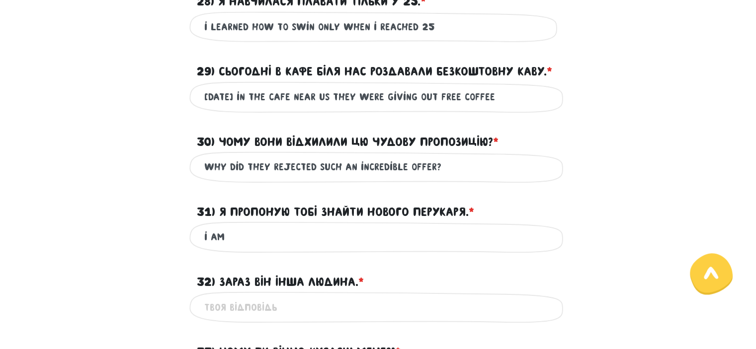
click at [314, 166] on input "why did they rejected such an incredible offer?" at bounding box center [378, 167] width 348 height 22
type input "why did they reject such an incredible offer?"
click at [256, 244] on input "i am" at bounding box center [378, 237] width 348 height 22
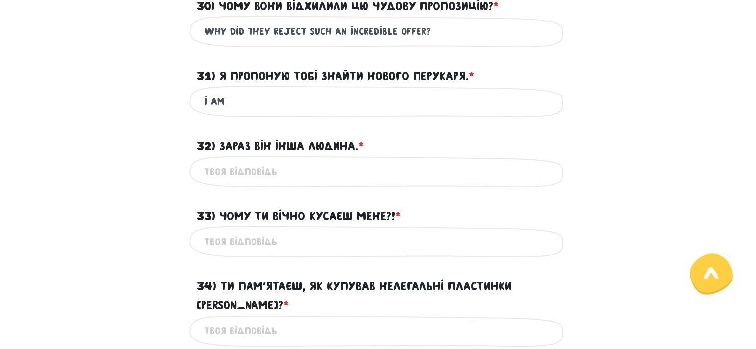
scroll to position [505, 0]
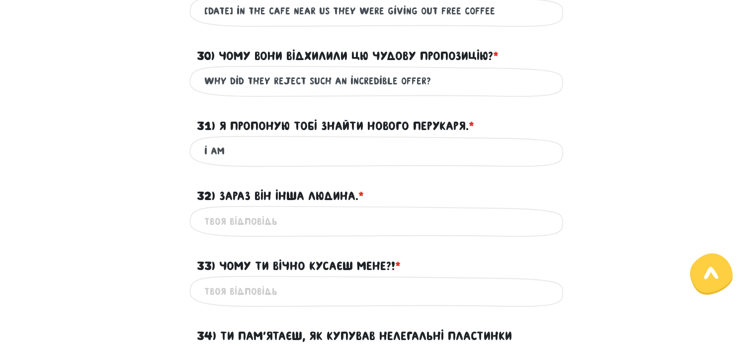
click at [283, 150] on input "i am" at bounding box center [378, 151] width 348 height 22
type input "i suggest you fing a new [PERSON_NAME]"
click at [268, 227] on input "32) Зараз він інша людина. * ?" at bounding box center [378, 221] width 348 height 22
type input "ni"
click at [286, 151] on input "i suggest you fing a new [PERSON_NAME]" at bounding box center [378, 151] width 348 height 22
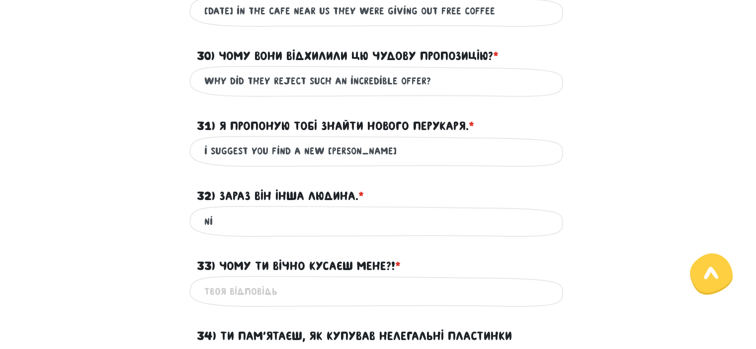
type input "i suggest you find a new [PERSON_NAME]"
click at [287, 235] on div "ni Це обов'язкове поле" at bounding box center [378, 221] width 378 height 31
click at [282, 231] on input "ni" at bounding box center [378, 221] width 348 height 22
type input "n"
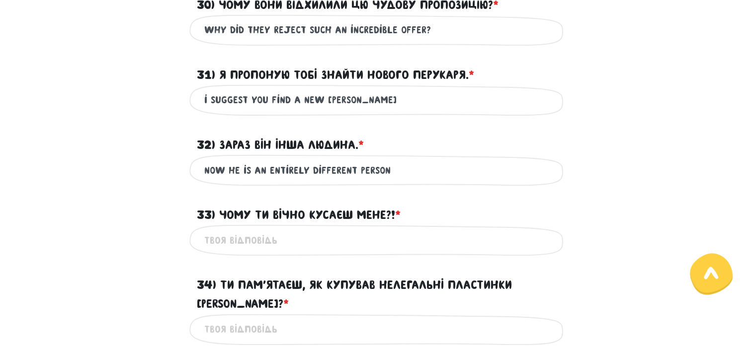
scroll to position [558, 0]
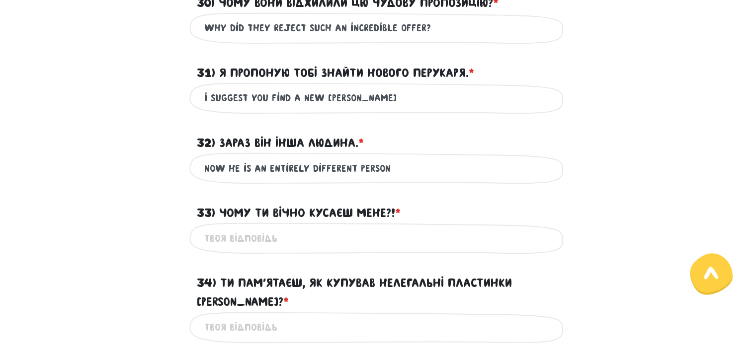
type input "now he is an entirely different person"
click at [247, 250] on div "Це обов'язкове поле" at bounding box center [378, 238] width 378 height 31
click at [250, 246] on input "33) Чому ти вічно кусаєш мене?! * ?" at bounding box center [378, 238] width 348 height 22
type input "why do you bite me all the time?"
drag, startPoint x: 250, startPoint y: 246, endPoint x: 639, endPoint y: 320, distance: 395.6
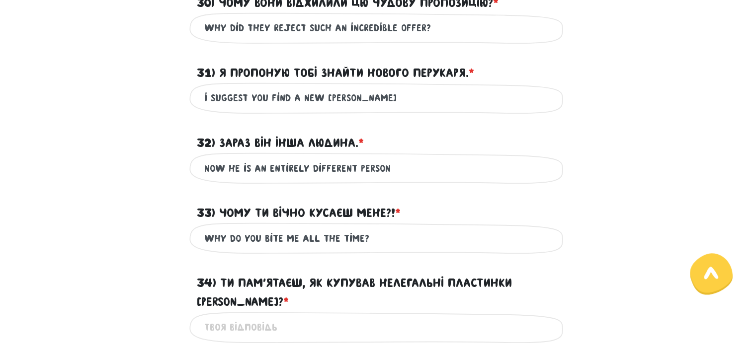
click at [639, 320] on div "Це обов'язкове поле" at bounding box center [378, 327] width 566 height 31
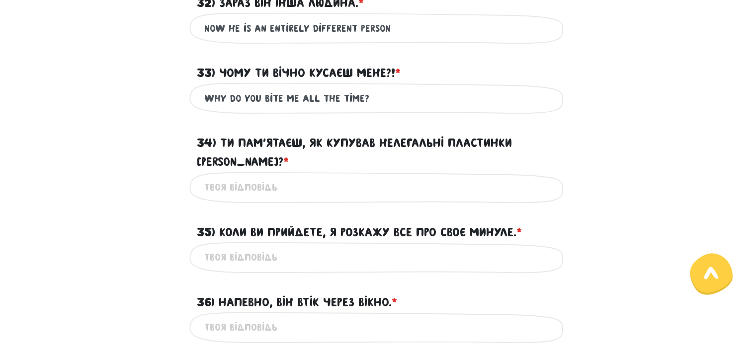
click at [323, 176] on input "34) Ти пам’ятаєш, як купував нелегальні пластинки [PERSON_NAME]? * ?" at bounding box center [378, 187] width 348 height 22
click at [255, 246] on input "35) Коли ви прийдете, я розкажу все про своє минуле. * ?" at bounding box center [378, 257] width 348 height 22
click at [363, 176] on input "do you recall buying illegal" at bounding box center [378, 187] width 348 height 22
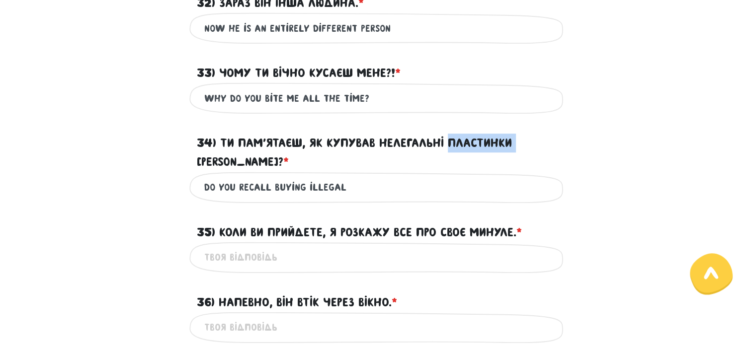
drag, startPoint x: 447, startPoint y: 141, endPoint x: 516, endPoint y: 145, distance: 69.2
click at [516, 145] on label "34) Ти пам’ятаєш, як купував нелегальні пластинки [PERSON_NAME]? * ?" at bounding box center [378, 153] width 363 height 38
click at [516, 176] on input "do you recall buying illegal" at bounding box center [378, 187] width 348 height 22
type input "do you recall buying illegal beatles"
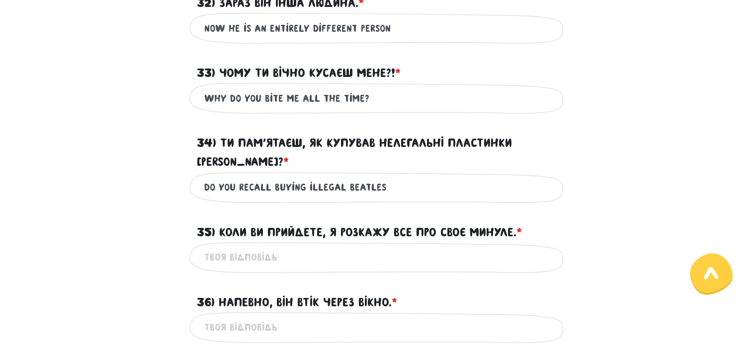
click at [288, 316] on input "36) Напевно, він втік через вікно. * ?" at bounding box center [378, 327] width 348 height 22
type input "p"
click at [411, 176] on input "do you recall buying illegal beatles" at bounding box center [378, 187] width 348 height 22
click at [407, 176] on input "do you recall buying illegal beatles" at bounding box center [378, 187] width 348 height 22
type input "do you recall buying illegal beatles music records?"
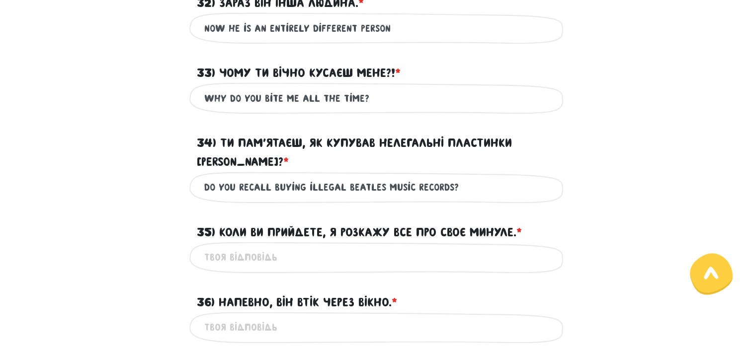
click at [283, 246] on input "35) Коли ви прийдете, я розкажу все про своє минуле. * ?" at bounding box center [378, 257] width 348 height 22
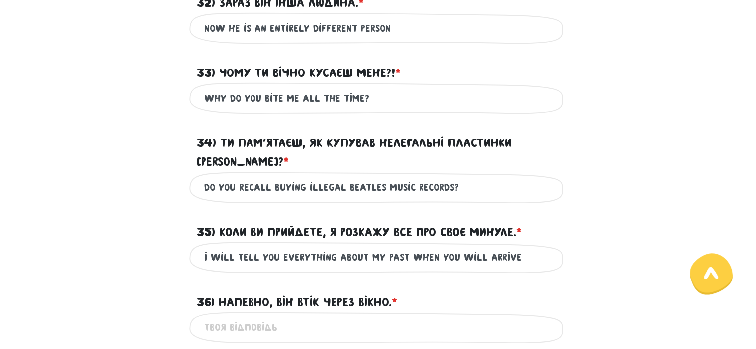
type input "i will tell you everything about my past when you will arrive"
click at [247, 312] on div "Це обов'язкове поле" at bounding box center [378, 327] width 378 height 31
click at [249, 316] on input "36) Напевно, він втік через вікно. * ?" at bounding box center [378, 327] width 348 height 22
type input "p"
click at [239, 316] on input "perhabs he ran off through" at bounding box center [378, 327] width 348 height 22
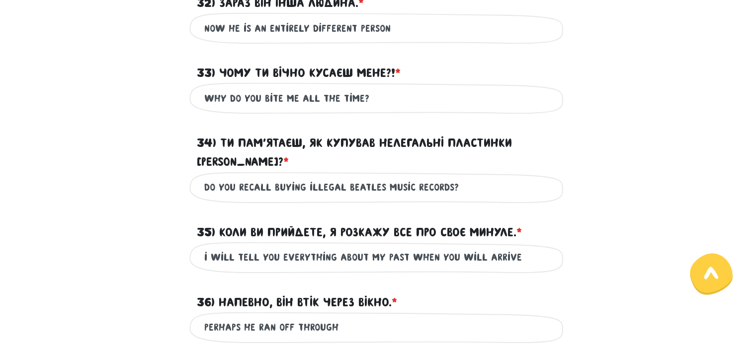
click at [354, 316] on input "perhaps he ran off through" at bounding box center [378, 327] width 348 height 22
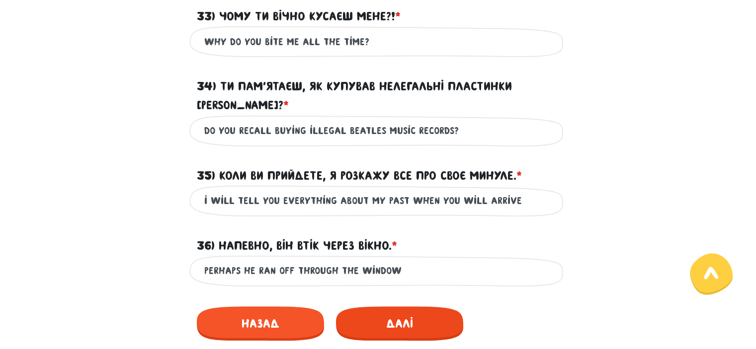
type input "perhaps he ran off through the window"
click at [395, 307] on span "Далі" at bounding box center [399, 324] width 127 height 34
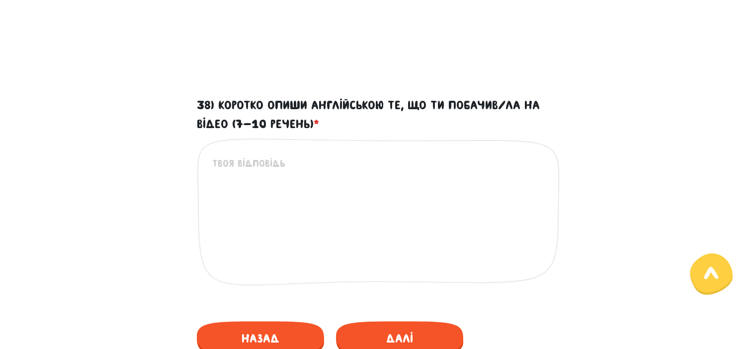
scroll to position [493, 0]
click at [236, 152] on div "Це обов'язкове поле" at bounding box center [378, 220] width 363 height 164
click at [240, 156] on textarea "38) Коротко опиши англійською те, що ти побачив/ла на відео (7-10 речень) *" at bounding box center [378, 217] width 333 height 122
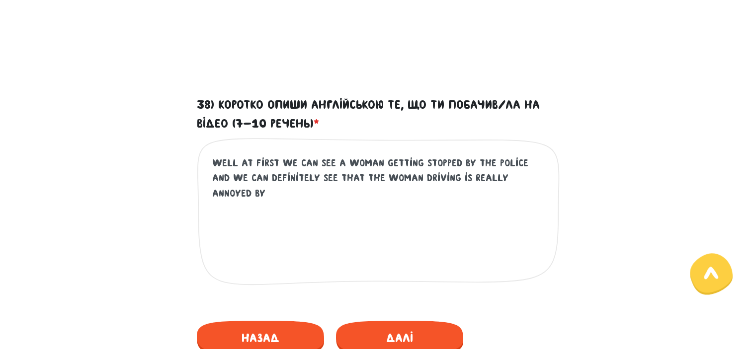
click at [339, 176] on textarea "well at first we can see a woman getting stopped by the police and we can defin…" at bounding box center [378, 217] width 333 height 122
click at [399, 179] on textarea "well at first we can see a woman getting stopped by the police. the woman drivi…" at bounding box center [378, 217] width 333 height 122
click at [327, 180] on textarea "well at first we can see a woman getting stopped by the police. the woman drivi…" at bounding box center [378, 217] width 333 height 122
click at [415, 175] on textarea "well at first we can see a woman getting stopped by the police. the woman drivi…" at bounding box center [378, 217] width 333 height 122
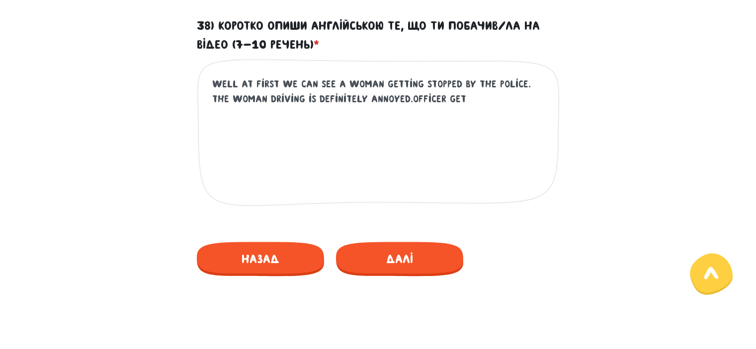
scroll to position [553, 0]
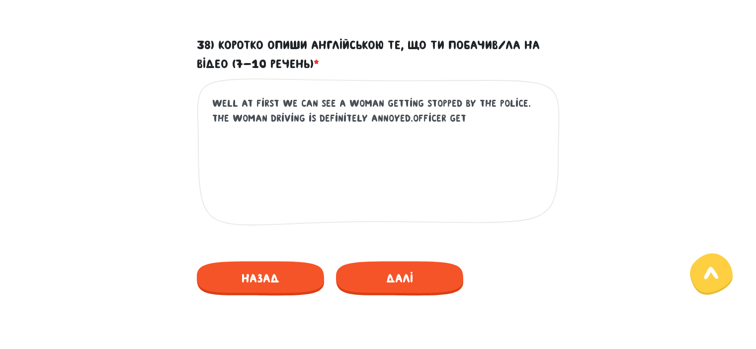
click at [480, 119] on textarea "well at first we can see a woman getting stopped by the police. the woman drivi…" at bounding box center [378, 157] width 333 height 122
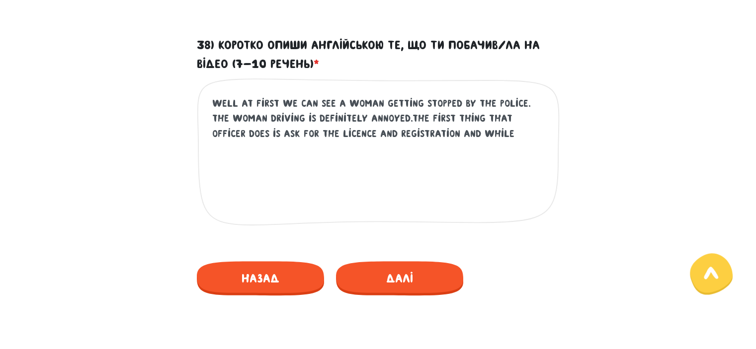
click at [298, 132] on textarea "well at first we can see a woman getting stopped by the police. the woman drivi…" at bounding box center [378, 157] width 333 height 122
click at [307, 134] on textarea "well at first we can see a woman getting stopped by the police. the woman drivi…" at bounding box center [378, 157] width 333 height 122
click at [445, 136] on textarea "well at first we can see a woman getting stopped by the police. the woman drivi…" at bounding box center [378, 157] width 333 height 122
click at [233, 149] on textarea "well at first we can see a woman getting stopped by the police. the woman drivi…" at bounding box center [378, 157] width 333 height 122
click at [322, 150] on textarea "well at first we can see a woman getting stopped by the police. the woman drivi…" at bounding box center [378, 157] width 333 height 122
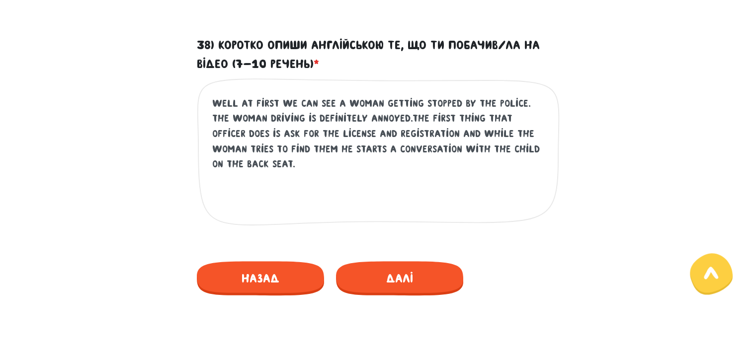
click at [378, 103] on textarea "well at first we can see a woman getting stopped by the police. the woman drivi…" at bounding box center [378, 157] width 333 height 122
click at [514, 149] on textarea "well at first we can see a woman getting stopped by the police. the woman drivi…" at bounding box center [378, 157] width 333 height 122
click at [377, 101] on textarea "well at first we can see a woman getting stopped by the police. the woman drivi…" at bounding box center [378, 157] width 333 height 122
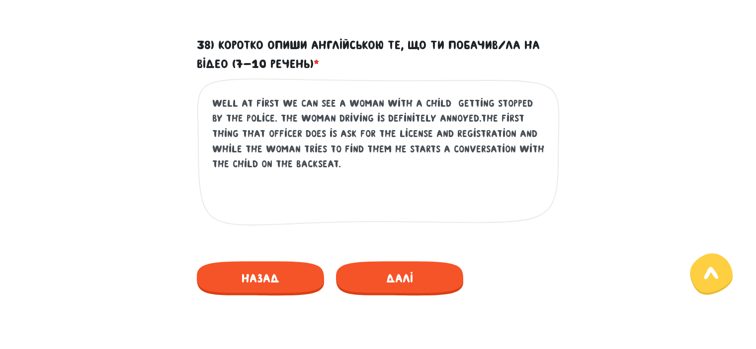
click at [329, 169] on textarea "well at first we can see a woman with a child getting stopped by the police. th…" at bounding box center [378, 157] width 333 height 122
click at [403, 102] on textarea "well at first we can see a woman with a child getting stopped by the police. th…" at bounding box center [378, 157] width 333 height 122
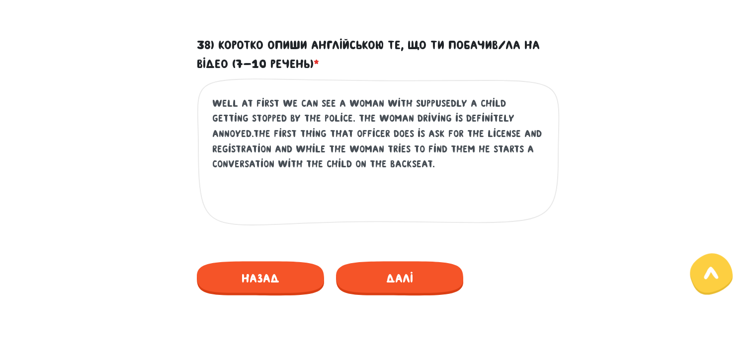
click at [470, 105] on textarea "well at first we can see a woman with suppusedly a child getting stopped by the…" at bounding box center [378, 157] width 333 height 122
click at [446, 164] on textarea "well at first we can see a woman with suppusedly her child getting stopped by t…" at bounding box center [378, 157] width 333 height 122
click at [403, 162] on textarea "well at first we can see a woman with suppusedly her child getting stopped by t…" at bounding box center [378, 157] width 333 height 122
click at [505, 164] on textarea "well at first we can see a woman with suppusedly her child getting stopped by t…" at bounding box center [378, 157] width 333 height 122
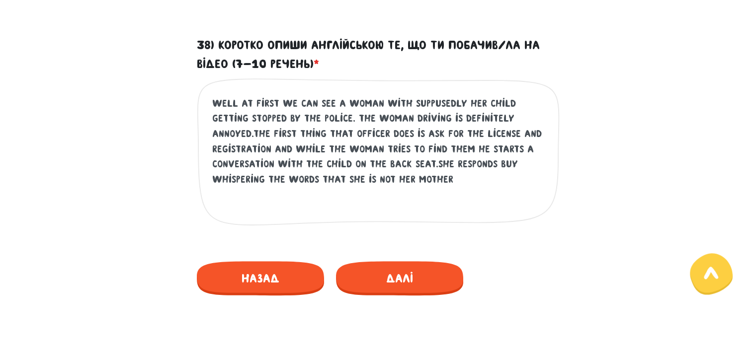
click at [280, 178] on textarea "well at first we can see a woman with suppusedly her child getting stopped by t…" at bounding box center [378, 157] width 333 height 122
click at [298, 179] on textarea "well at first we can see a woman with suppusedly her child getting stopped by t…" at bounding box center [378, 157] width 333 height 122
click at [395, 178] on textarea "well at first we can see a woman with suppusedly her child getting stopped by t…" at bounding box center [378, 157] width 333 height 122
click at [308, 184] on textarea "well at first we can see a woman with suppusedly her child getting stopped by t…" at bounding box center [378, 157] width 333 height 122
click at [440, 182] on textarea "well at first we can see a woman with suppusedly her child getting stopped by t…" at bounding box center [378, 157] width 333 height 122
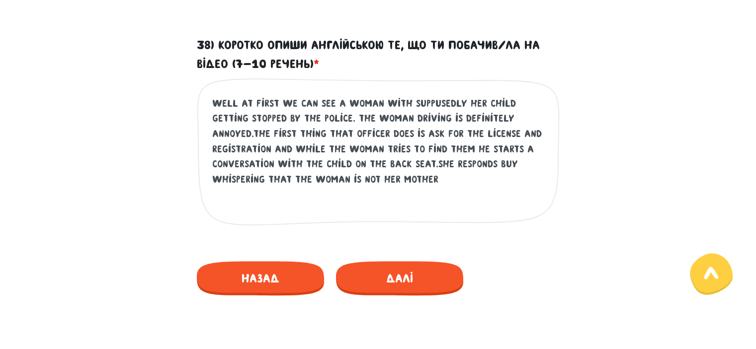
click at [510, 164] on textarea "well at first we can see a woman with suppusedly her child getting stopped by t…" at bounding box center [378, 157] width 333 height 122
click at [454, 184] on textarea "well at first we can see a woman with suppusedly her child getting stopped by t…" at bounding box center [378, 157] width 333 height 122
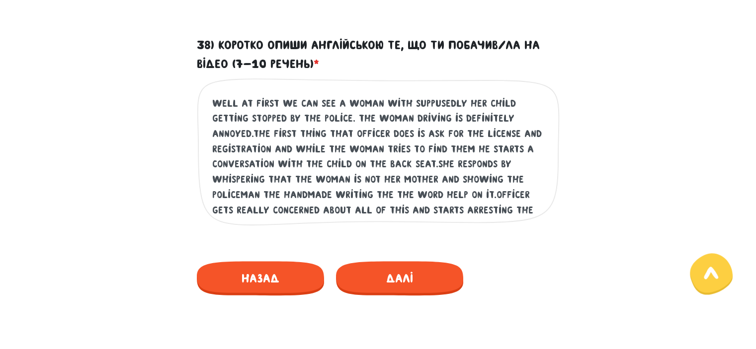
click at [407, 192] on textarea "well at first we can see a woman with suppusedly her child getting stopped by t…" at bounding box center [378, 157] width 333 height 122
click at [501, 213] on textarea "well at first we can see a woman with suppusedly her child getting stopped by t…" at bounding box center [378, 157] width 333 height 122
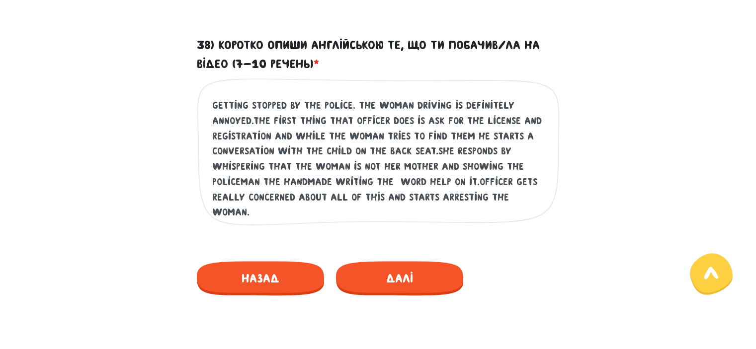
click at [370, 179] on textarea "well at first we can see a woman with suppusedly her child getting stopped by t…" at bounding box center [378, 157] width 333 height 122
click at [368, 179] on textarea "well at first we can see a woman with suppusedly her child getting stopped by t…" at bounding box center [378, 157] width 333 height 122
click at [323, 215] on textarea "well at first we can see a woman with suppusedly her child getting stopped by t…" at bounding box center [378, 157] width 333 height 122
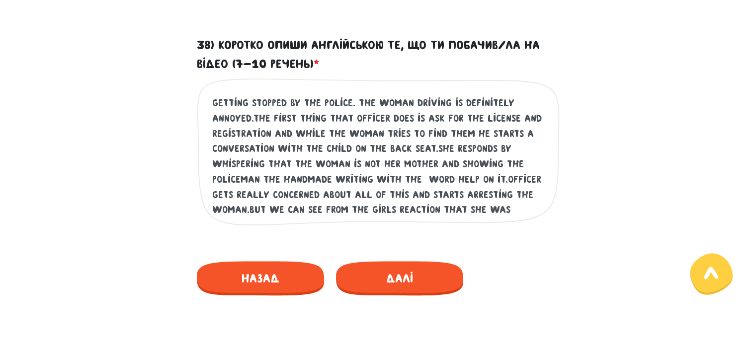
scroll to position [28, 0]
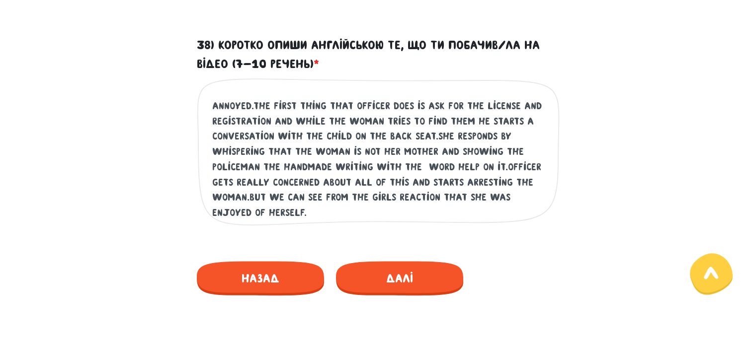
click at [252, 212] on textarea "well at first we can see a woman with suppusedly her child getting stopped by t…" at bounding box center [378, 157] width 333 height 122
click at [258, 210] on textarea "well at first we can see a woman with suppusedly her child getting stopped by t…" at bounding box center [378, 157] width 333 height 122
click at [317, 213] on textarea "well at first we can see a woman with suppusedly her child getting stopped by t…" at bounding box center [378, 157] width 333 height 122
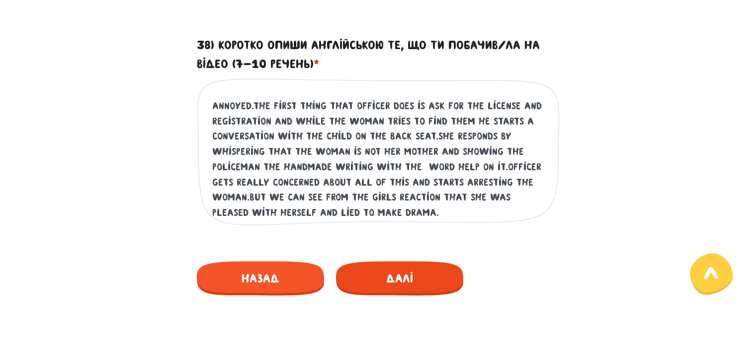
type textarea "well at first we can see a woman with suppusedly her child getting stopped by t…"
click at [382, 272] on span "Далі" at bounding box center [399, 278] width 127 height 34
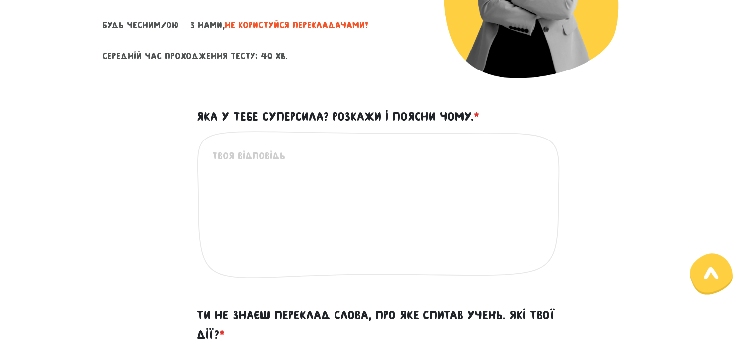
scroll to position [232, 0]
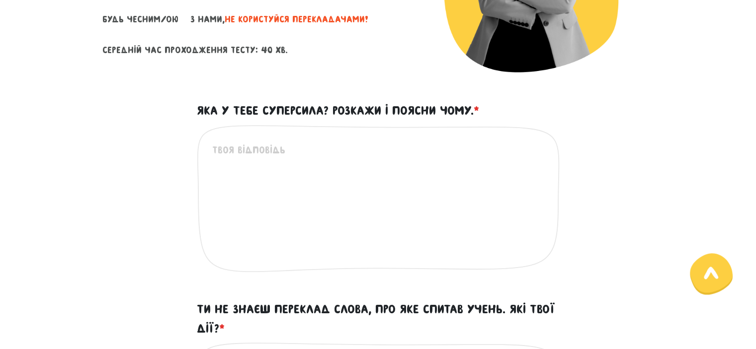
click at [240, 150] on textarea "Яка у тебе суперсила? Розкажи і поясни чому. *" at bounding box center [378, 204] width 333 height 122
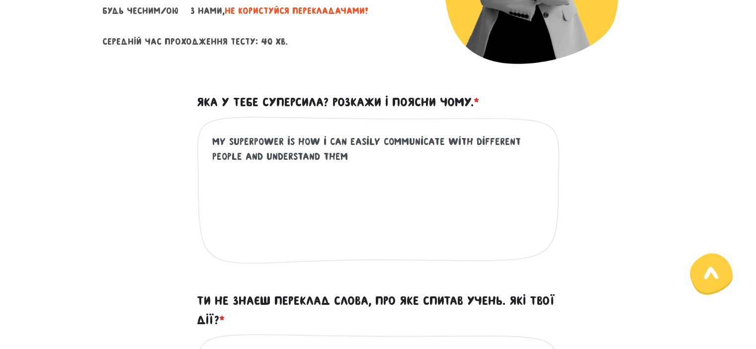
scroll to position [416, 0]
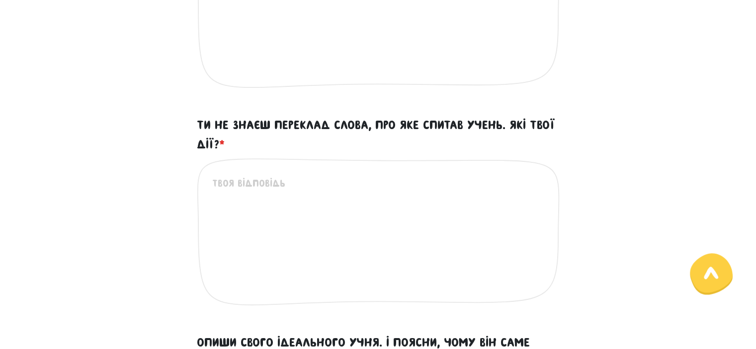
type textarea "my superpower is how i can easily communicate with different people and underst…"
click at [250, 184] on textarea "Ти не знаєш переклад слова, про яке спитав учень. Які твої дії? *" at bounding box center [378, 237] width 333 height 122
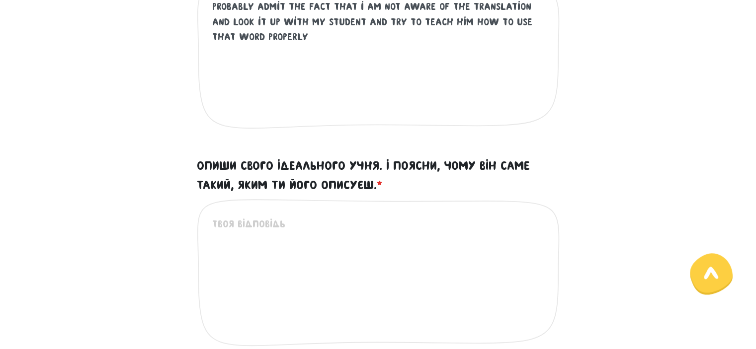
scroll to position [596, 0]
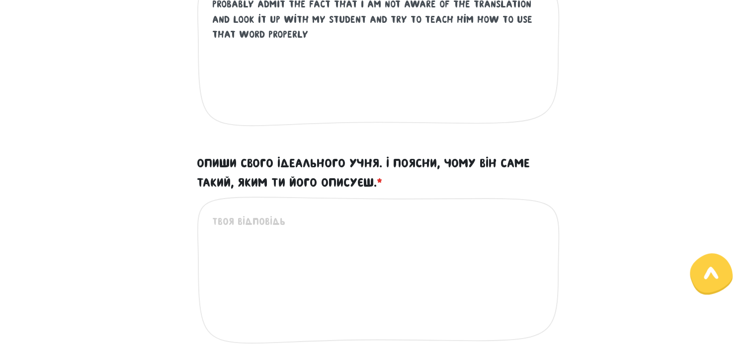
type textarea "probably admit the fact that i am not aware of the translation and look it up w…"
click at [244, 234] on textarea "Опиши свого ідеального учня. І поясни, чому він саме такий, яким ти його описує…" at bounding box center [378, 275] width 333 height 122
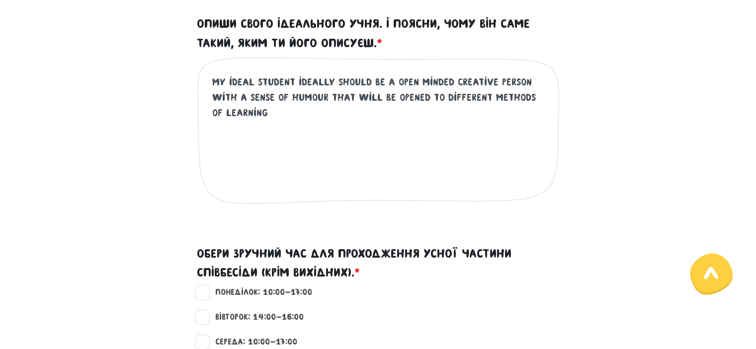
scroll to position [735, 0]
click at [331, 80] on textarea "my ideal student ideally should be a open minded creative person with a sense o…" at bounding box center [378, 136] width 333 height 122
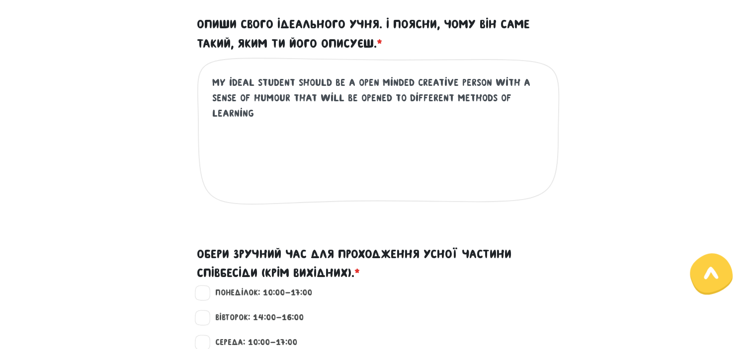
click at [349, 80] on textarea "my ideal student should be a open minded creative person with a sense of humour…" at bounding box center [378, 136] width 333 height 122
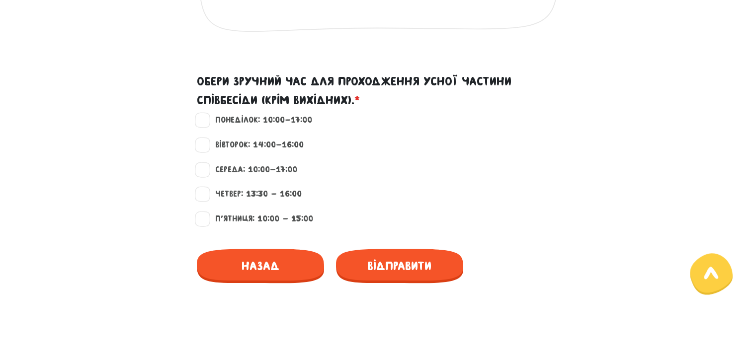
scroll to position [912, 0]
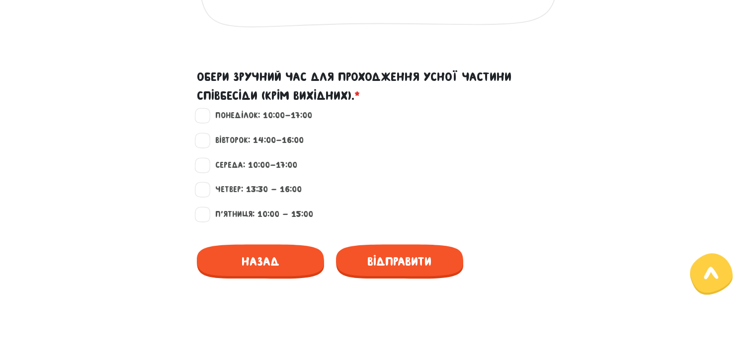
type textarea "my ideal student should be an open minded creative person with a sense of humou…"
click at [229, 114] on label "Понеділок: 10:00-17:00" at bounding box center [259, 115] width 105 height 13
click at [207, 114] on input "Понеділок: 10:00-17:00" at bounding box center [203, 114] width 8 height 10
checkbox input "true"
click at [386, 262] on span "Відправити" at bounding box center [399, 261] width 127 height 34
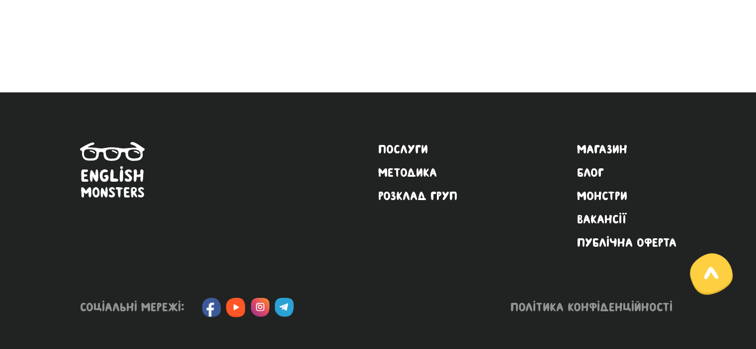
scroll to position [322, 0]
